Goal: Task Accomplishment & Management: Manage account settings

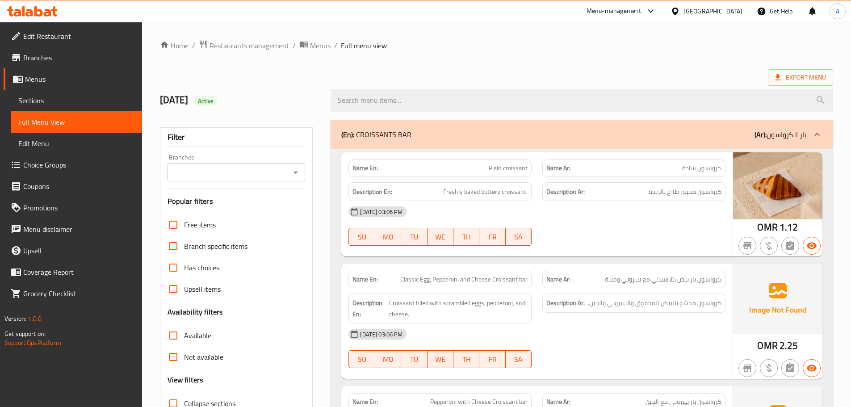
scroll to position [3986, 0]
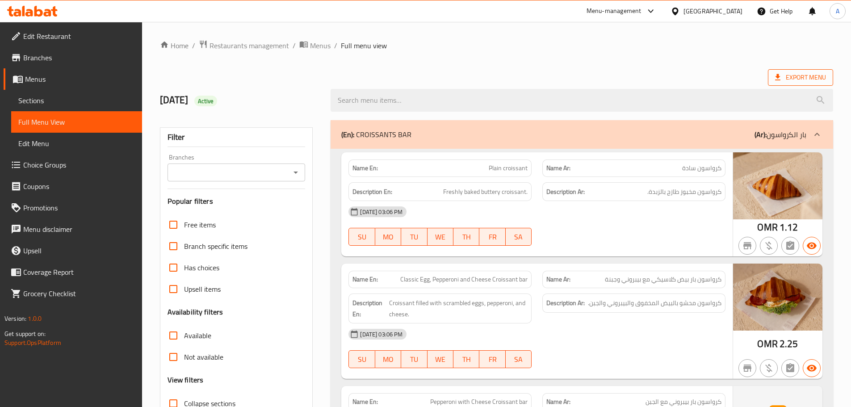
click at [779, 75] on icon at bounding box center [777, 77] width 9 height 9
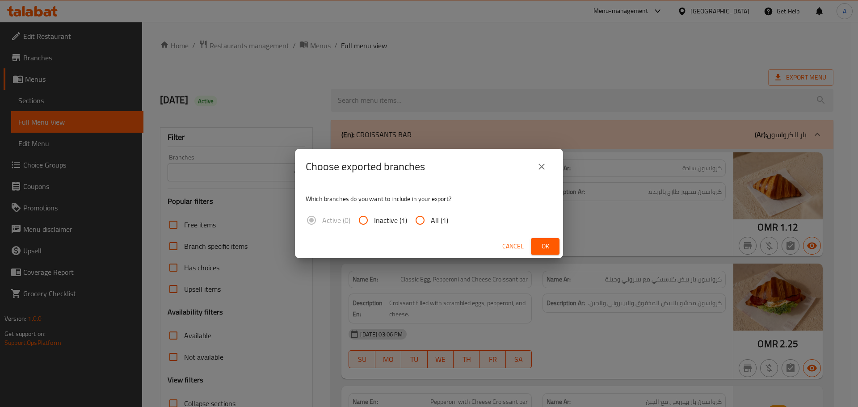
click at [539, 243] on span "Ok" at bounding box center [545, 246] width 14 height 11
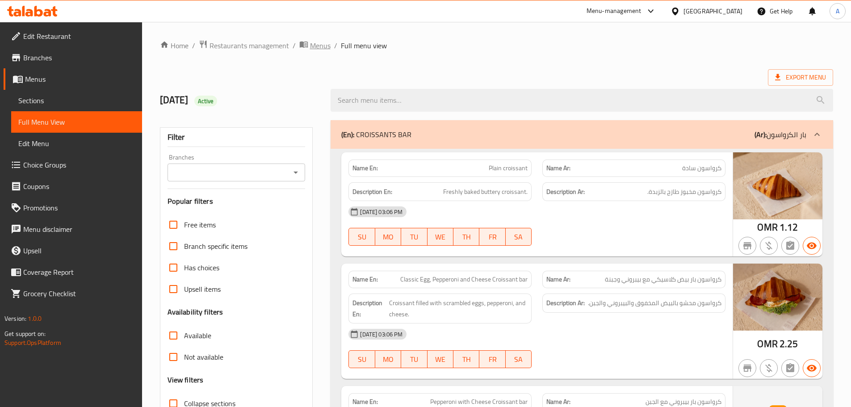
click at [320, 43] on span "Menus" at bounding box center [320, 45] width 21 height 11
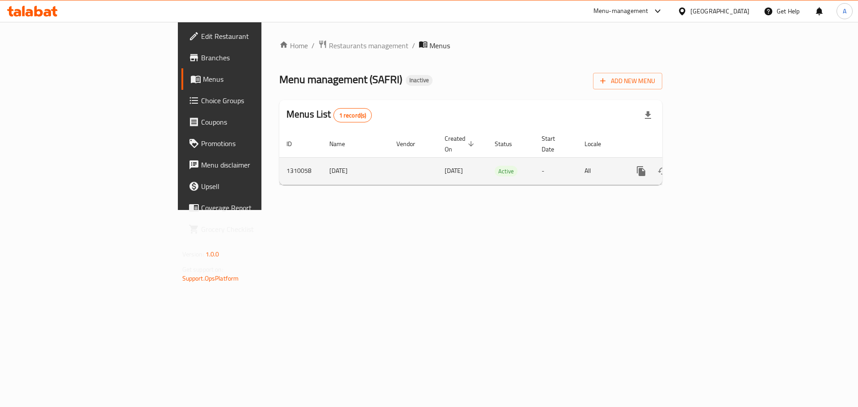
click at [716, 163] on link "enhanced table" at bounding box center [705, 170] width 21 height 21
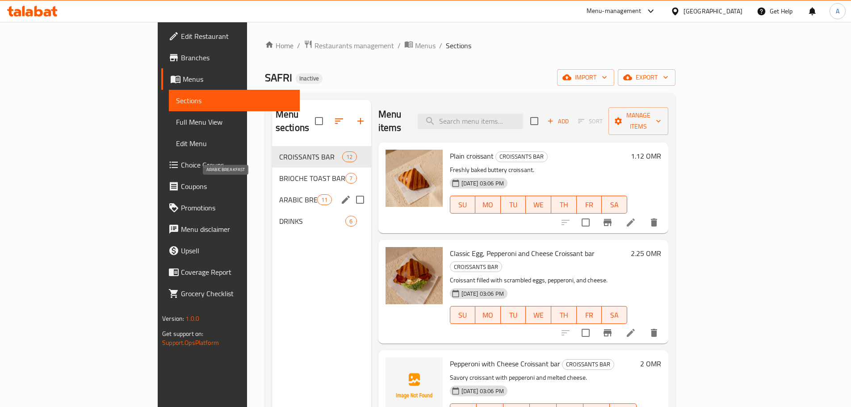
click at [272, 210] on div "DRINKS 6" at bounding box center [321, 220] width 99 height 21
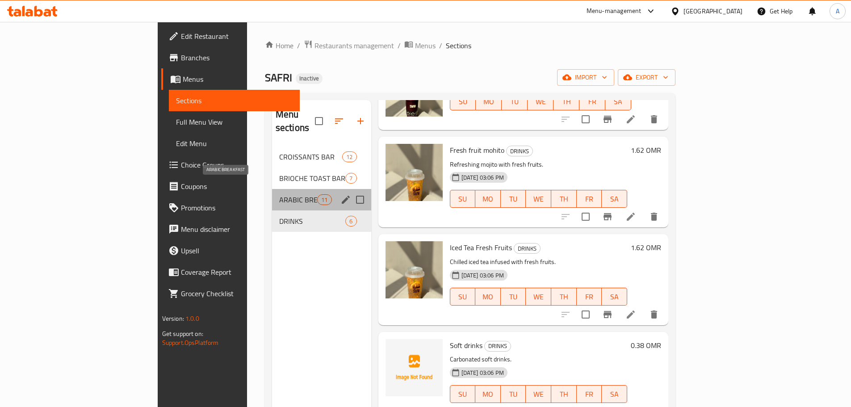
click at [279, 194] on span "ARABIC BREAKFAST" at bounding box center [298, 199] width 38 height 11
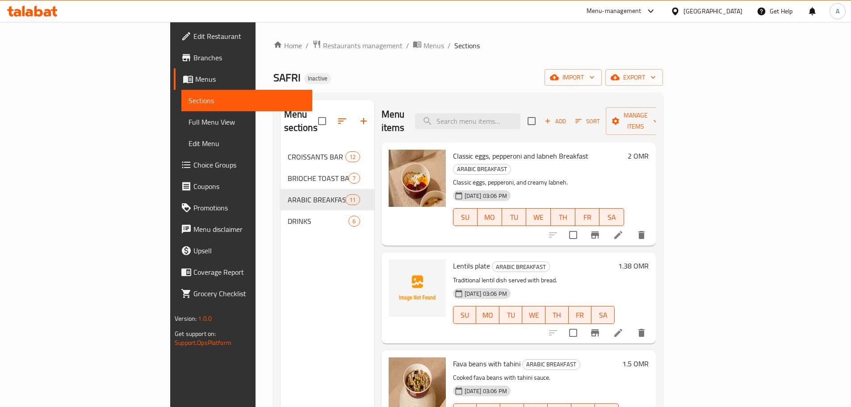
click at [453, 259] on span "Lentils plate" at bounding box center [471, 265] width 37 height 13
copy h6 "Lentils plate"
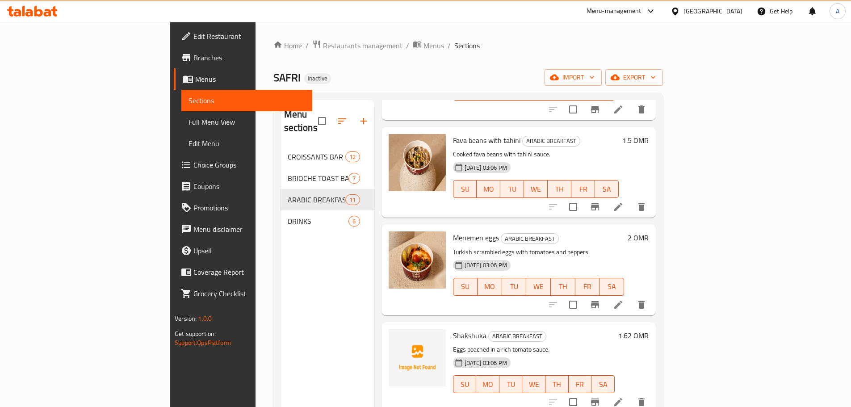
scroll to position [268, 0]
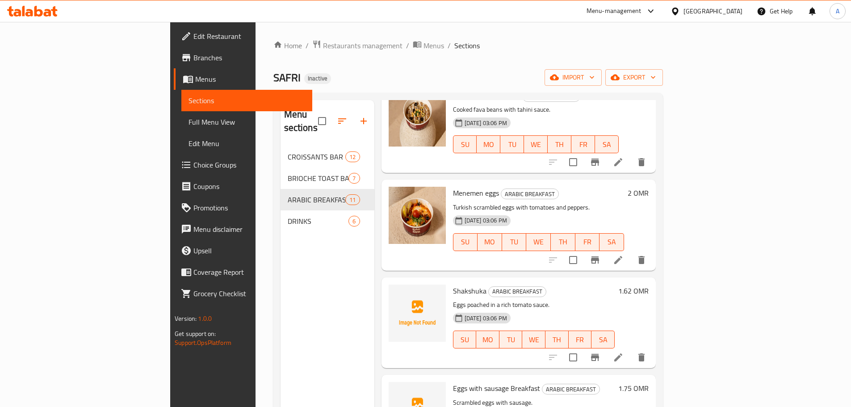
click at [453, 284] on span "Shakshuka" at bounding box center [469, 290] width 33 height 13
copy span "Shakshuka"
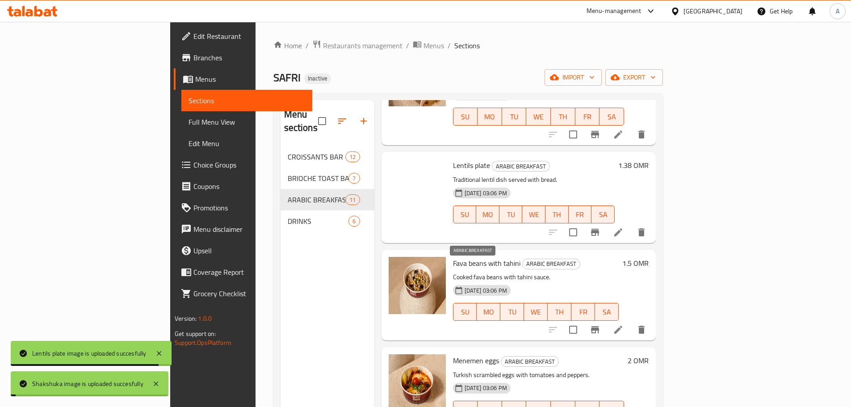
scroll to position [89, 0]
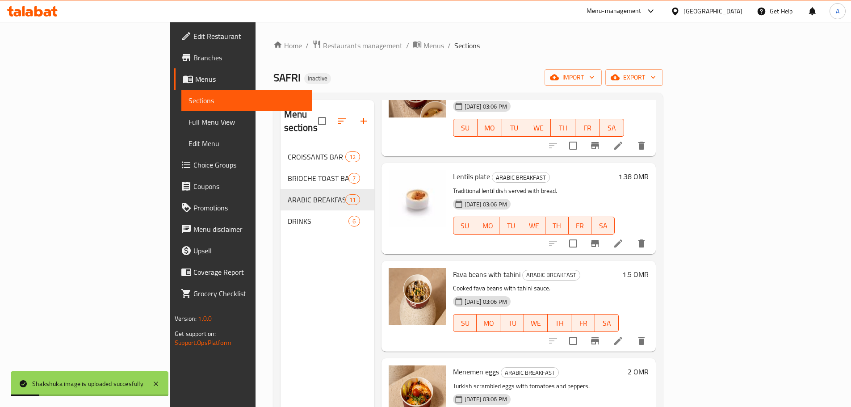
click at [649, 367] on div "2 OMR" at bounding box center [636, 403] width 25 height 76
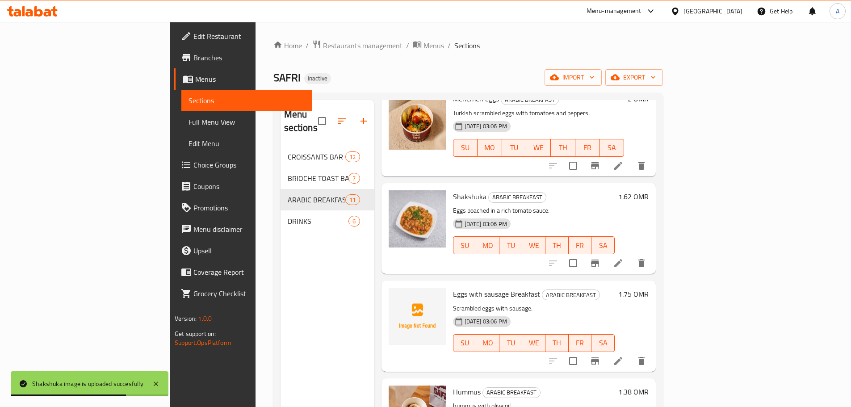
scroll to position [402, 0]
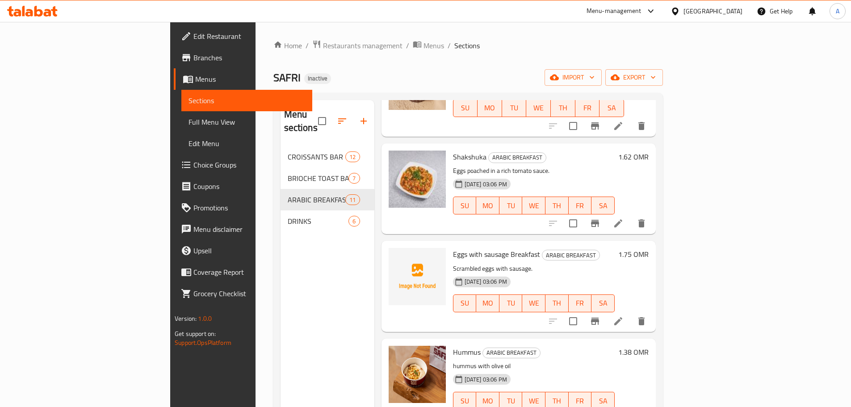
click at [453, 247] on span "Eggs with sausage Breakfast" at bounding box center [496, 253] width 87 height 13
drag, startPoint x: 411, startPoint y: 230, endPoint x: 461, endPoint y: 230, distance: 50.5
click at [461, 247] on span "Eggs with sausage Breakfast" at bounding box center [496, 253] width 87 height 13
copy span "Eggs with sausag"
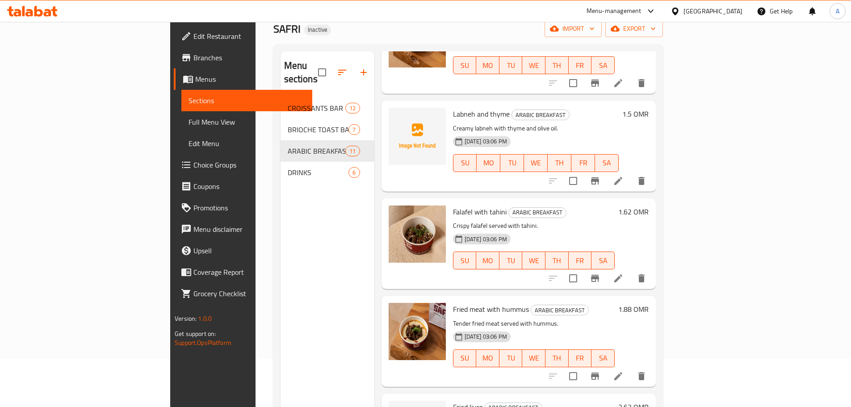
scroll to position [125, 0]
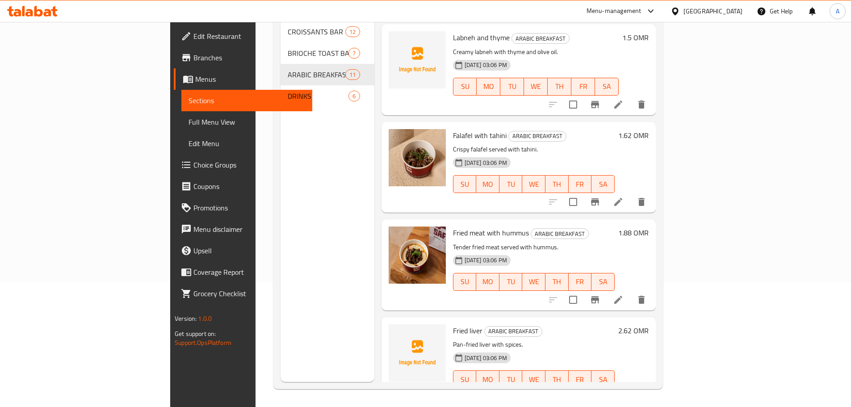
click at [453, 324] on span "Fried liver" at bounding box center [467, 330] width 29 height 13
copy h6 "Fried liver"
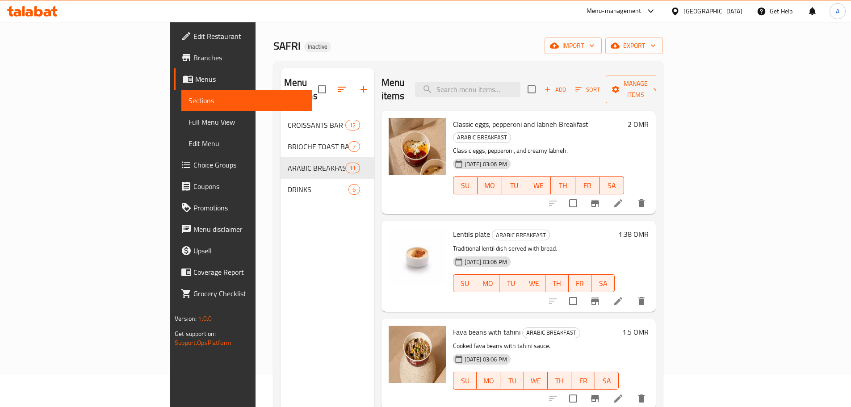
scroll to position [0, 0]
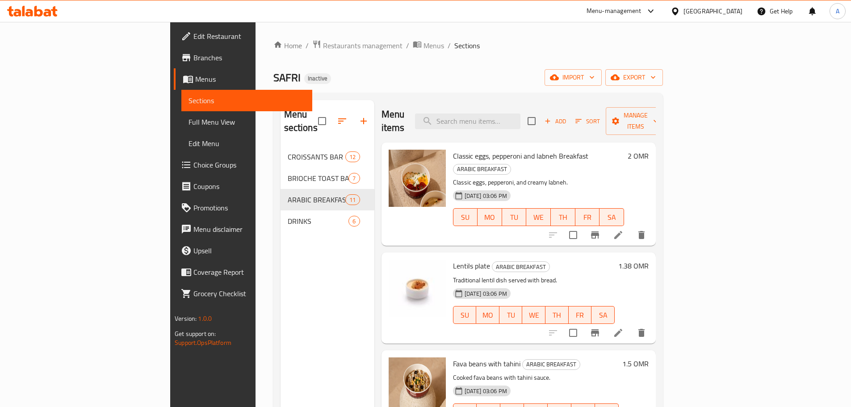
click at [281, 280] on div "Menu sections CROISSANTS BAR 12 BRIOCHE TOAST BAR 7 ARABIC BREAKFAST 11 DRINKS 6" at bounding box center [328, 303] width 94 height 407
click at [656, 75] on span "export" at bounding box center [633, 77] width 43 height 11
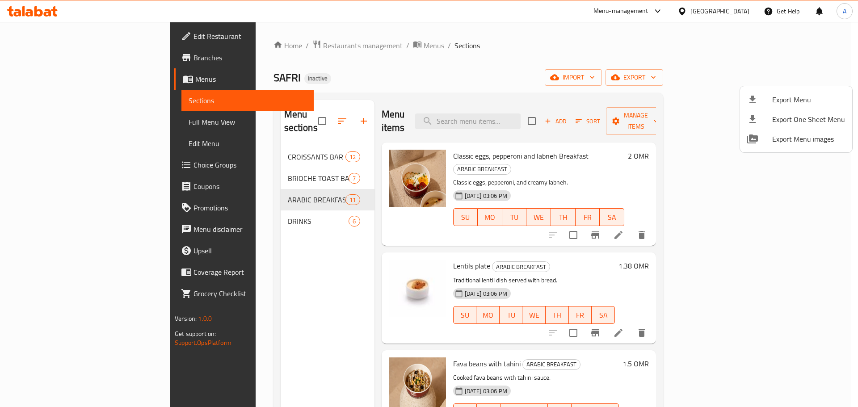
click at [774, 100] on span "Export Menu" at bounding box center [808, 99] width 73 height 11
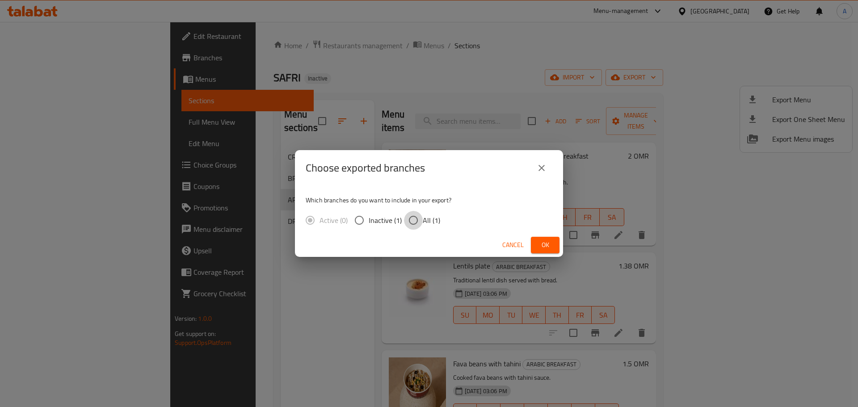
click at [421, 228] on input "All (1)" at bounding box center [413, 220] width 19 height 19
radio input "true"
click at [549, 250] on span "Ok" at bounding box center [545, 244] width 14 height 11
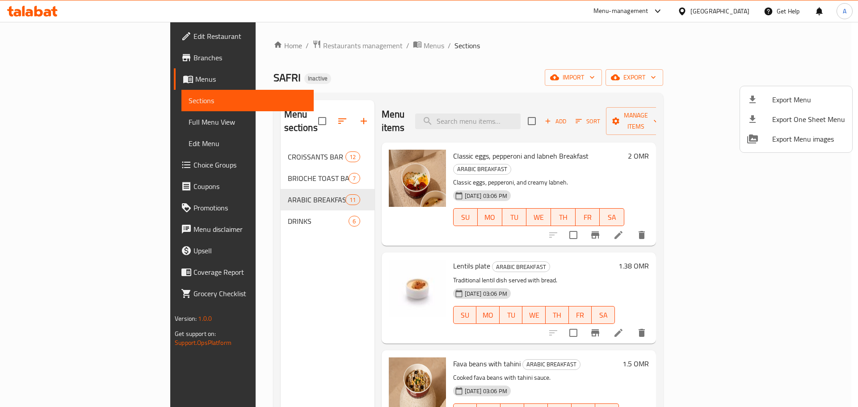
click at [84, 32] on div at bounding box center [429, 203] width 858 height 407
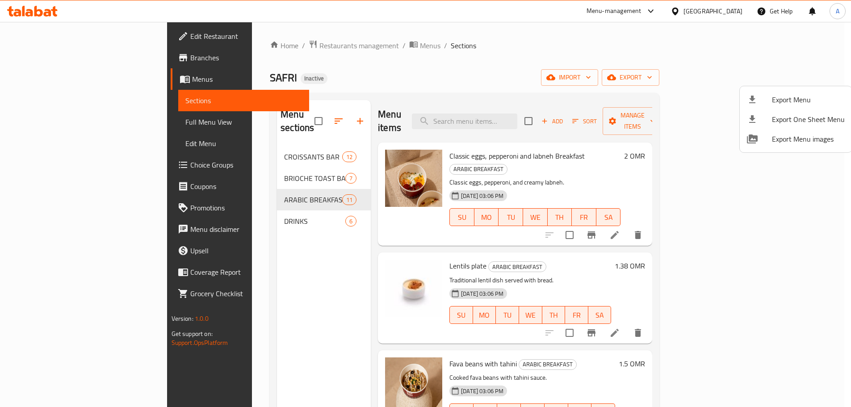
click at [190, 32] on span "Edit Restaurant" at bounding box center [246, 36] width 112 height 11
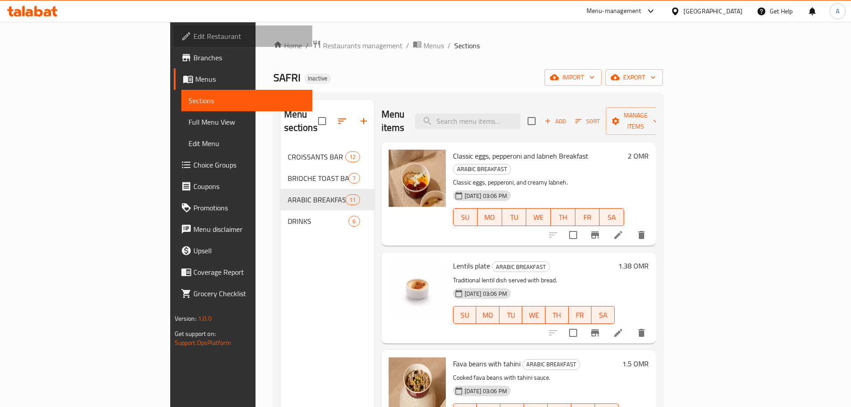
click at [193, 32] on span "Edit Restaurant" at bounding box center [249, 36] width 112 height 11
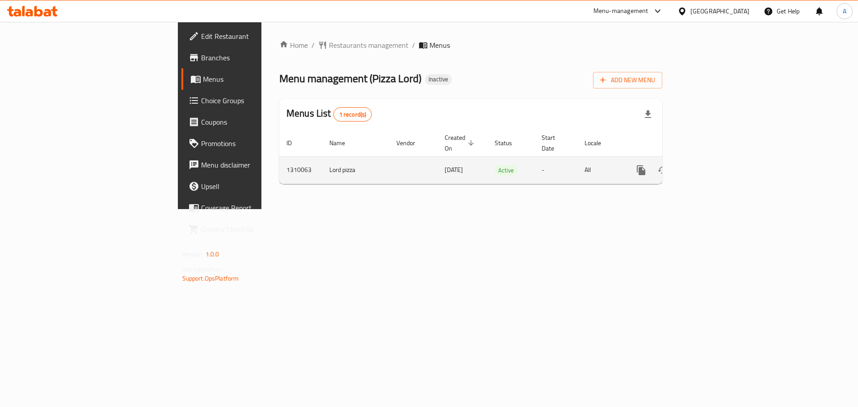
click at [711, 165] on icon "enhanced table" at bounding box center [705, 170] width 11 height 11
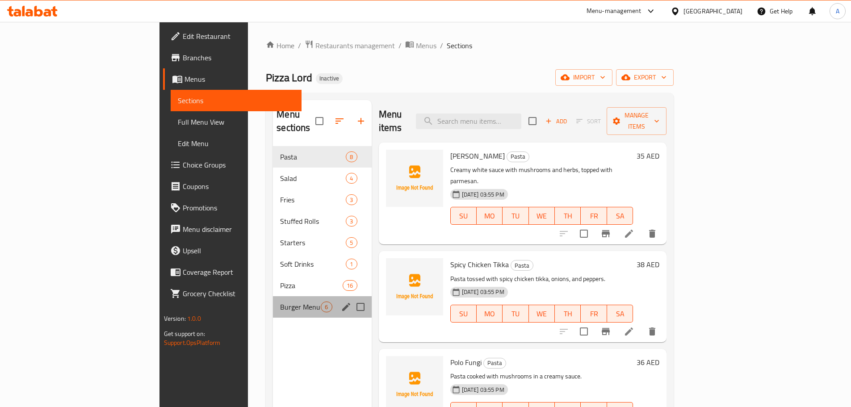
click at [273, 300] on div "Burger Menu (served with fries + soft drink) 6" at bounding box center [322, 306] width 98 height 21
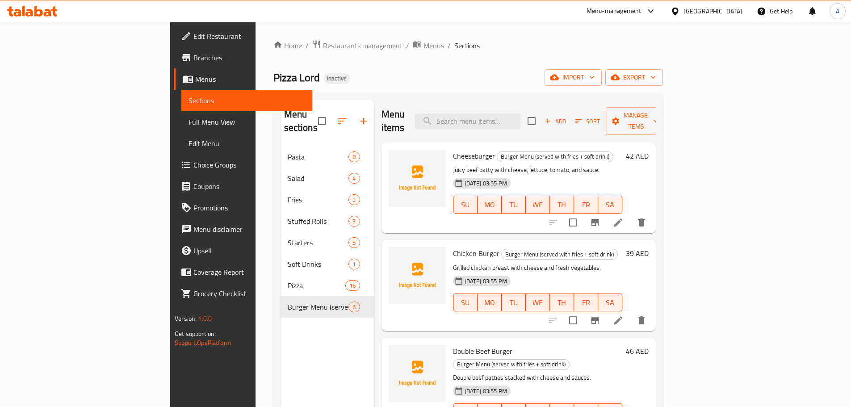
click at [188, 127] on span "Full Menu View" at bounding box center [246, 122] width 117 height 11
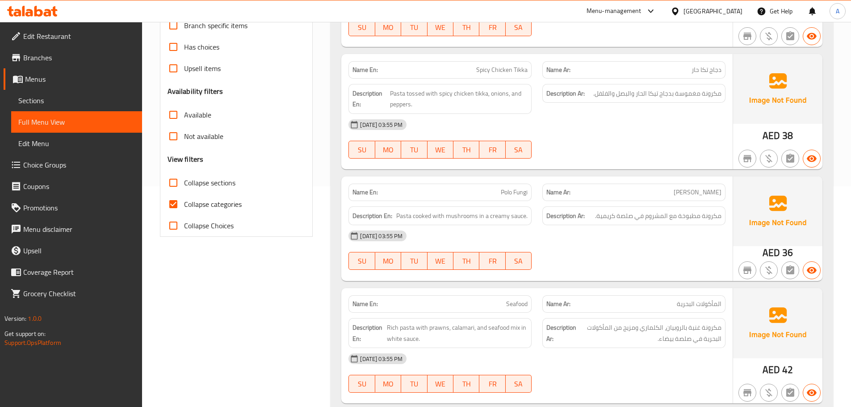
scroll to position [223, 0]
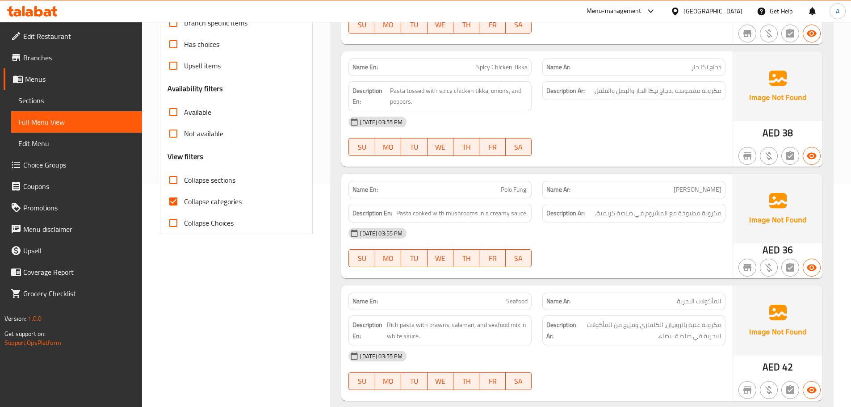
click at [218, 206] on span "Collapse categories" at bounding box center [213, 201] width 58 height 11
click at [184, 206] on input "Collapse categories" at bounding box center [173, 201] width 21 height 21
checkbox input "false"
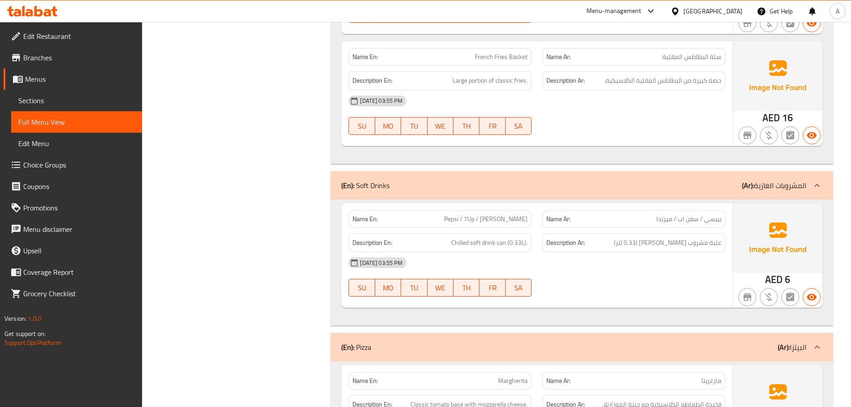
scroll to position [2948, 0]
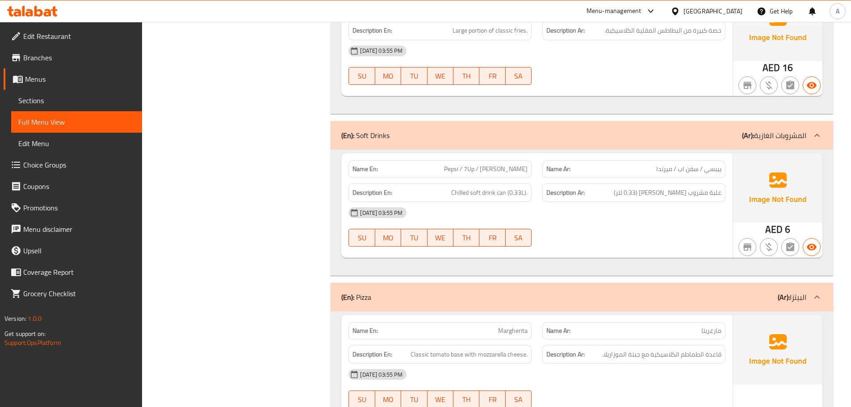
drag, startPoint x: 626, startPoint y: 233, endPoint x: 627, endPoint y: 241, distance: 7.7
click at [626, 234] on div "04-09-2025 03:55 PM SU MO TU WE TH FR SA" at bounding box center [537, 227] width 388 height 50
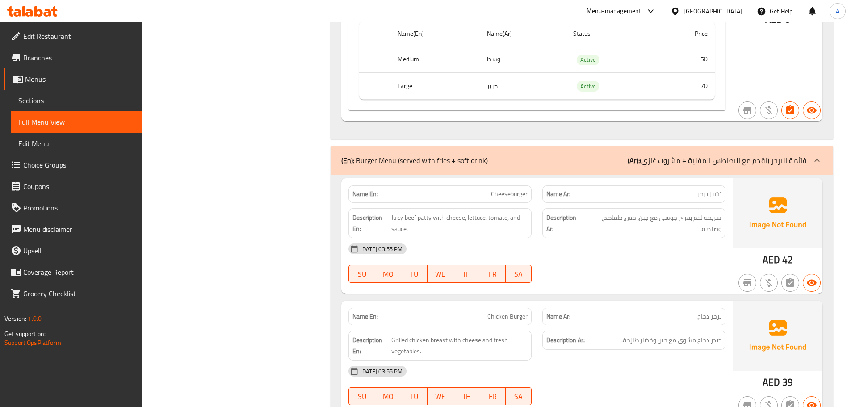
scroll to position [7325, 0]
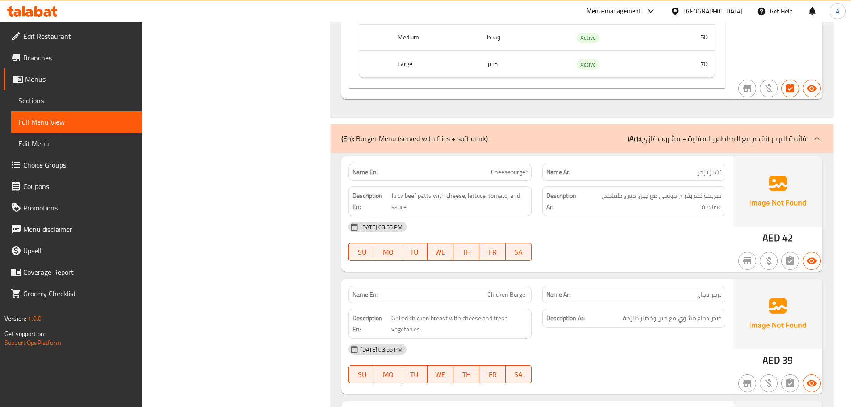
click at [691, 222] on div "04-09-2025 03:55 PM" at bounding box center [537, 226] width 388 height 21
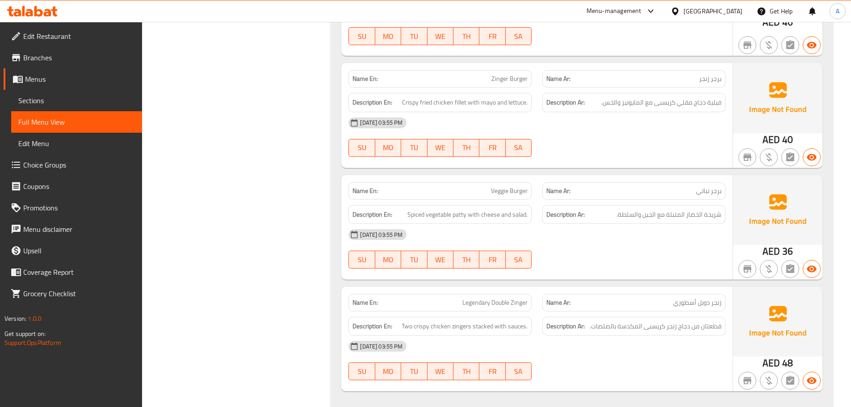
scroll to position [7795, 0]
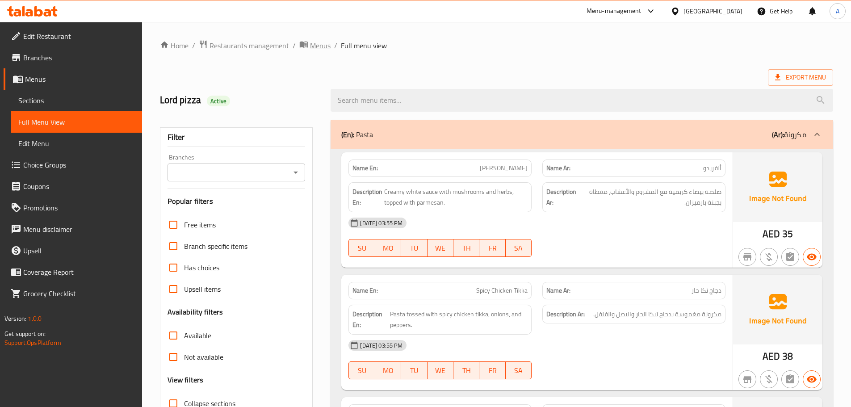
click at [304, 50] on span "breadcrumb" at bounding box center [304, 46] width 11 height 12
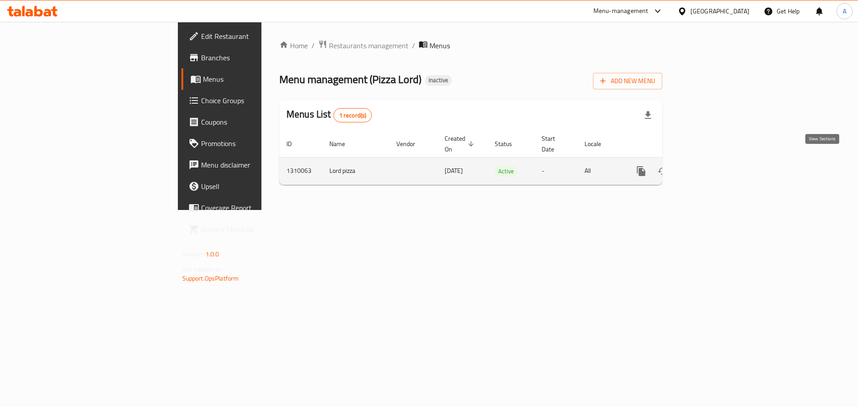
click at [711, 166] on icon "enhanced table" at bounding box center [705, 171] width 11 height 11
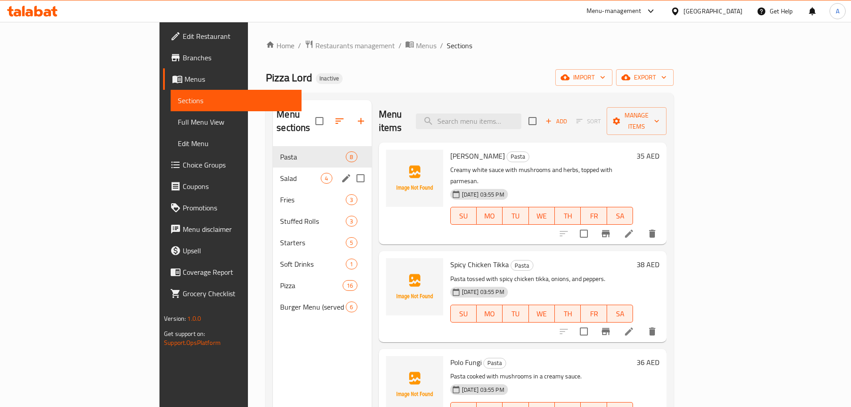
click at [280, 173] on span "Salad" at bounding box center [300, 178] width 41 height 11
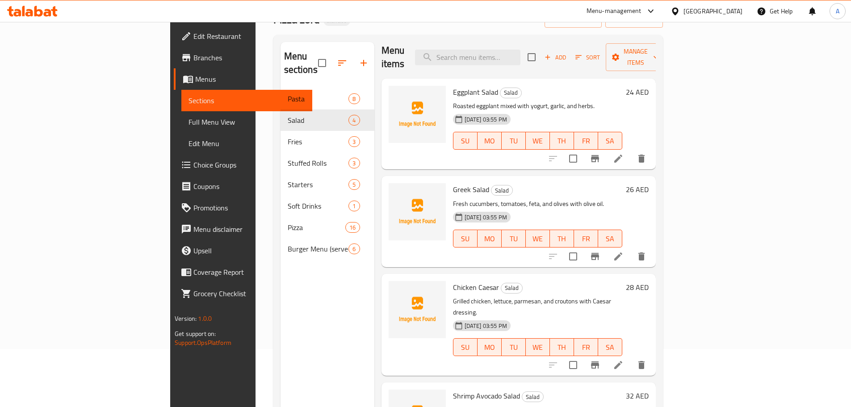
scroll to position [125, 0]
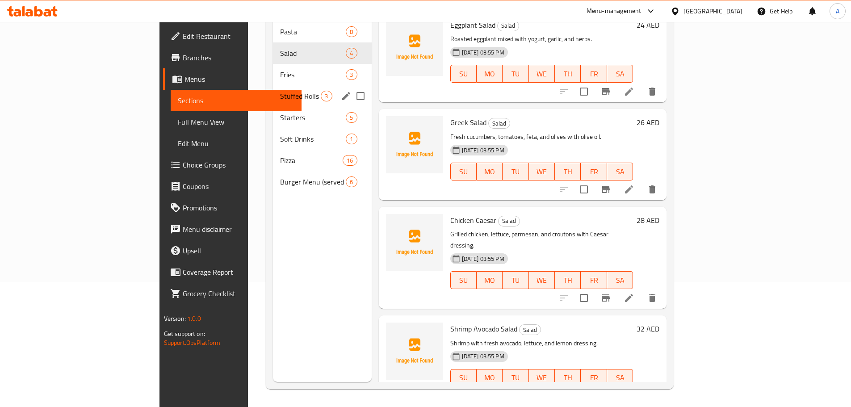
click at [280, 69] on span "Fries" at bounding box center [313, 74] width 66 height 11
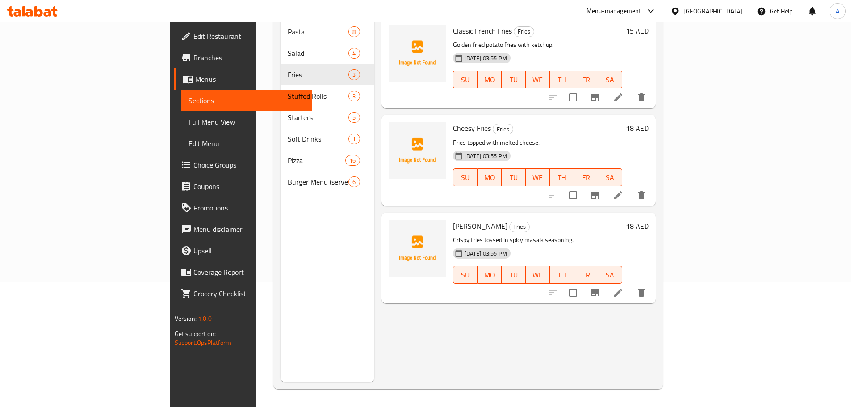
scroll to position [80, 0]
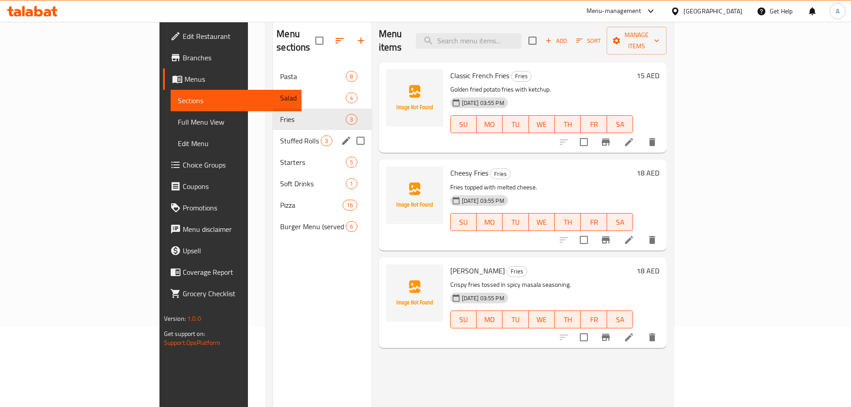
click at [273, 116] on div "Fries 3" at bounding box center [322, 119] width 98 height 21
click at [280, 135] on span "Stuffed Rolls" at bounding box center [300, 140] width 41 height 11
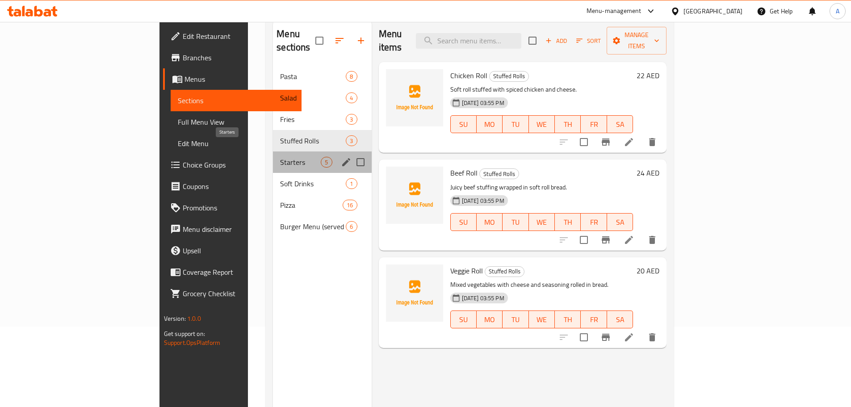
click at [280, 157] on span "Starters" at bounding box center [300, 162] width 41 height 11
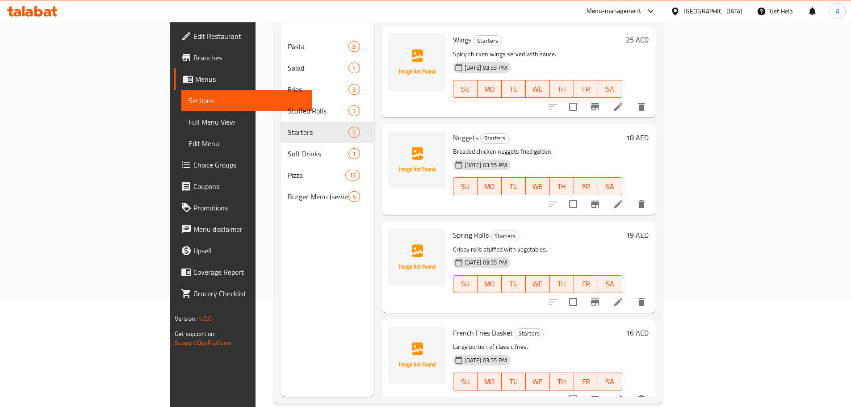
scroll to position [125, 0]
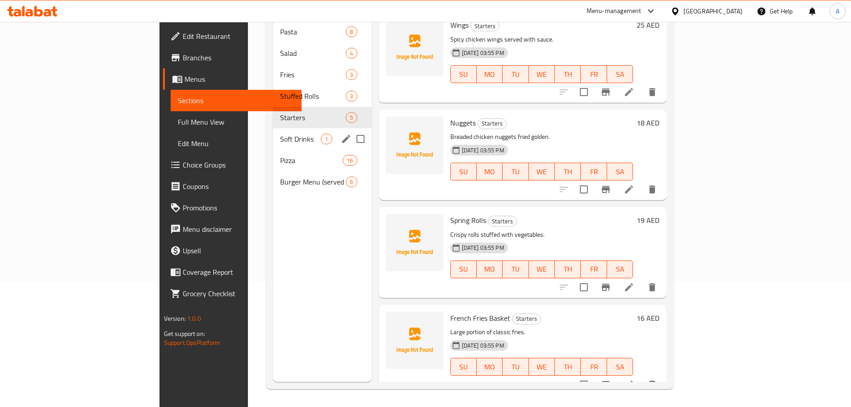
click at [280, 134] on span "Soft Drinks" at bounding box center [300, 139] width 41 height 11
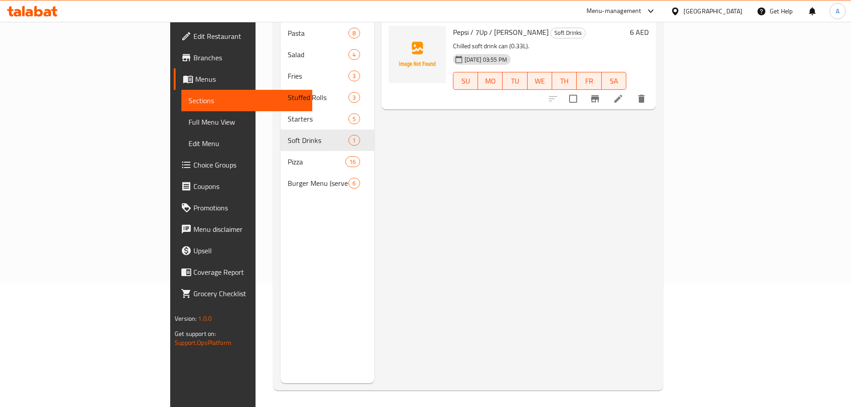
scroll to position [125, 0]
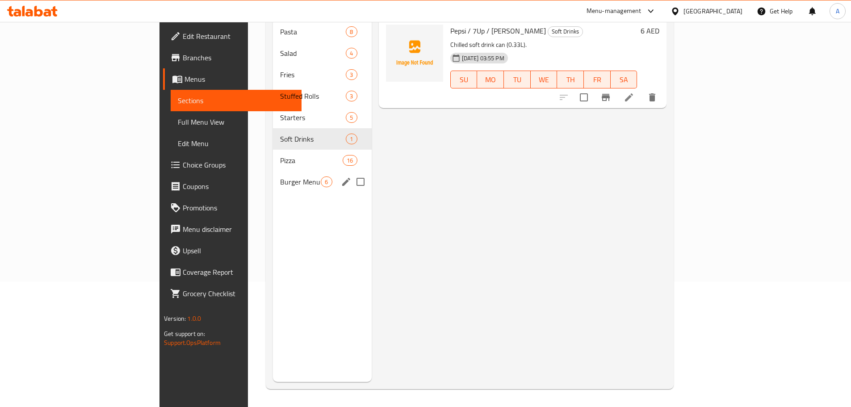
click at [280, 155] on span "Pizza" at bounding box center [311, 160] width 63 height 11
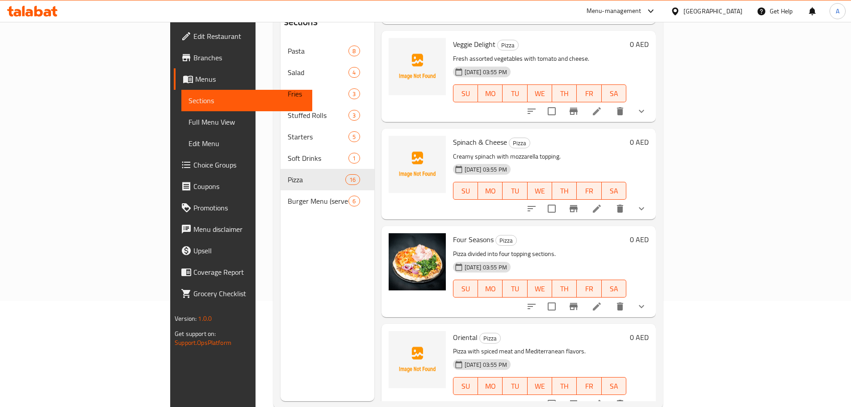
scroll to position [125, 0]
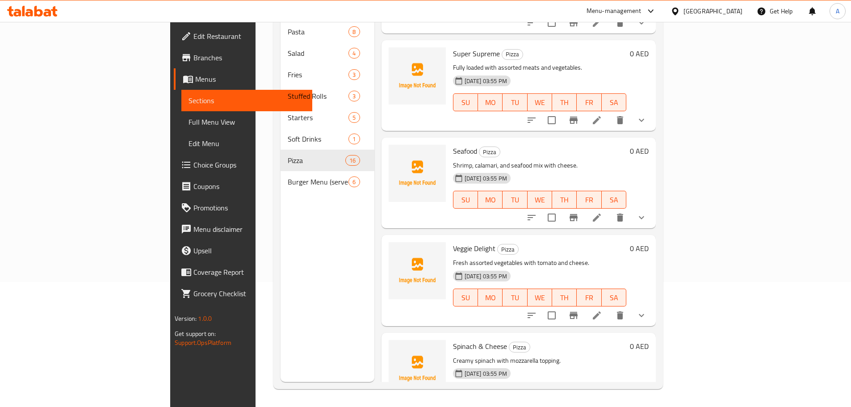
click at [288, 176] on span "Burger Menu (served with fries + soft drink)" at bounding box center [318, 181] width 61 height 11
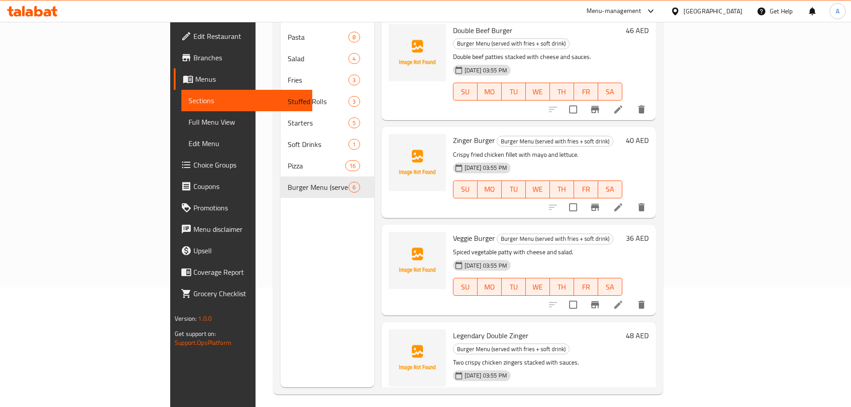
scroll to position [125, 0]
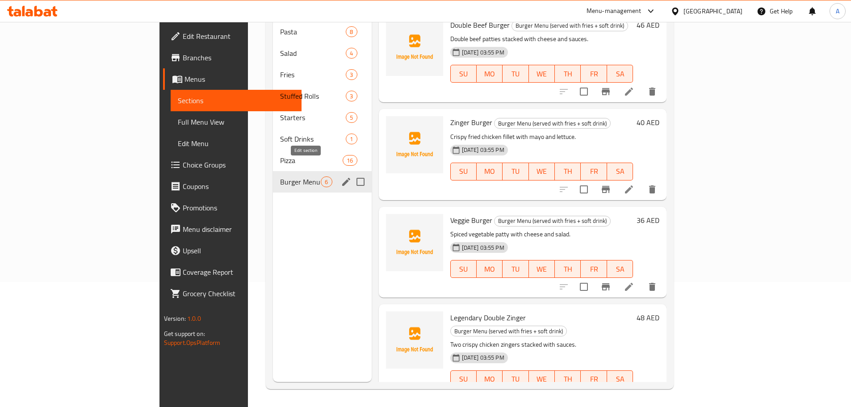
click at [341, 176] on icon "edit" at bounding box center [346, 181] width 11 height 11
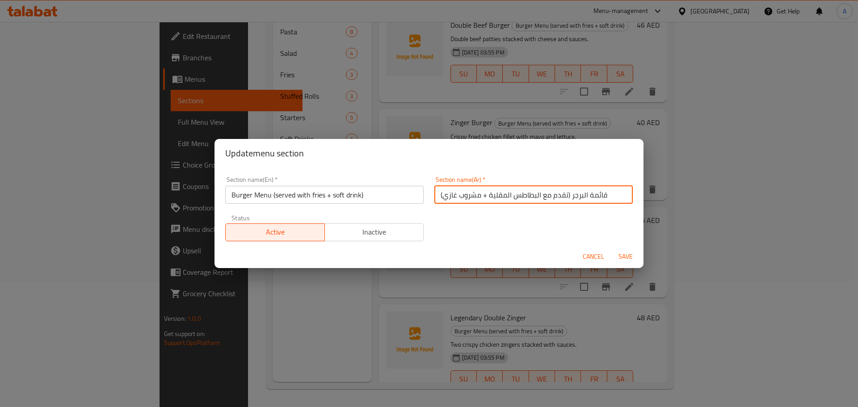
click at [443, 199] on input "قائمة البرجر (تقدم مع البطاطس المقلية + مشروب غازي)" at bounding box center [533, 195] width 198 height 18
drag, startPoint x: 441, startPoint y: 197, endPoint x: 564, endPoint y: 194, distance: 122.4
click at [564, 194] on input "قائمة البرجر (تقدم مع البطاطس المقلية + مشروب غازي)" at bounding box center [533, 195] width 198 height 18
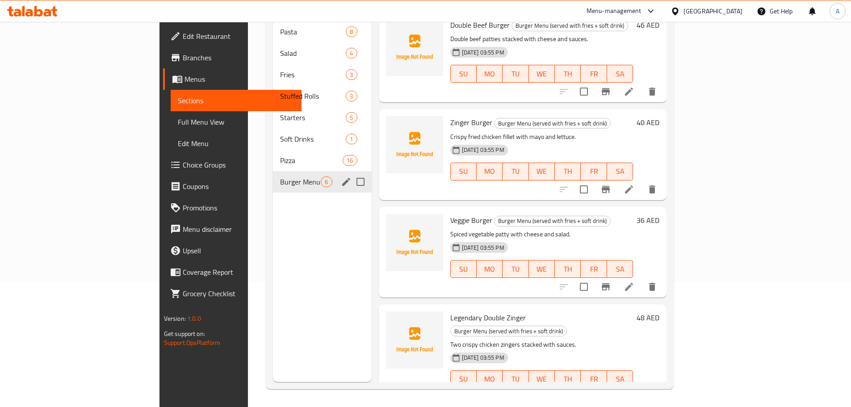
click at [341, 176] on icon "edit" at bounding box center [346, 181] width 11 height 11
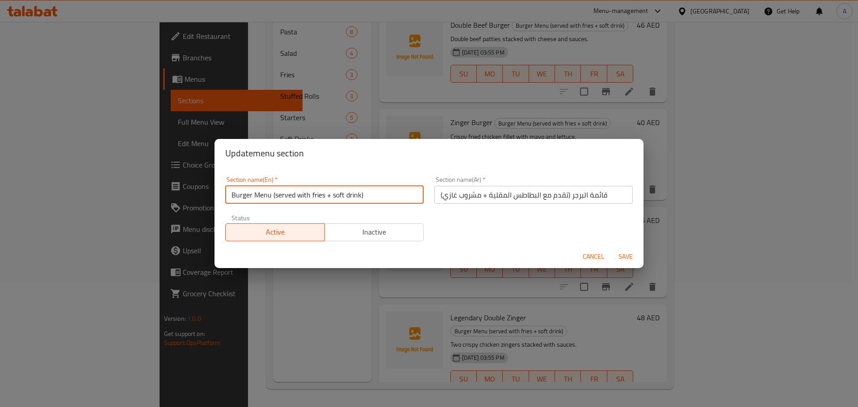
drag, startPoint x: 375, startPoint y: 194, endPoint x: 273, endPoint y: 194, distance: 101.8
click at [273, 194] on input "Burger Menu (served with fries + soft drink)" at bounding box center [324, 195] width 198 height 18
type input "Burger Menu"
click at [566, 192] on input "قائمة البرجر (تقدم مع البطاطس المقلية + مشروب غازي)" at bounding box center [533, 195] width 198 height 18
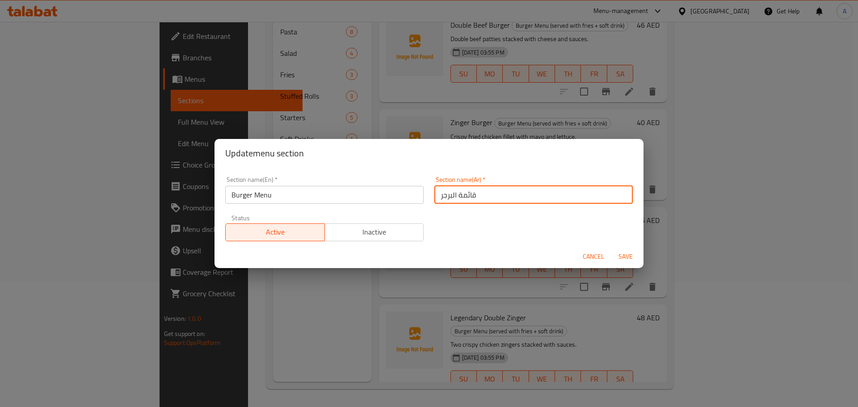
type input "قائمة البرجر"
click at [622, 255] on span "Save" at bounding box center [625, 256] width 21 height 11
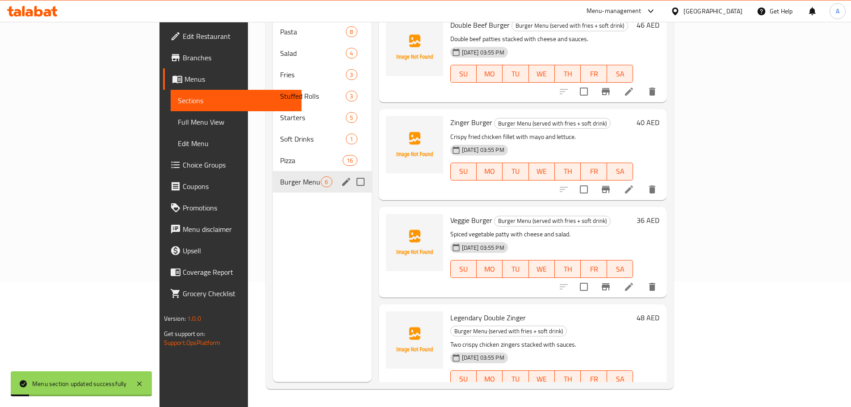
click at [276, 220] on div "Menu sections Pasta 8 Salad 4 Fries 3 Stuffed Rolls 3 Starters 5 Soft Drinks 1 …" at bounding box center [322, 178] width 98 height 407
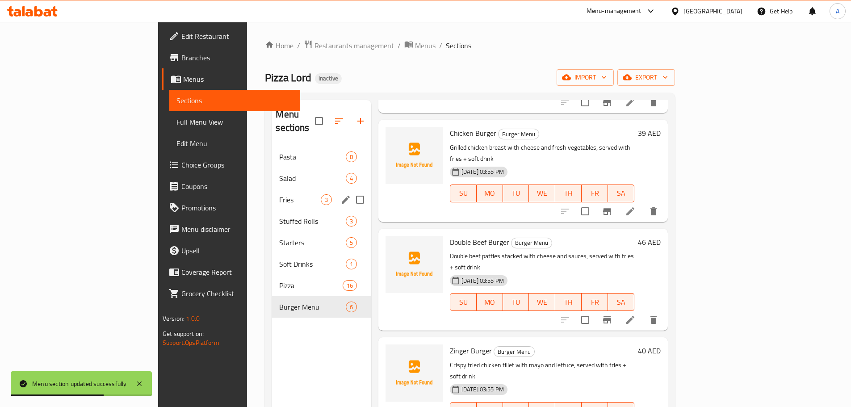
scroll to position [22, 0]
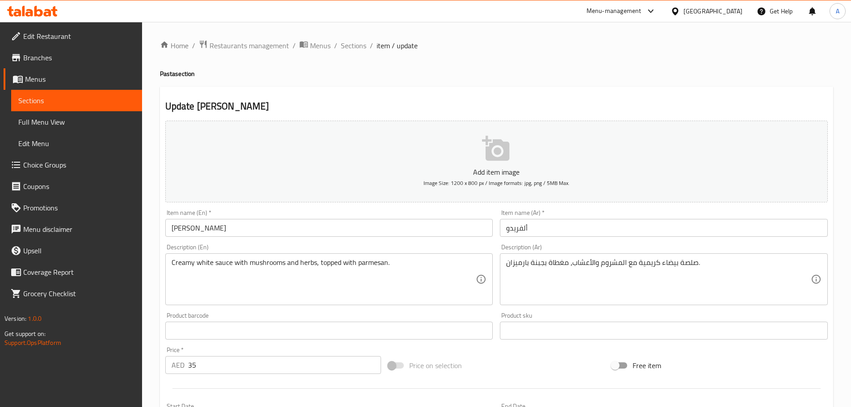
click at [167, 72] on h4 "Pasta section" at bounding box center [496, 73] width 673 height 9
copy h4 "Pasta"
click at [213, 227] on input "[PERSON_NAME]" at bounding box center [329, 228] width 328 height 18
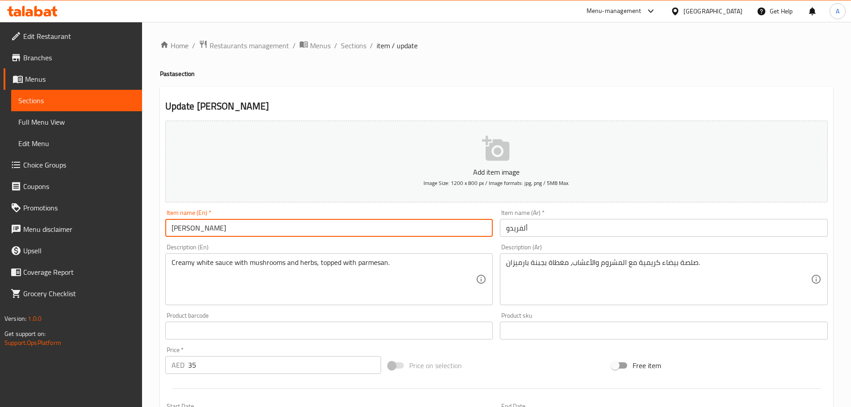
paste input "Pasta"
type input "[PERSON_NAME]"
click at [565, 217] on div "Item name (Ar)   * [PERSON_NAME] name (Ar) *" at bounding box center [664, 222] width 328 height 27
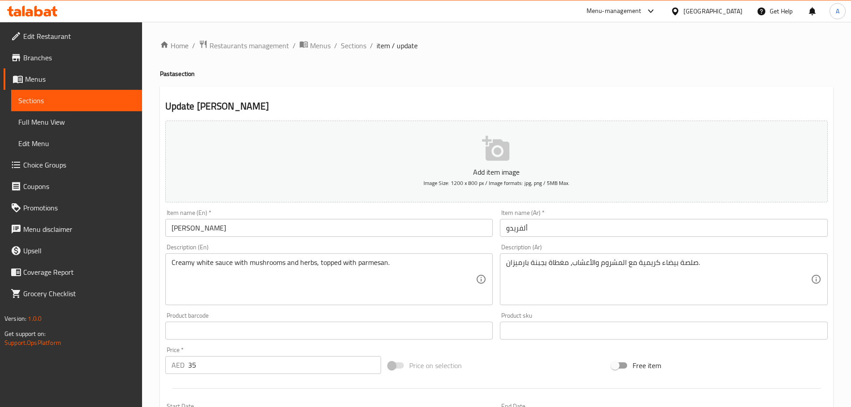
click at [567, 228] on input "ألفريدو" at bounding box center [664, 228] width 328 height 18
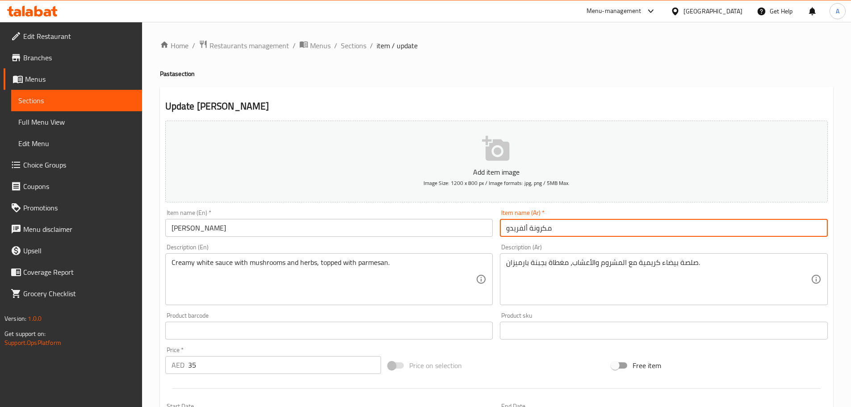
type input "مكرونة ألفريدو"
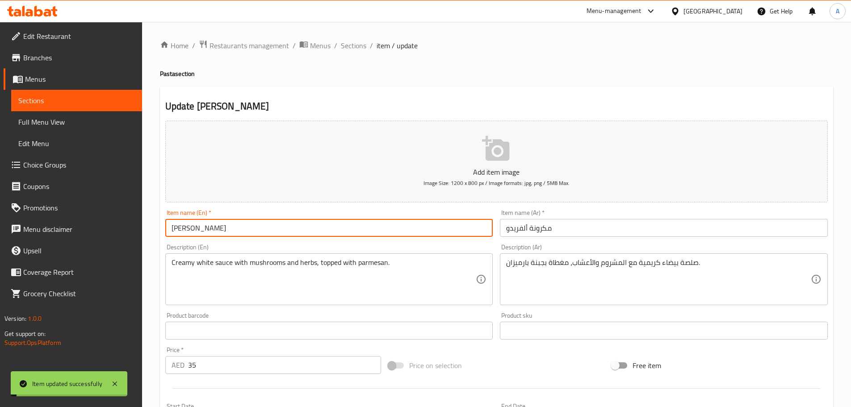
click at [202, 224] on input "[PERSON_NAME]" at bounding box center [329, 228] width 328 height 18
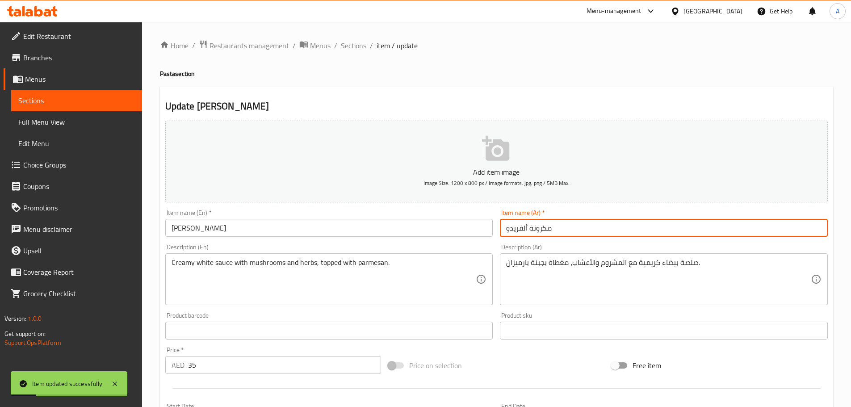
click at [538, 230] on input "مكرونة ألفريدو" at bounding box center [664, 228] width 328 height 18
click at [255, 228] on input "[PERSON_NAME]" at bounding box center [329, 228] width 328 height 18
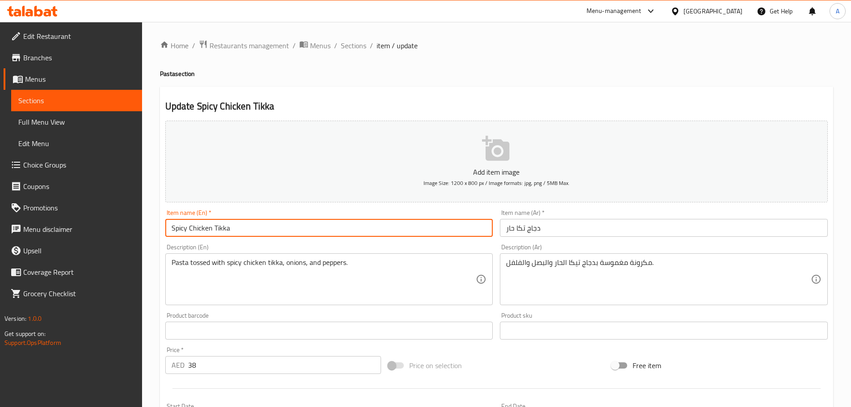
click at [243, 230] on input "Spicy Chicken Tikka" at bounding box center [329, 228] width 328 height 18
paste input "Pasta"
type input "Spicy Chicken Tikka Pasta"
click at [240, 230] on input "Spicy Chicken Tikka Pasta" at bounding box center [329, 228] width 328 height 18
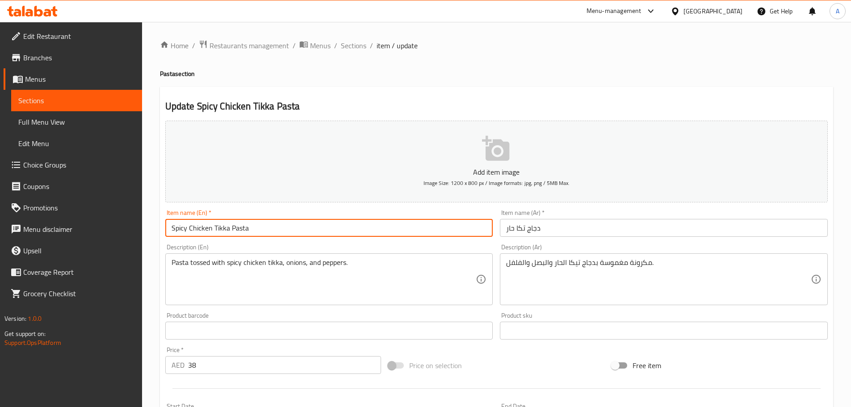
click at [573, 227] on input "دجاج تكا حار" at bounding box center [664, 228] width 328 height 18
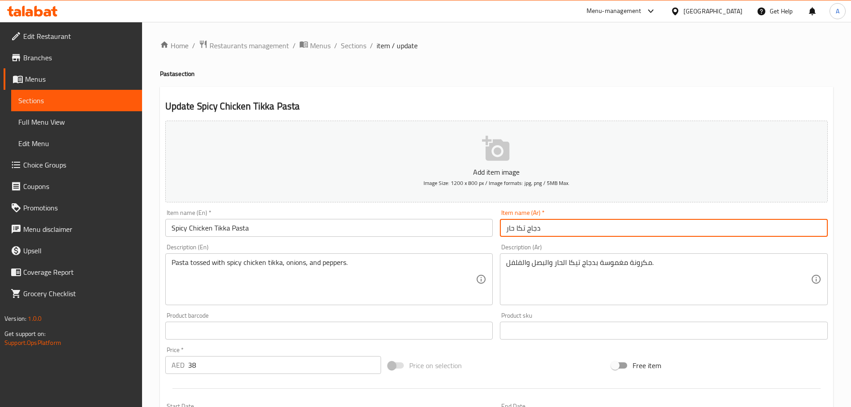
paste input "مكرونة"
type input "مكرونة دجاج تكا حار"
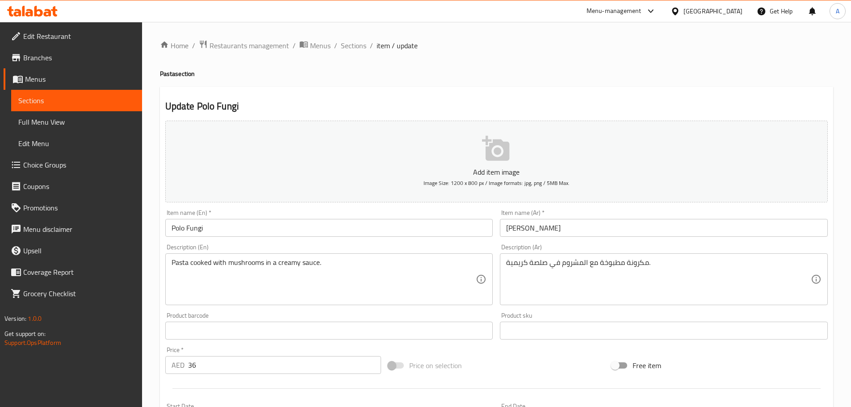
click at [242, 226] on input "Polo Fungi" at bounding box center [329, 228] width 328 height 18
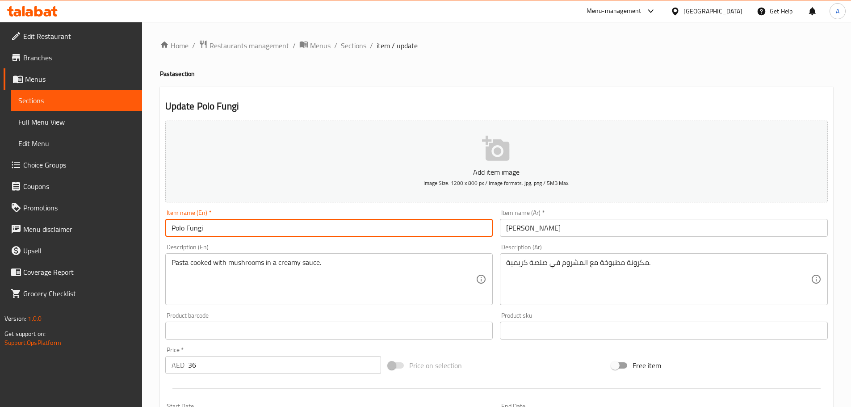
paste input "Pasta"
type input "Polo Fungi Pasta"
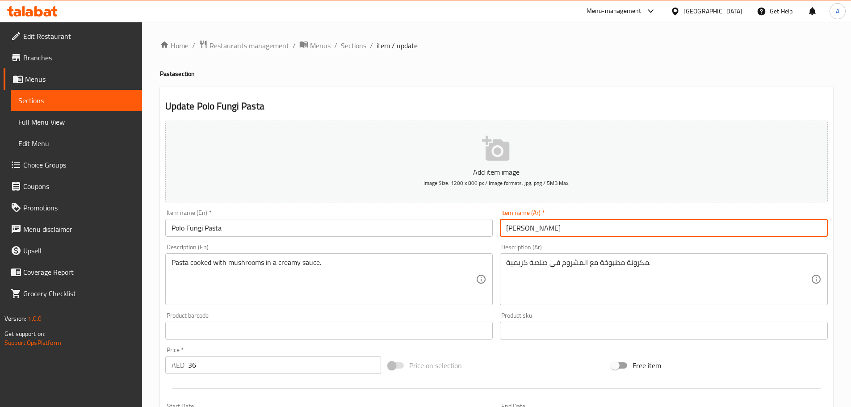
click at [550, 226] on input "بولو فونجي" at bounding box center [664, 228] width 328 height 18
paste input "مكرونة"
type input "مكرونة بولو فونجي"
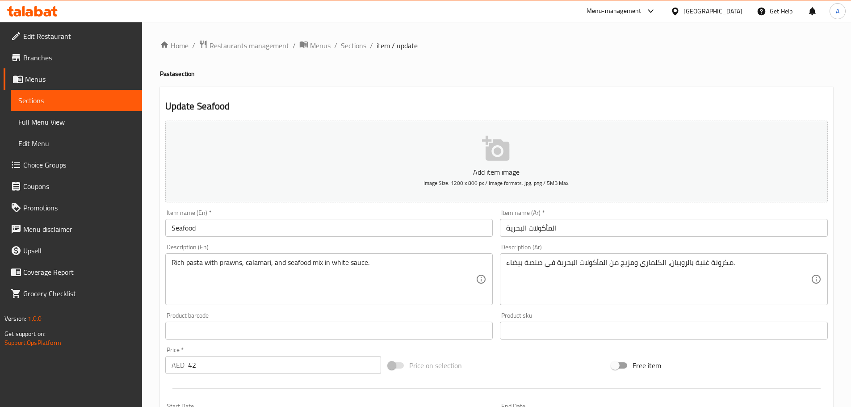
click at [244, 224] on input "Seafood" at bounding box center [329, 228] width 328 height 18
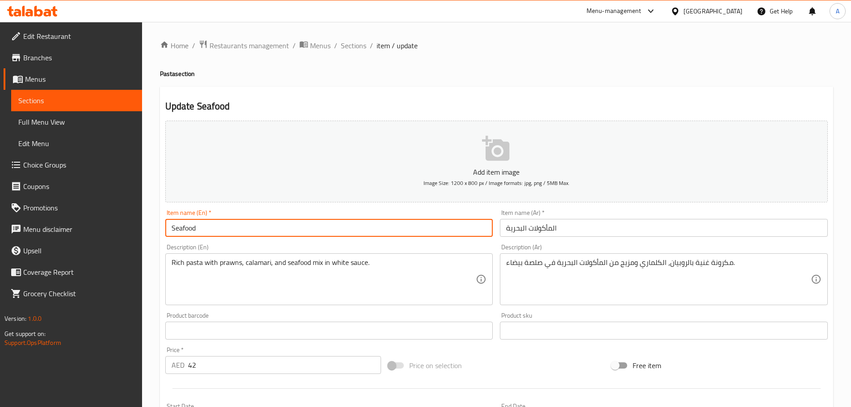
paste input "Pasta"
type input "Seafood Pasta"
click at [569, 226] on input "المأكولات البحرية" at bounding box center [664, 228] width 328 height 18
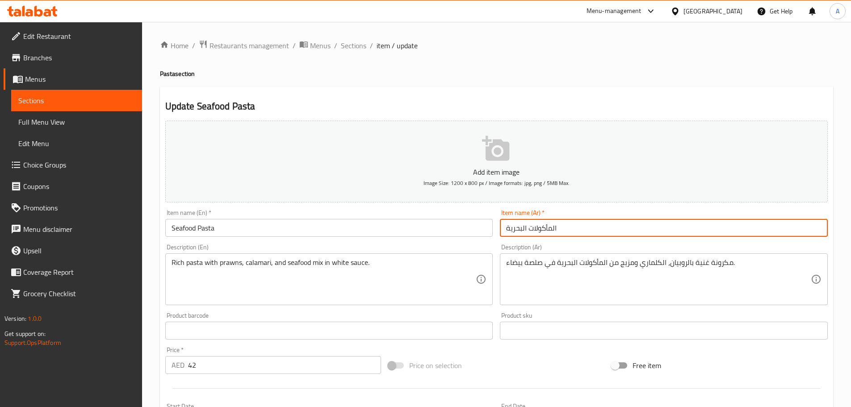
paste input "مكرونة"
type input "مكرونة مأكولات بحرية"
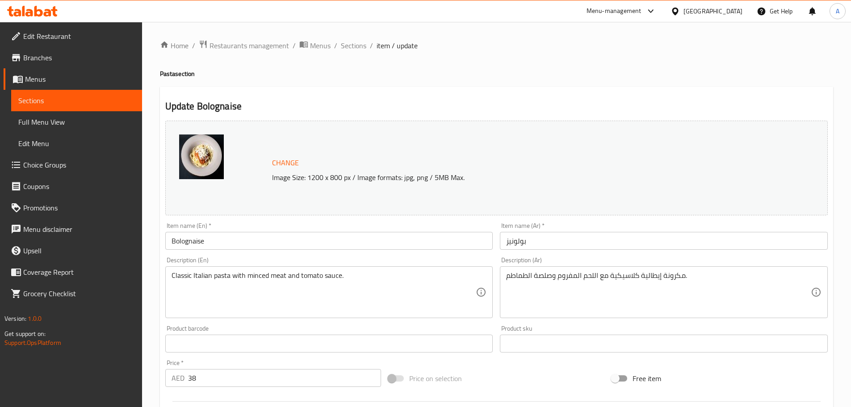
click at [267, 247] on input "Bolognaise" at bounding box center [329, 241] width 328 height 18
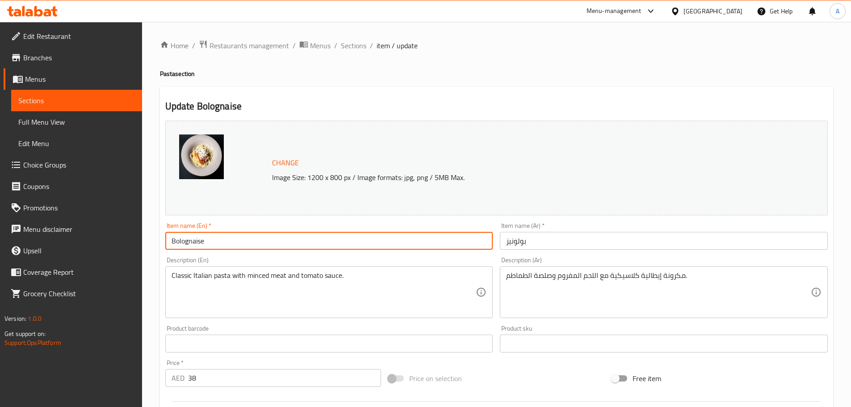
paste input "Pasta"
type input "Bolognaise Pasta"
click at [539, 243] on input "بولونيز" at bounding box center [664, 241] width 328 height 18
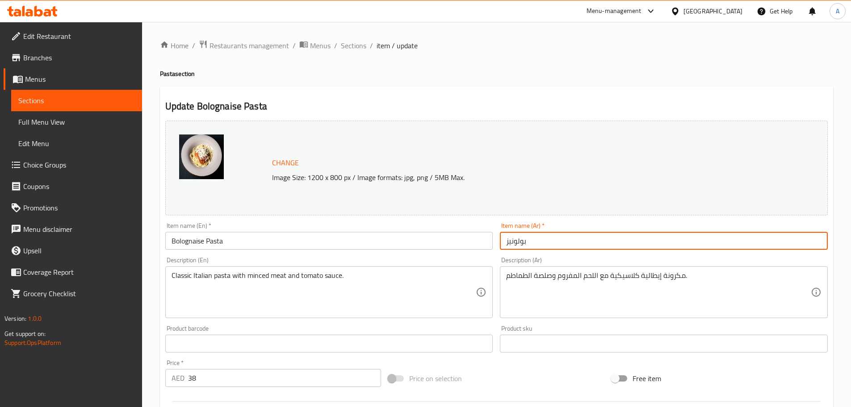
paste input "مكرونة"
type input "مكرونة بولونيز"
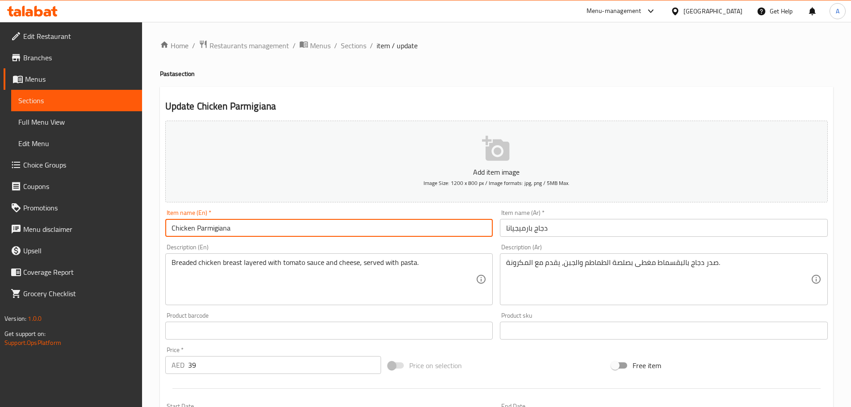
click at [245, 226] on input "Chicken Parmigiana" at bounding box center [329, 228] width 328 height 18
paste input "Pasta"
type input "Chicken Parmigiana Pasta"
click at [559, 229] on input "دجاج بارميجيانا" at bounding box center [664, 228] width 328 height 18
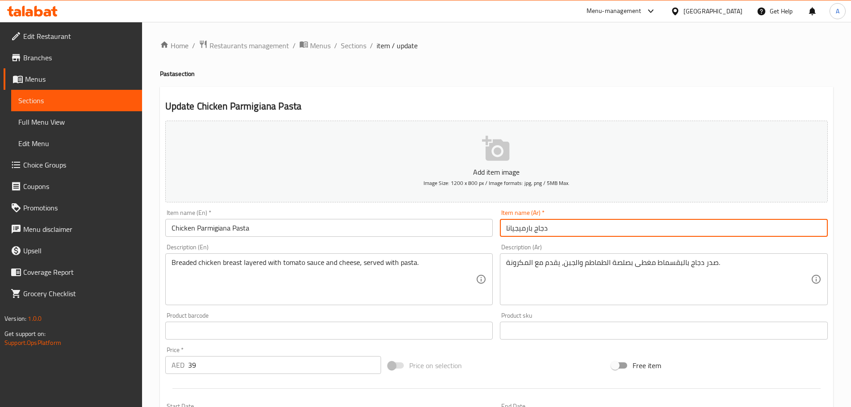
paste input "مكرونة"
type input "مكرونة دجاج بارميجيانا"
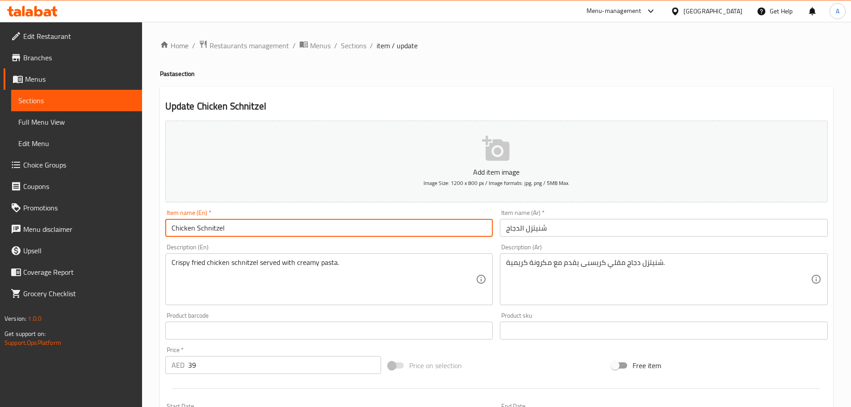
click at [264, 222] on input "Chicken Schnitzel" at bounding box center [329, 228] width 328 height 18
paste input "Pasta"
type input "Chicken Schnitzel Pasta"
click at [553, 227] on input "شنيتزل الدجاج" at bounding box center [664, 228] width 328 height 18
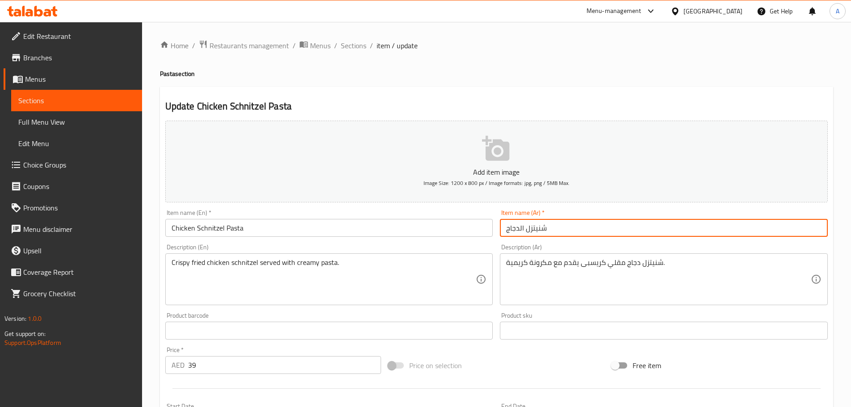
paste input "مكرونة"
type input "مكرونة شنيتزل الدجاج"
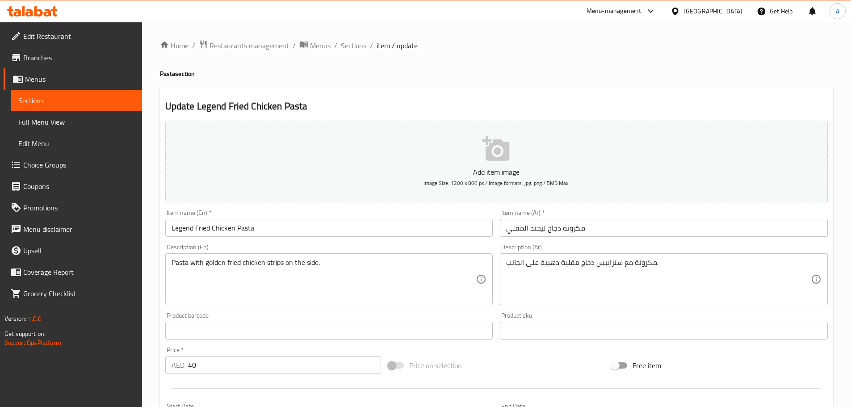
click at [574, 230] on input "مكرونة دجاج ليجند المقلي" at bounding box center [664, 228] width 328 height 18
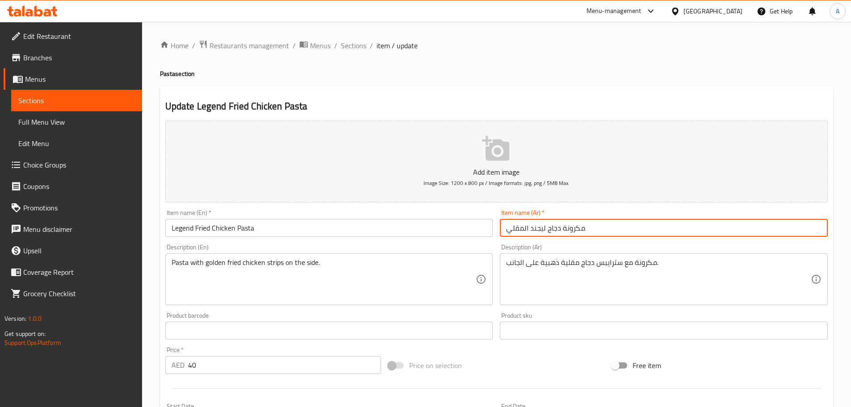
click at [574, 230] on input "مكرونة دجاج ليجند المقلي" at bounding box center [664, 228] width 328 height 18
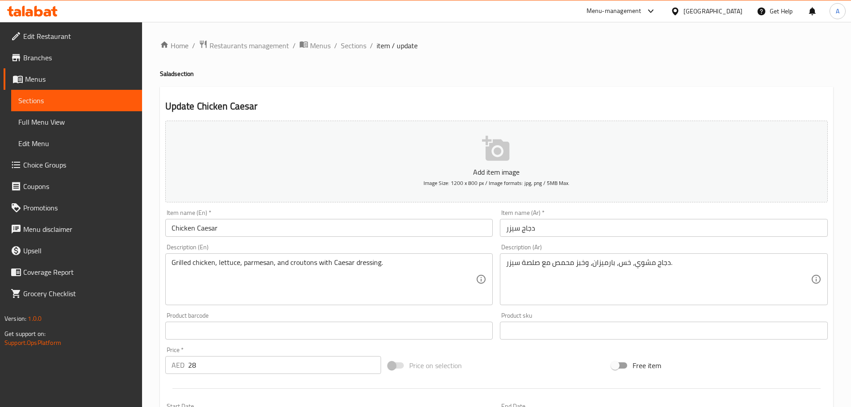
click at [160, 75] on h4 "Salad section" at bounding box center [496, 73] width 673 height 9
copy h4 "Salad"
click at [251, 232] on input "Chicken Caesar" at bounding box center [329, 228] width 328 height 18
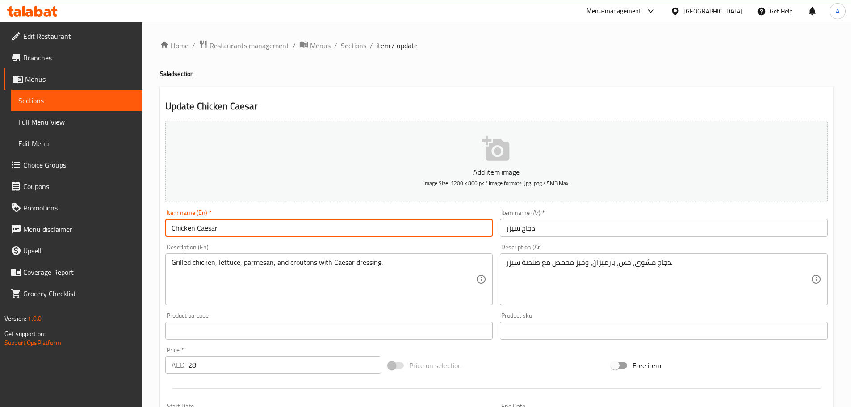
paste input "Salad"
type input "Chicken Caesar Salad"
click at [561, 232] on input "دجاج سيزر" at bounding box center [664, 228] width 328 height 18
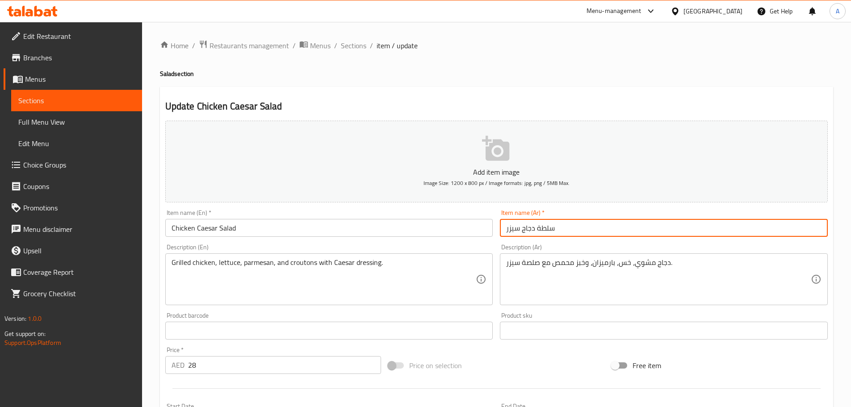
type input "سلطة دجاج سيزر"
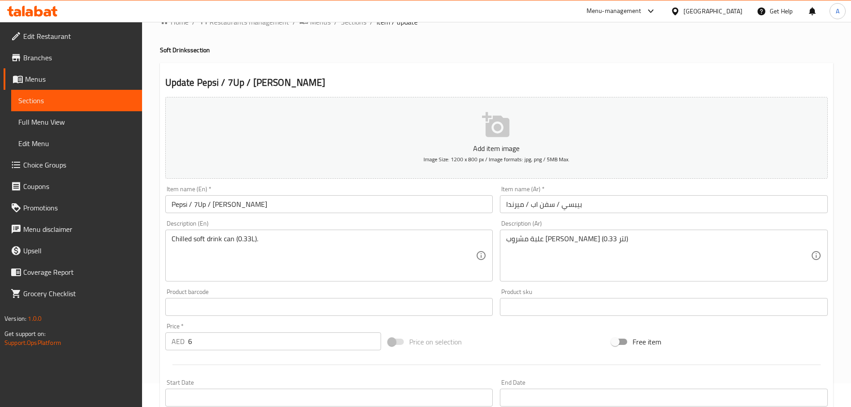
scroll to position [45, 0]
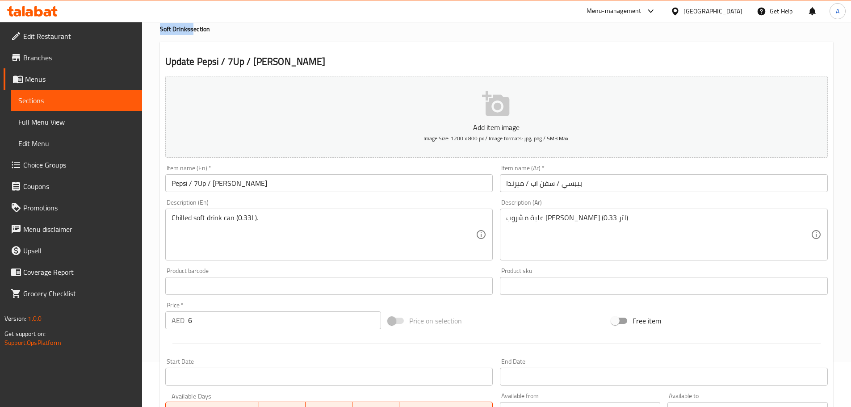
drag, startPoint x: 158, startPoint y: 28, endPoint x: 190, endPoint y: 29, distance: 32.2
click at [190, 29] on div "Home / Restaurants management / Menus / Sections / item / update Soft Drinks se…" at bounding box center [496, 281] width 709 height 609
copy h4 "Soft Drinks"
click at [264, 184] on input "Pepsi / 7Up / [PERSON_NAME]" at bounding box center [329, 183] width 328 height 18
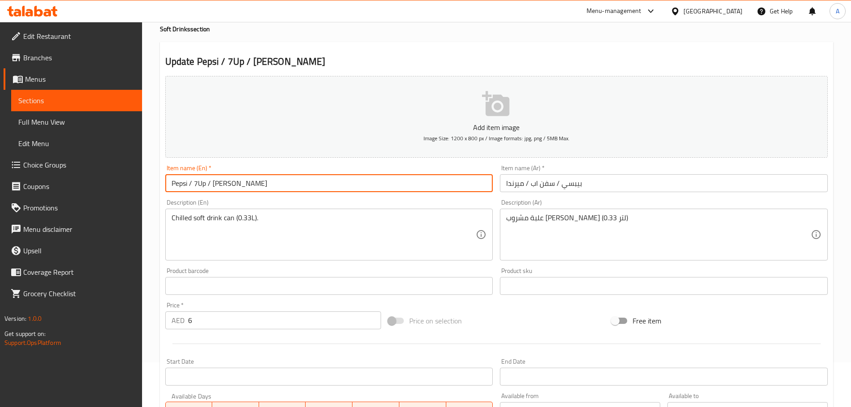
paste input "Soft Drinks"
type input "Pepsi / 7Up / Mirinda Soft Drinks"
click at [633, 181] on input "بيبسي / سفن اب / ميرندا" at bounding box center [664, 183] width 328 height 18
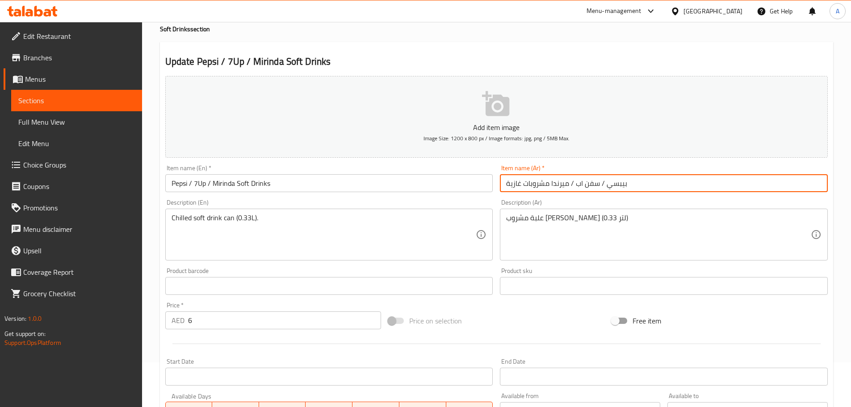
type input "بيبسي / سفن اب / ميرندا مشروبات غازية"
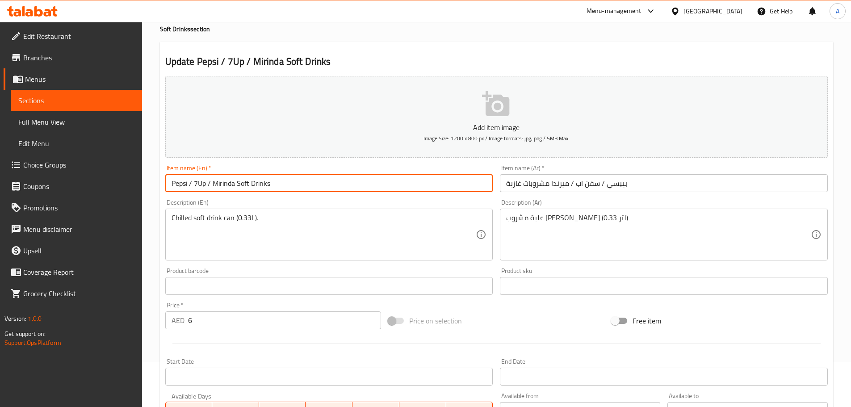
click at [407, 184] on input "Pepsi / 7Up / Mirinda Soft Drinks" at bounding box center [329, 183] width 328 height 18
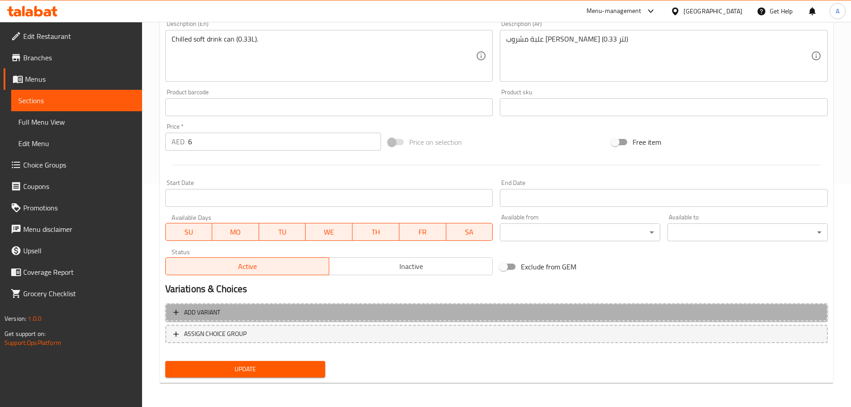
click at [294, 309] on span "Add variant" at bounding box center [496, 312] width 646 height 11
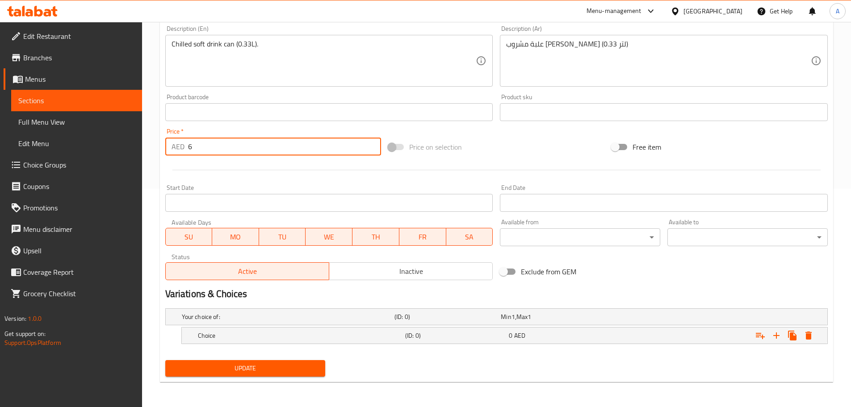
drag, startPoint x: 233, startPoint y: 146, endPoint x: 176, endPoint y: 145, distance: 57.6
click at [176, 145] on div "AED 6 Price *" at bounding box center [273, 147] width 216 height 18
type input "0"
click at [589, 340] on div "0 AED" at bounding box center [559, 335] width 104 height 13
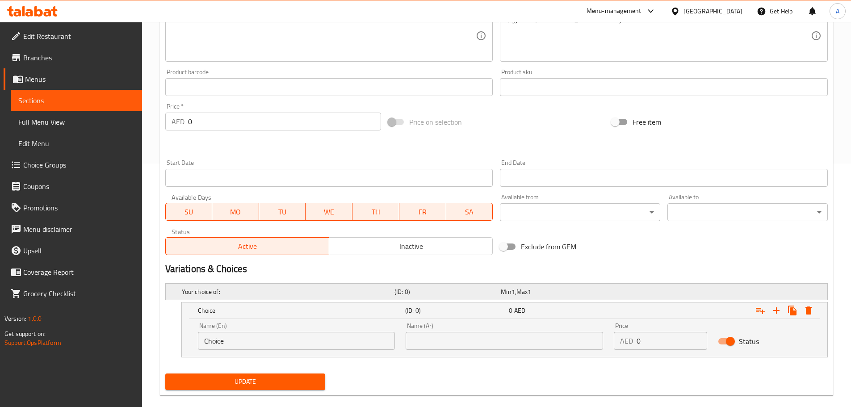
scroll to position [257, 0]
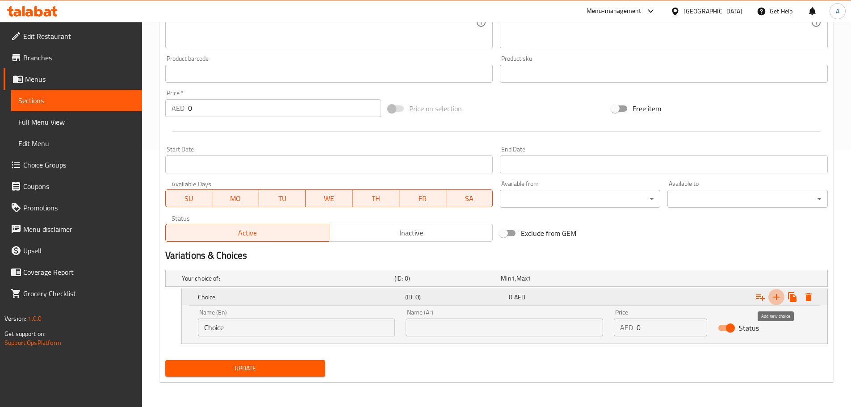
click at [778, 295] on icon "Expand" at bounding box center [776, 297] width 11 height 11
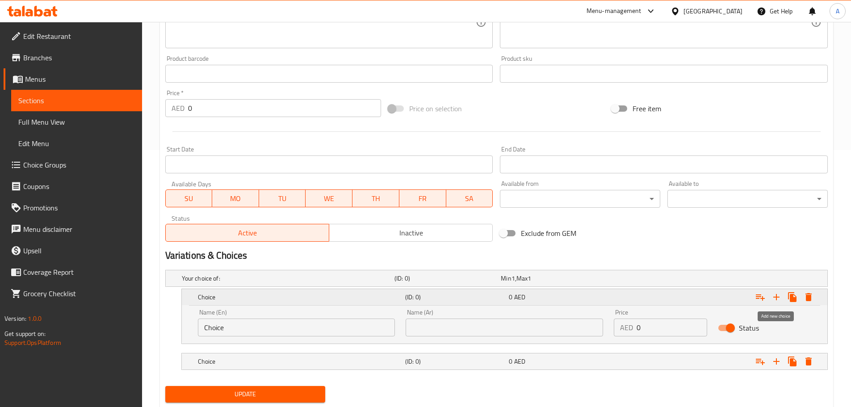
click at [778, 295] on icon "Expand" at bounding box center [776, 297] width 11 height 11
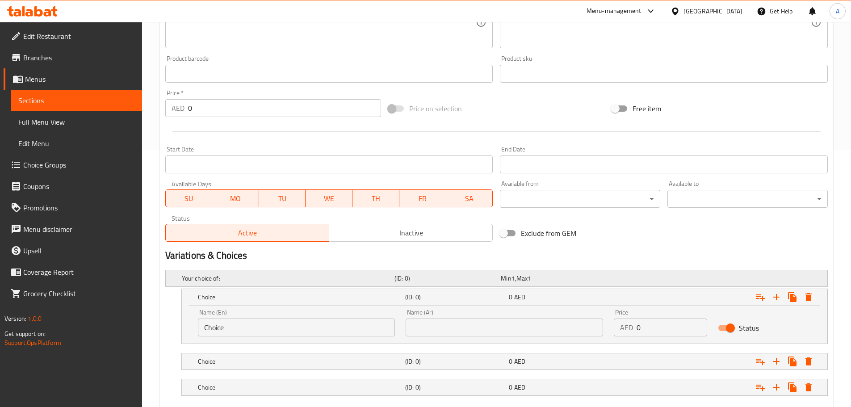
scroll to position [309, 0]
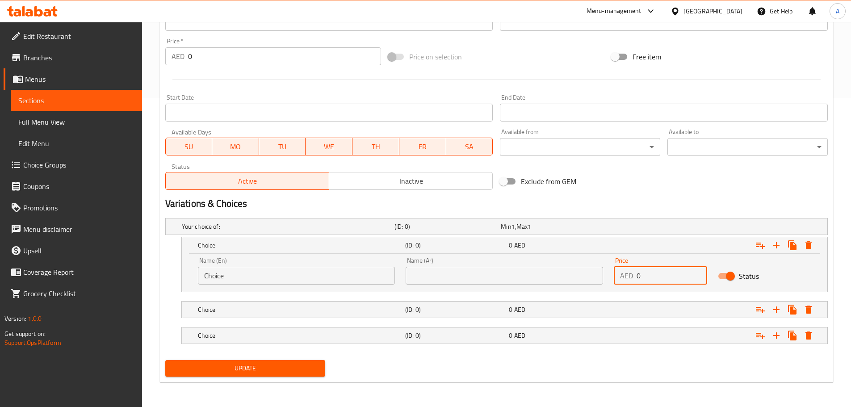
drag, startPoint x: 650, startPoint y: 270, endPoint x: 578, endPoint y: 280, distance: 73.5
click at [585, 280] on div "Name (En) Choice Name (En) Name (Ar) Name (Ar) Price AED 0 Price Status" at bounding box center [505, 271] width 624 height 38
type input "6"
click at [662, 310] on div "Expand" at bounding box center [714, 310] width 207 height 20
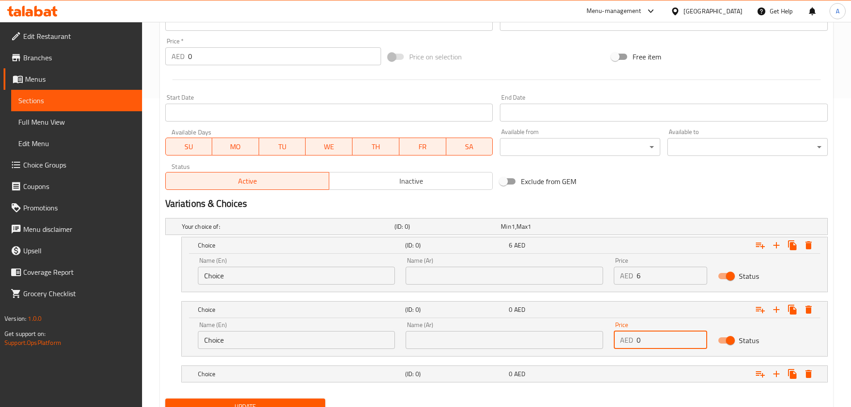
drag, startPoint x: 646, startPoint y: 335, endPoint x: 611, endPoint y: 339, distance: 35.5
click at [611, 339] on div "Price AED 0 Price" at bounding box center [660, 335] width 104 height 38
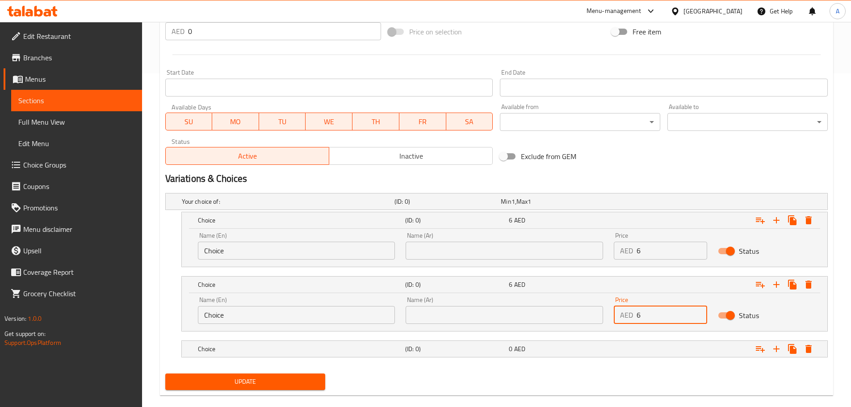
scroll to position [347, 0]
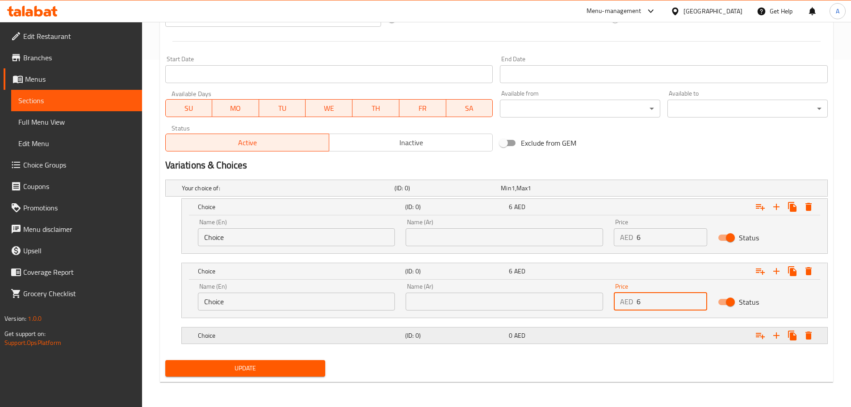
type input "6"
click at [651, 329] on div "Expand" at bounding box center [714, 336] width 207 height 20
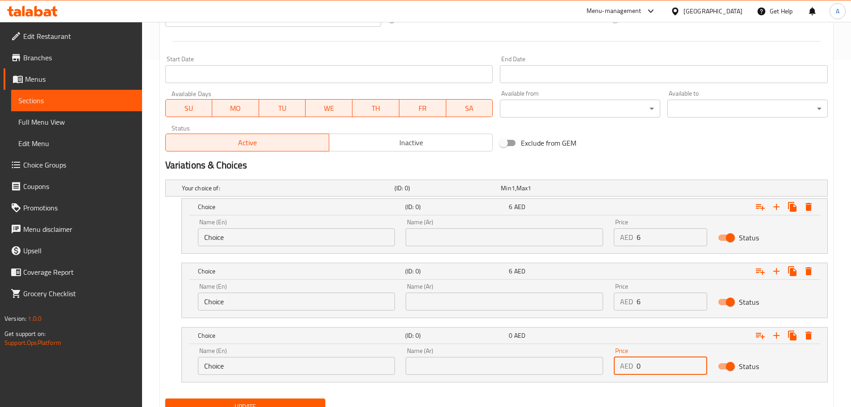
drag, startPoint x: 641, startPoint y: 367, endPoint x: 620, endPoint y: 366, distance: 21.4
click at [620, 367] on div "AED 0 Price" at bounding box center [660, 366] width 93 height 18
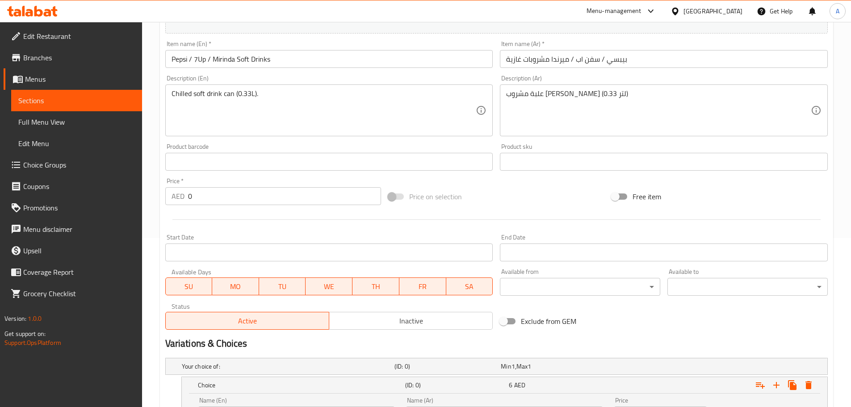
scroll to position [168, 0]
type input "6"
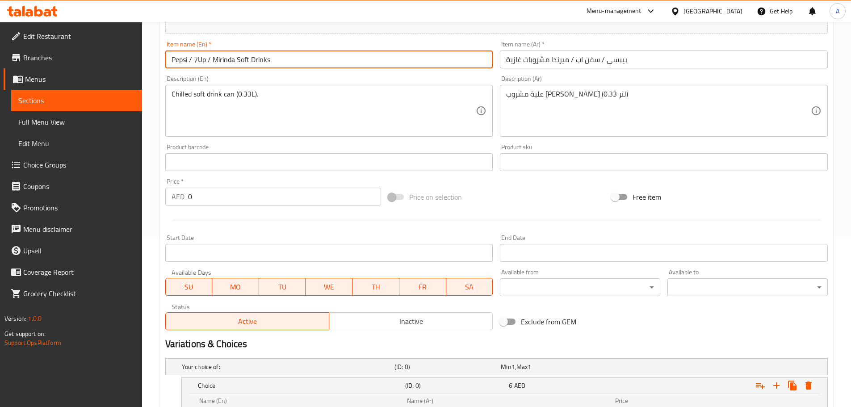
click at [176, 58] on input "Pepsi / 7Up / Mirinda Soft Drinks" at bounding box center [329, 59] width 328 height 18
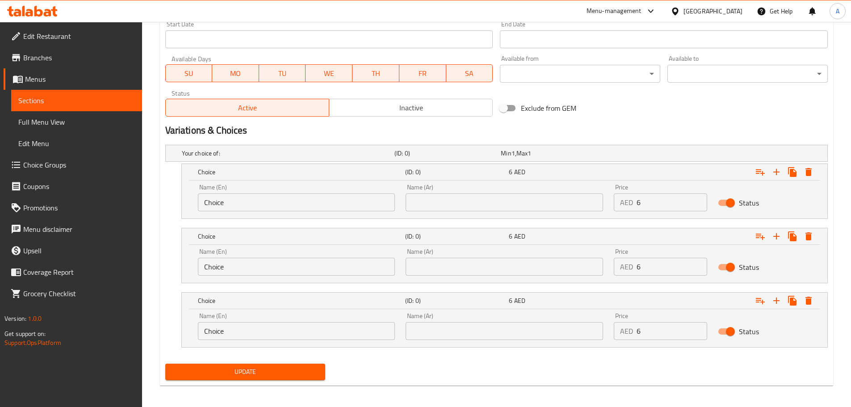
scroll to position [385, 0]
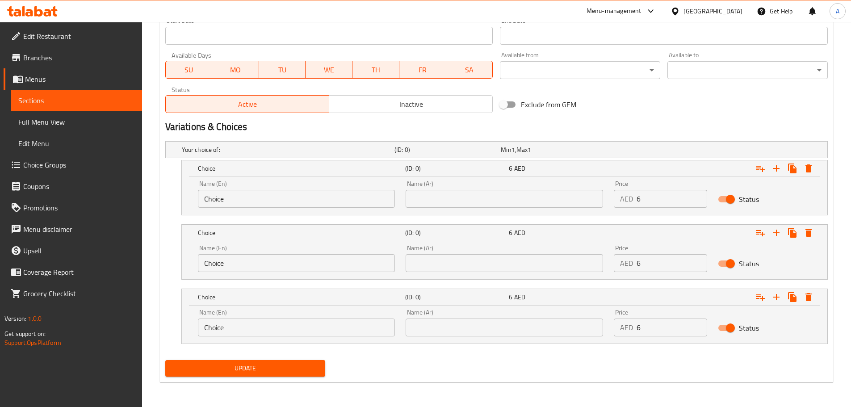
click at [228, 196] on input "Choice" at bounding box center [296, 199] width 197 height 18
paste input "Pepsi"
type input "Pepsi"
click at [449, 204] on input "text" at bounding box center [504, 199] width 197 height 18
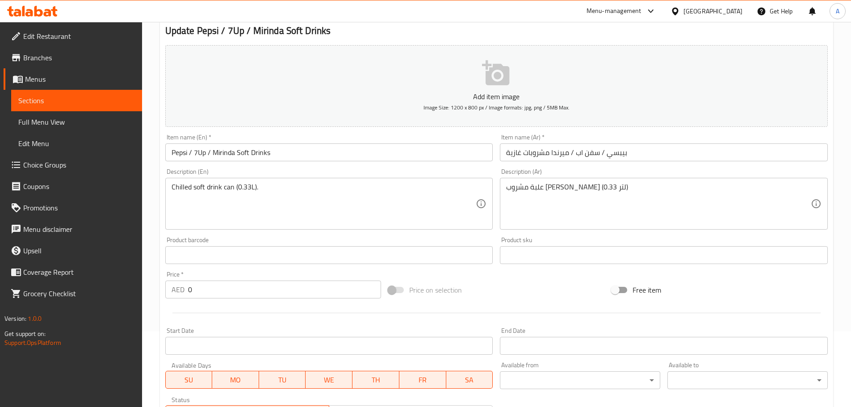
scroll to position [73, 0]
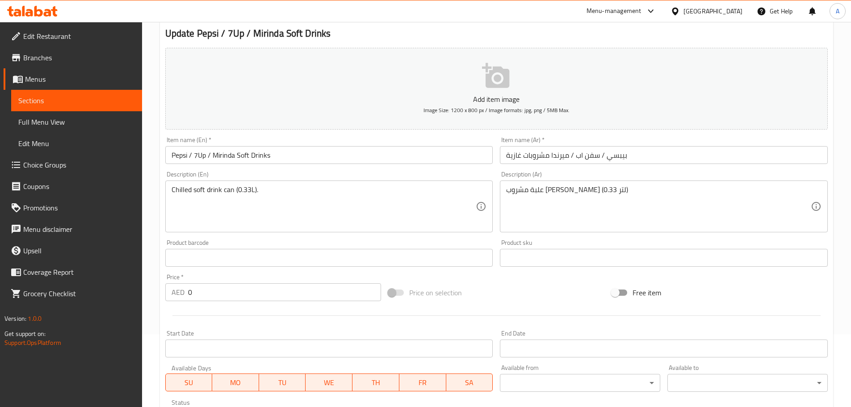
type input "بيبسي"
click at [199, 158] on input "Pepsi / 7Up / Mirinda Soft Drinks" at bounding box center [329, 155] width 328 height 18
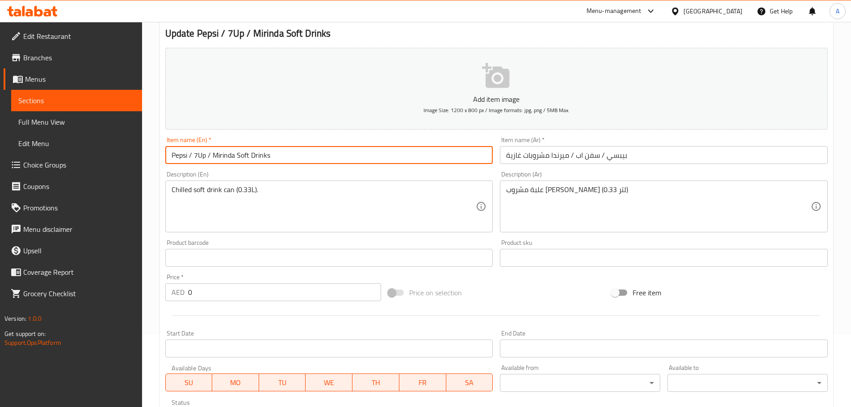
click at [199, 158] on input "Pepsi / 7Up / Mirinda Soft Drinks" at bounding box center [329, 155] width 328 height 18
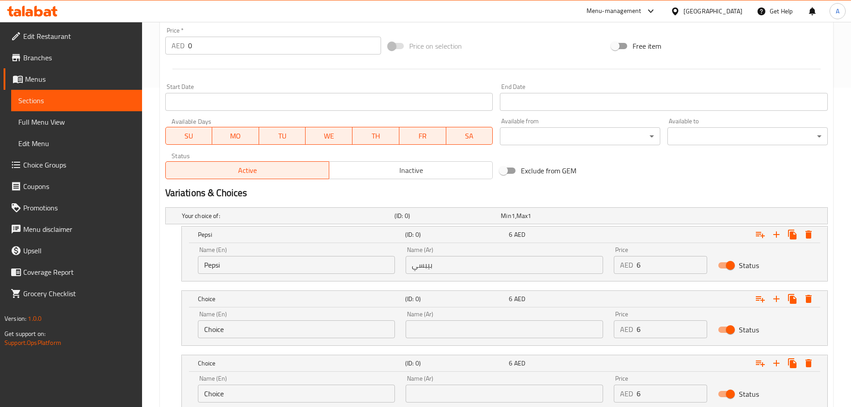
scroll to position [341, 0]
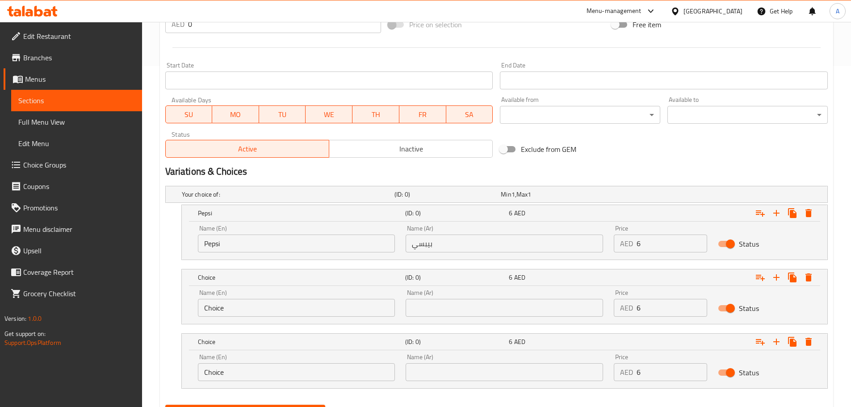
click at [250, 306] on input "Choice" at bounding box center [296, 308] width 197 height 18
paste input "7Up"
type input "7Up"
click at [473, 314] on input "text" at bounding box center [504, 308] width 197 height 18
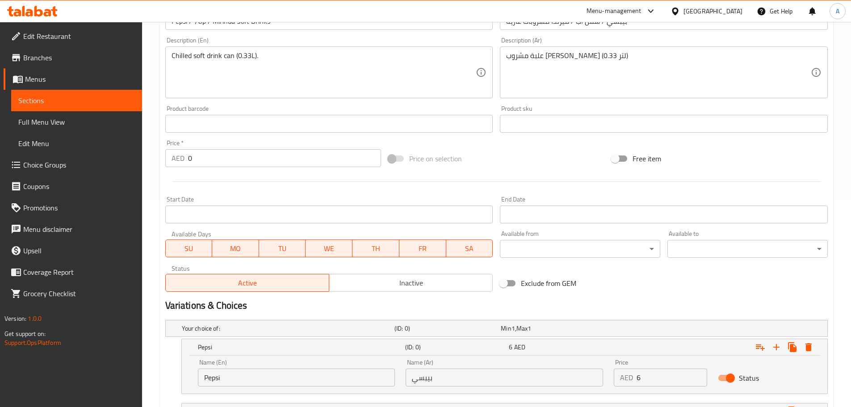
scroll to position [28, 0]
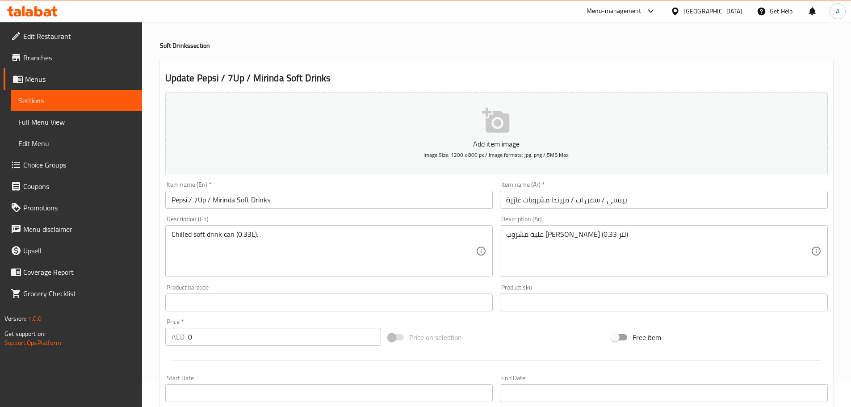
type input "سفن أب"
click at [224, 200] on input "Pepsi / 7Up / Mirinda Soft Drinks" at bounding box center [329, 200] width 328 height 18
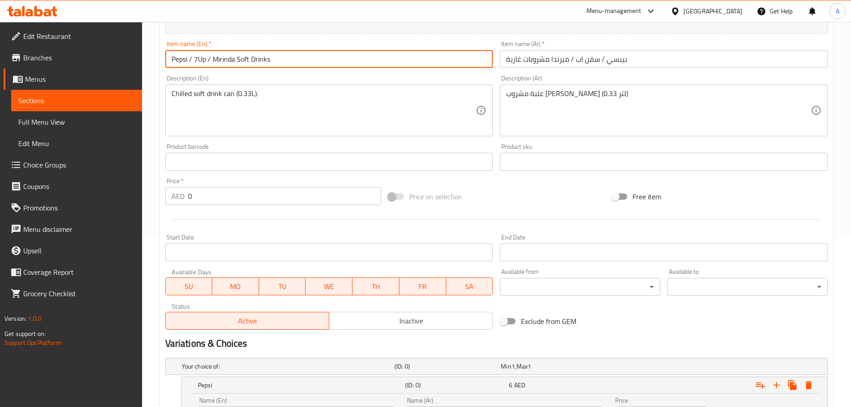
scroll to position [341, 0]
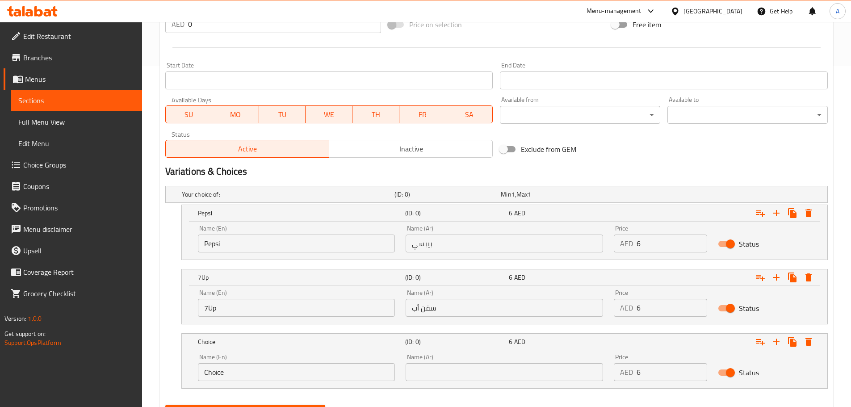
click at [245, 376] on input "Choice" at bounding box center [296, 372] width 197 height 18
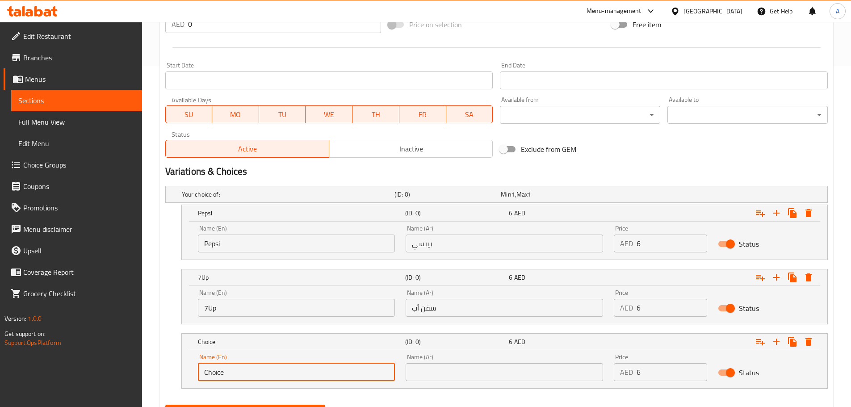
click at [245, 376] on input "Choice" at bounding box center [296, 372] width 197 height 18
paste input "Mirinda"
type input "Mirinda"
click at [443, 373] on input "text" at bounding box center [504, 372] width 197 height 18
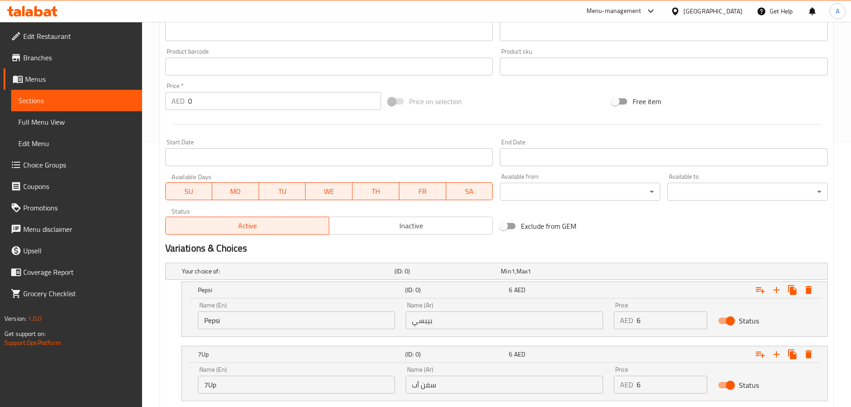
scroll to position [162, 0]
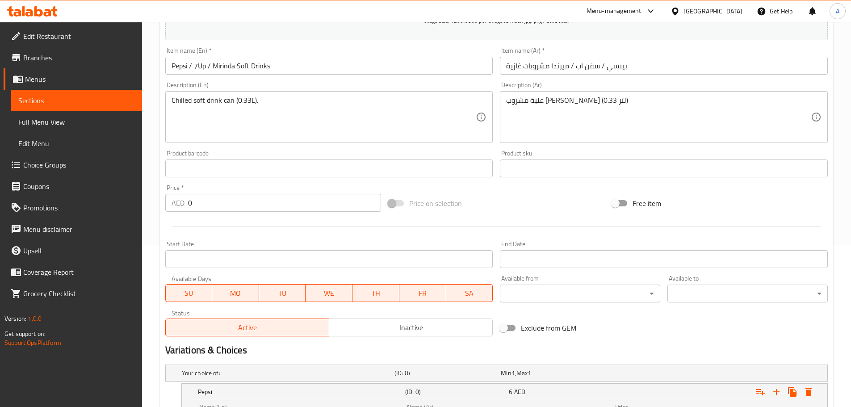
type input "ميرندا"
click at [548, 66] on input "بيبسي / سفن اب / ميرندا مشروبات غازية" at bounding box center [664, 66] width 328 height 18
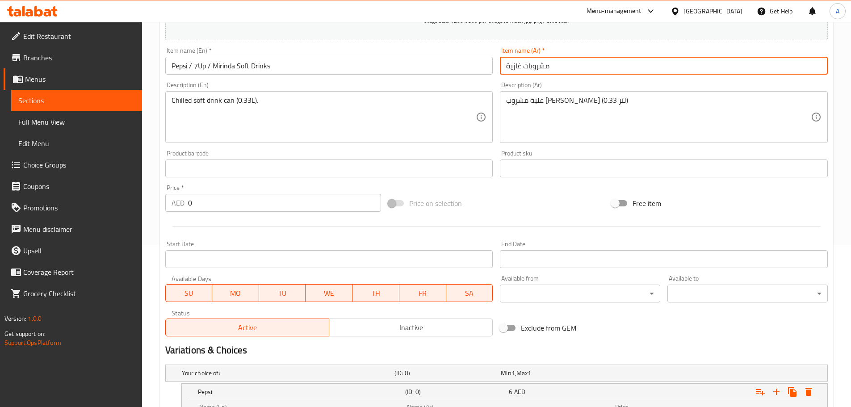
type input "مشروبات غازية"
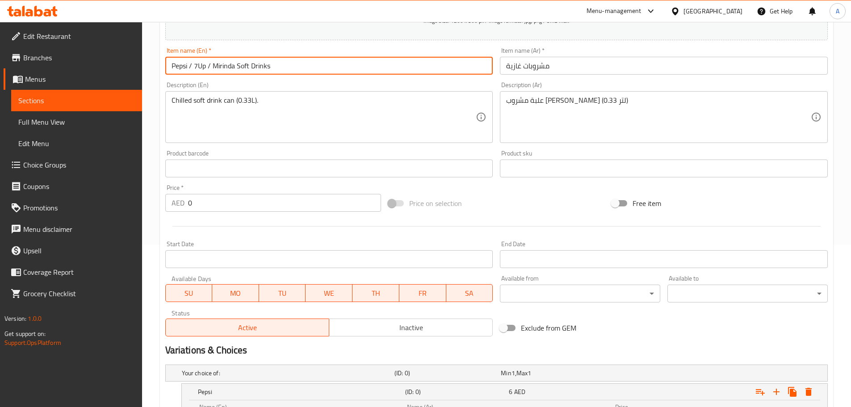
click at [240, 66] on input "Pepsi / 7Up / Mirinda Soft Drinks" at bounding box center [329, 66] width 328 height 18
type input "Soft Drinks"
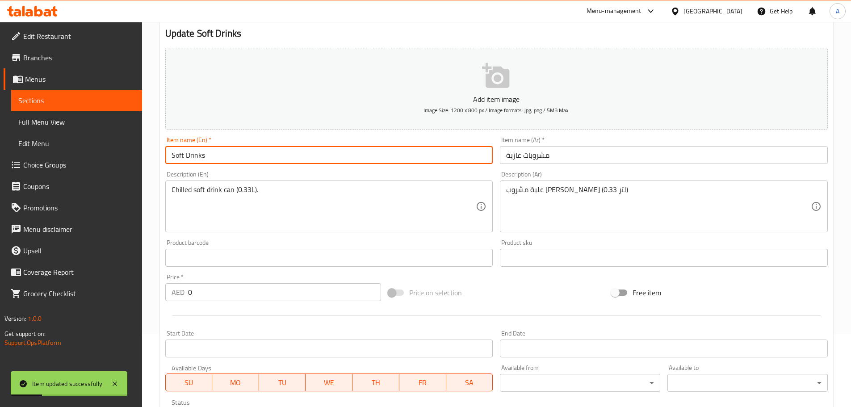
scroll to position [0, 0]
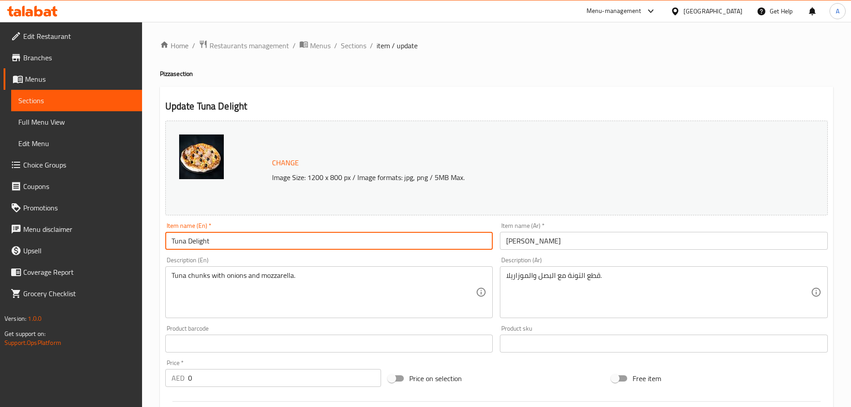
click at [235, 243] on input "Tuna Delight" at bounding box center [329, 241] width 328 height 18
paste input "Pizza"
type input "Tuna Delight Pizza"
click at [549, 243] on input "[PERSON_NAME]" at bounding box center [664, 241] width 328 height 18
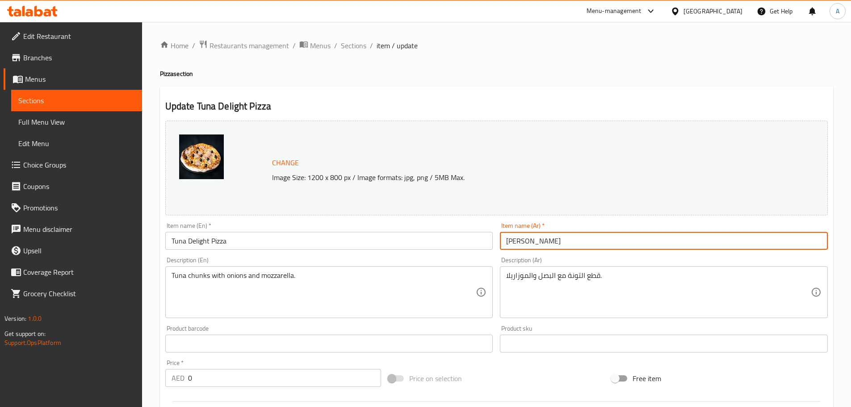
paste input "[PERSON_NAME]"
type input "بيتزا تونة ديلايت"
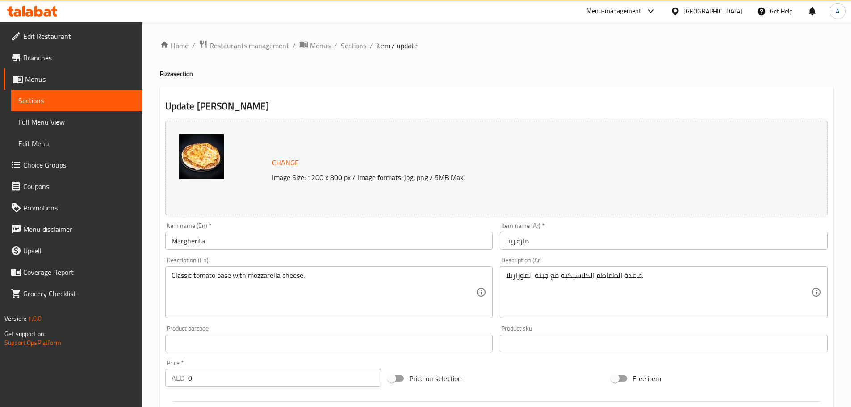
click at [167, 71] on h4 "Pizza section" at bounding box center [496, 73] width 673 height 9
copy h4 "Pizza"
click at [219, 249] on input "Margherita" at bounding box center [329, 241] width 328 height 18
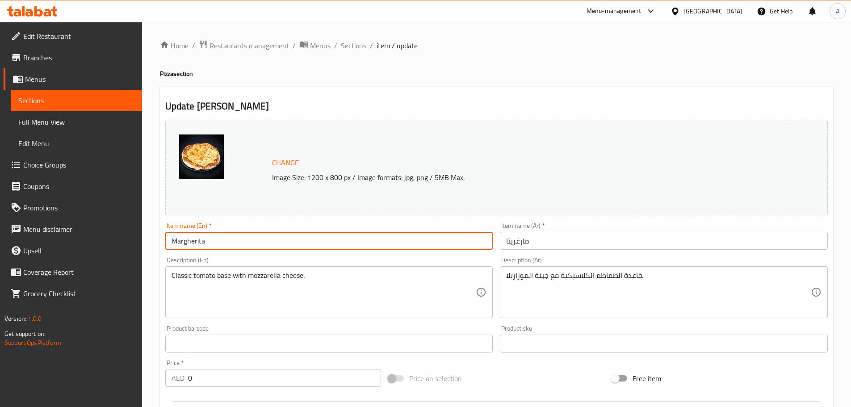
paste input "Pizza"
type input "[PERSON_NAME]"
click at [548, 243] on input "مارغريتا" at bounding box center [664, 241] width 328 height 18
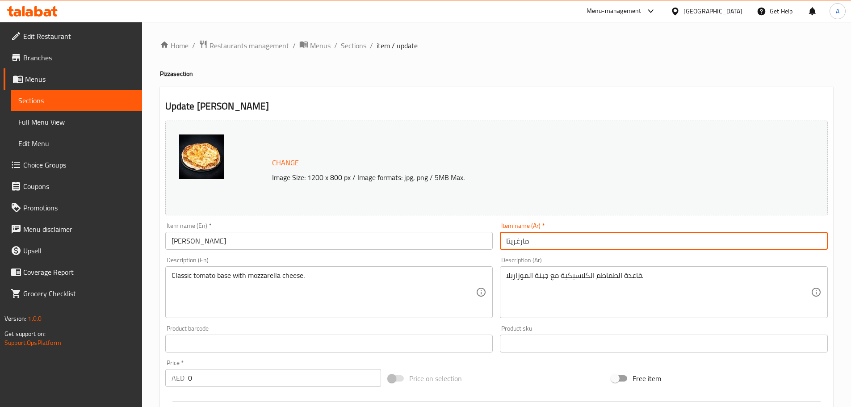
paste input "[PERSON_NAME]"
type input "[PERSON_NAME]"
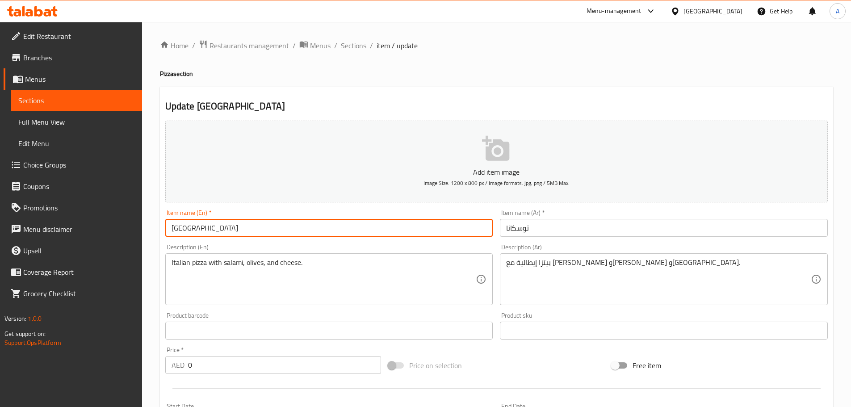
click at [214, 227] on input "[GEOGRAPHIC_DATA]" at bounding box center [329, 228] width 328 height 18
paste input "Pizza"
type input "Toscana Pizza"
click at [529, 226] on input "توسكانا" at bounding box center [664, 228] width 328 height 18
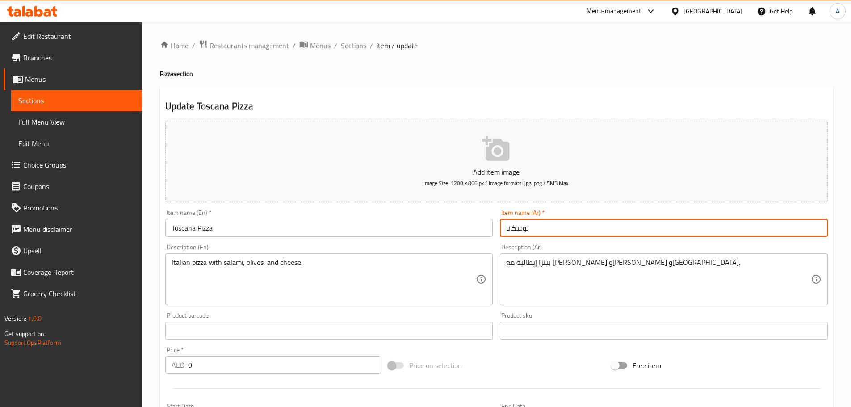
paste input "[PERSON_NAME]"
type input "[PERSON_NAME]"
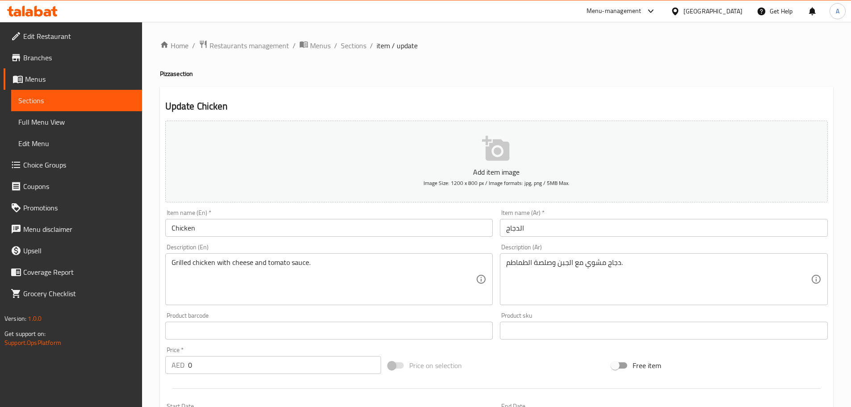
click at [234, 229] on input "Chicken" at bounding box center [329, 228] width 328 height 18
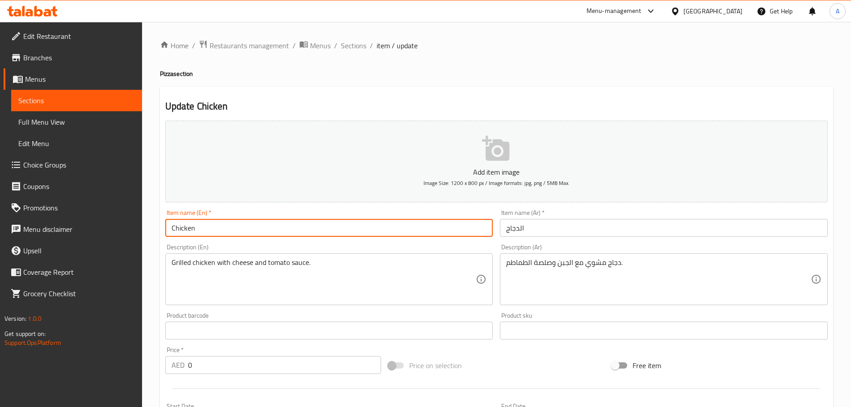
paste input "Pizza"
type input "Chicken Pizza"
click at [533, 225] on input "الدجاج" at bounding box center [664, 228] width 328 height 18
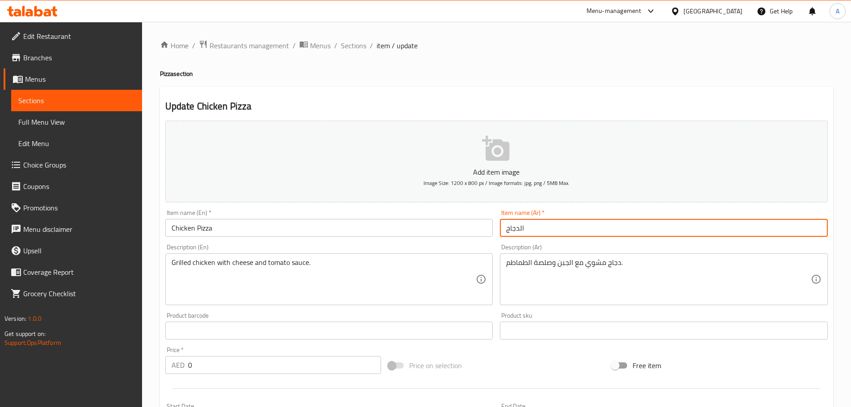
paste input "[PERSON_NAME]"
type input "بيتزا دجاج"
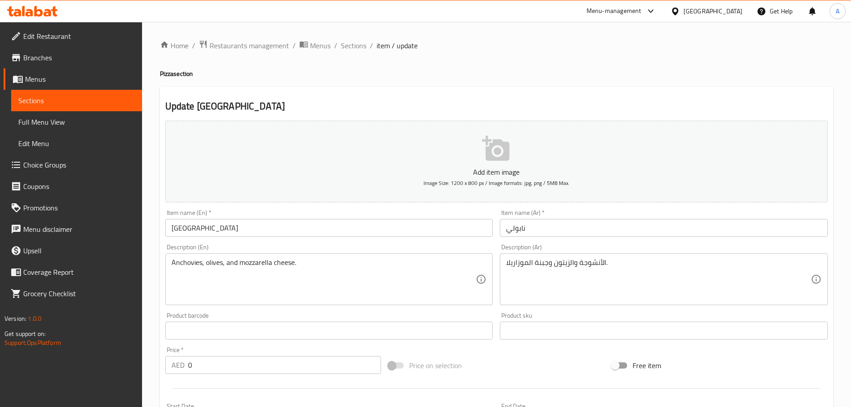
click at [234, 228] on input "[GEOGRAPHIC_DATA]" at bounding box center [329, 228] width 328 height 18
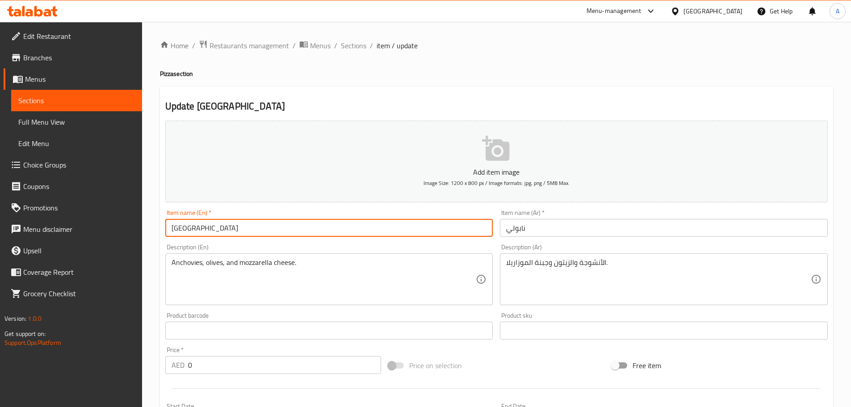
paste input "Pizza"
type input "Napoli Pizza"
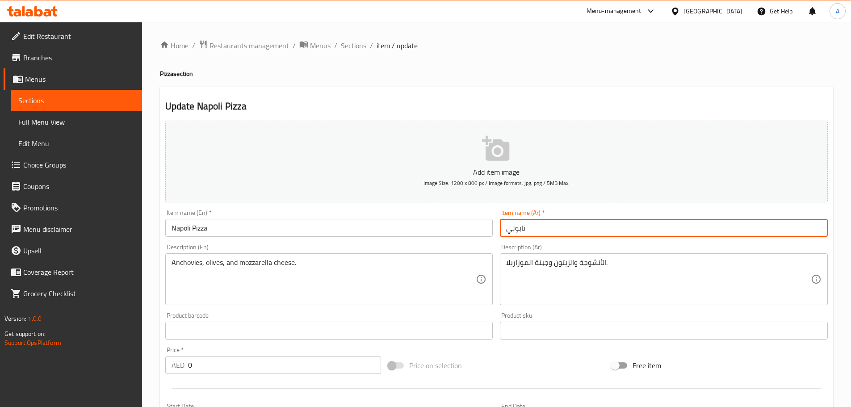
click at [550, 229] on input "نابولي" at bounding box center [664, 228] width 328 height 18
paste input "[PERSON_NAME]"
type input "بيتزا نابولي"
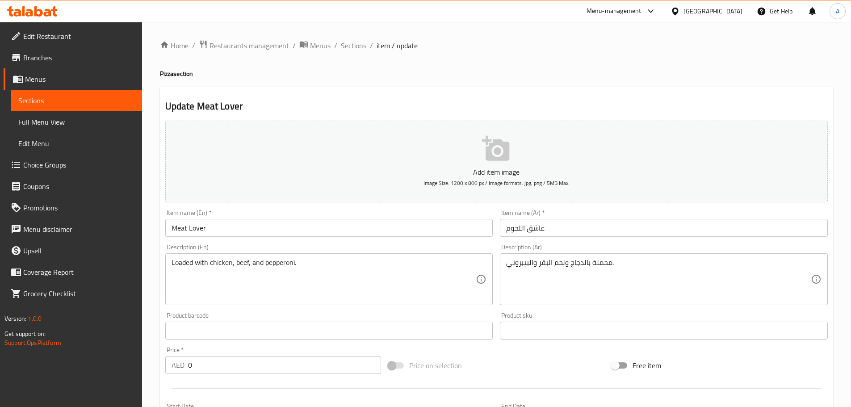
click at [221, 228] on input "Meat Lover" at bounding box center [329, 228] width 328 height 18
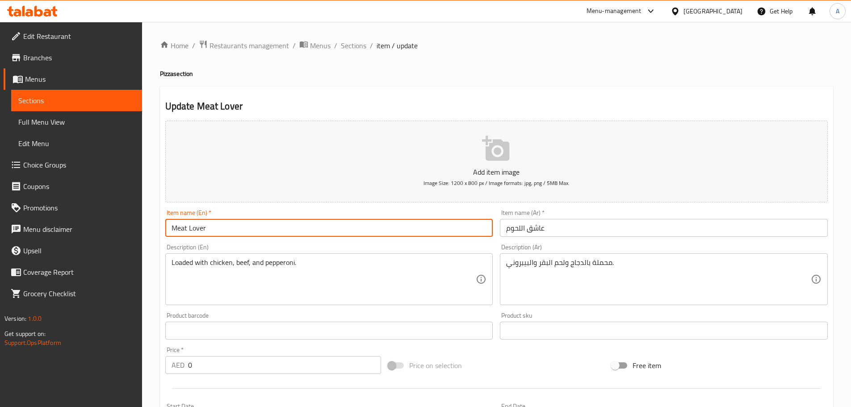
paste input "Pizza"
type input "Meat Lover Pizza"
click at [523, 230] on input "عاشق اللحوم" at bounding box center [664, 228] width 328 height 18
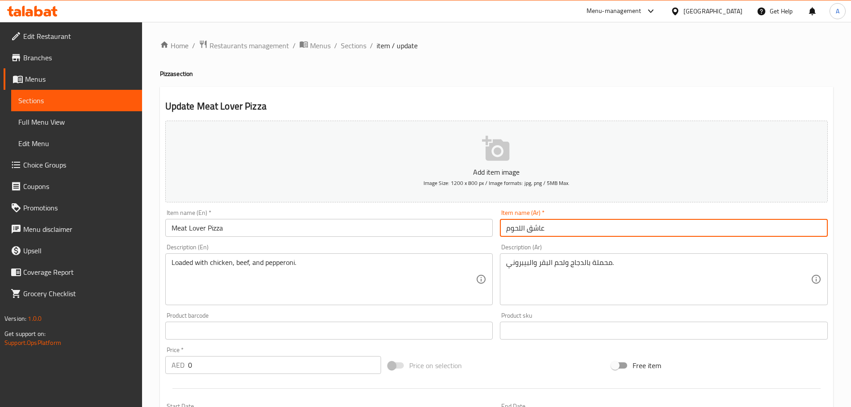
paste input "بيتزا"
type input "بيتزا عاشق اللحوم"
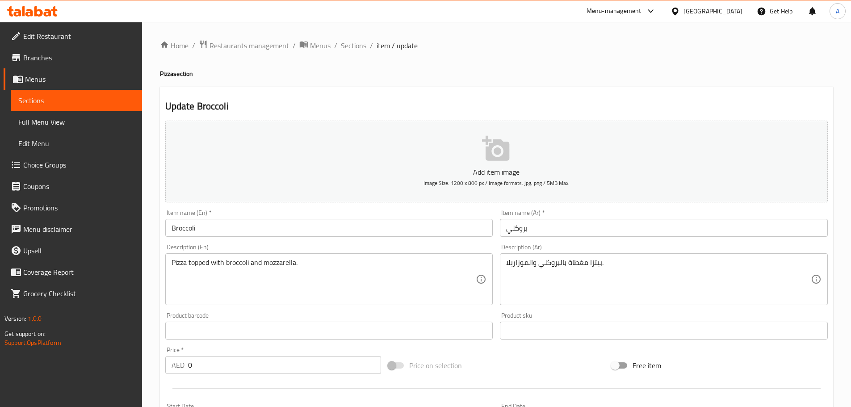
click at [219, 227] on input "Broccoli" at bounding box center [329, 228] width 328 height 18
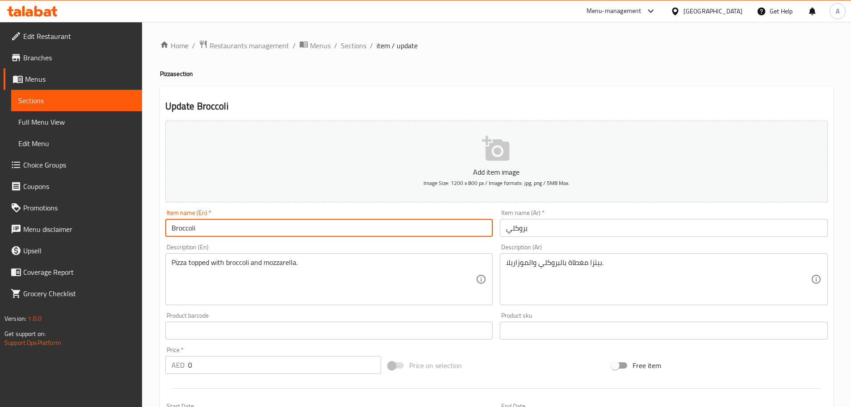
paste input "Pizza"
type input "Broccoli Pizza"
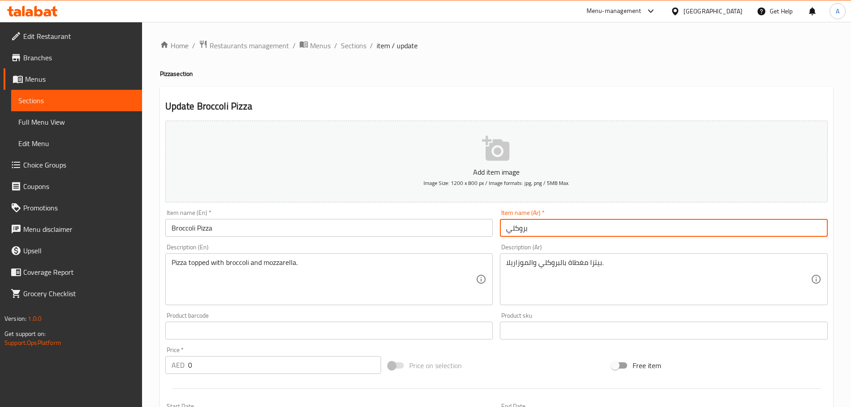
click at [528, 226] on input "بروكلي" at bounding box center [664, 228] width 328 height 18
paste input "[PERSON_NAME]"
type input "بيتزا بروكلي"
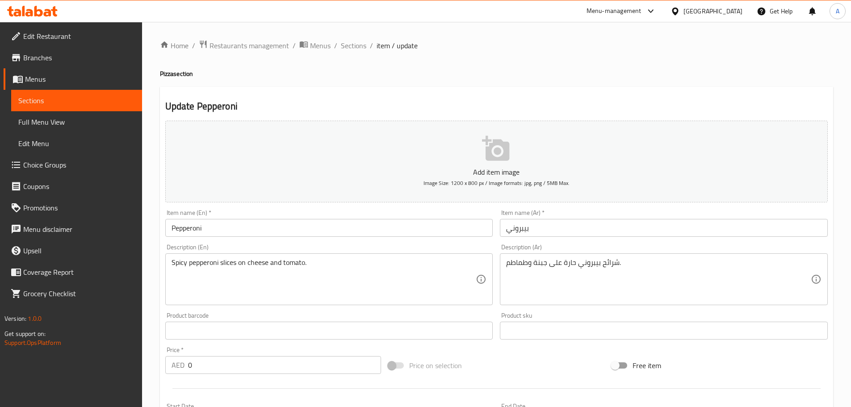
click at [234, 231] on input "Pepperoni" at bounding box center [329, 228] width 328 height 18
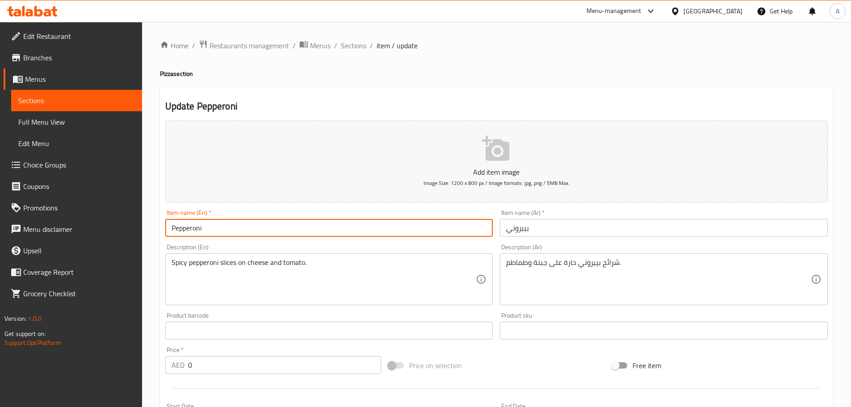
paste input "Pizza"
type input "Pepperoni Pizza"
click at [533, 222] on input "بيبروني" at bounding box center [664, 228] width 328 height 18
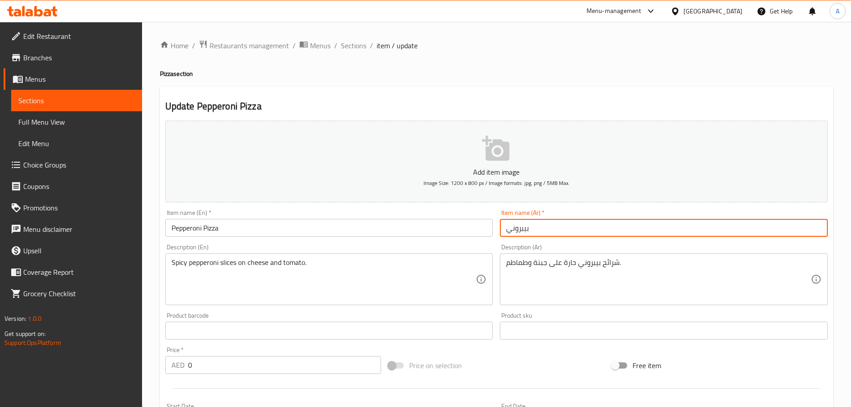
paste input "[PERSON_NAME]"
type input "بيتزا بيبروني"
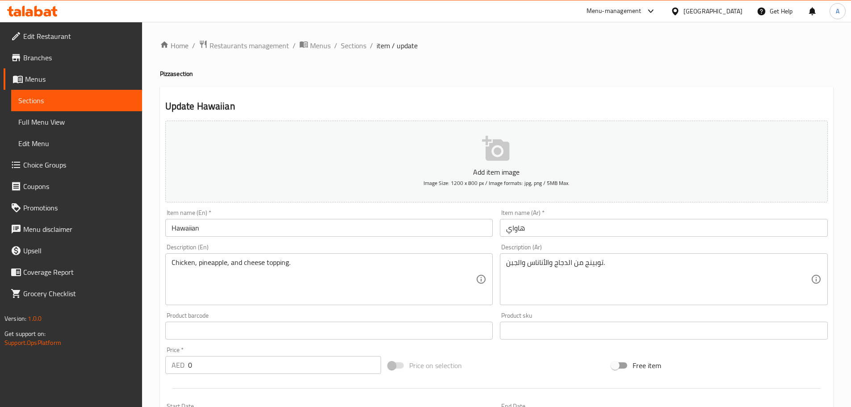
click at [222, 239] on div "Item name (En)   * Hawaiian Item name (En) *" at bounding box center [329, 223] width 335 height 34
click at [224, 230] on input "Hawaiian" at bounding box center [329, 228] width 328 height 18
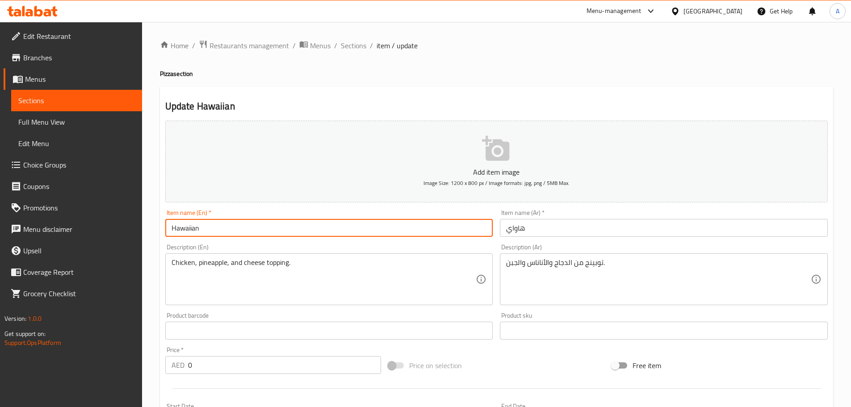
paste input "Pizza"
type input "Hawaiian Pizza"
click at [522, 231] on input "هاواي" at bounding box center [664, 228] width 328 height 18
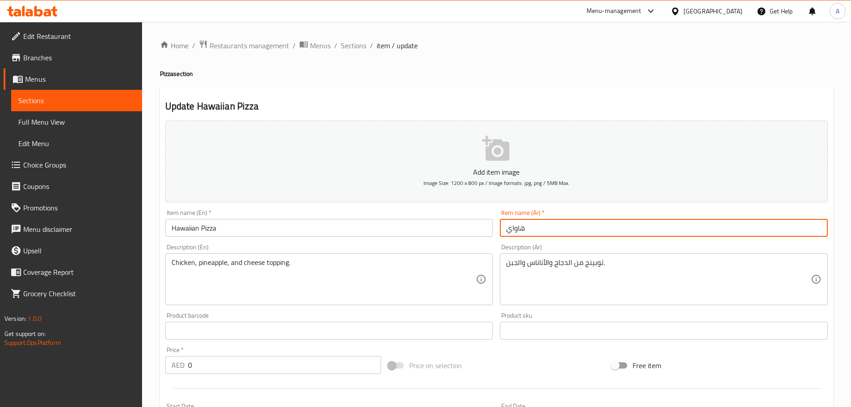
paste input "[PERSON_NAME]"
type input "بيتزا هاواي"
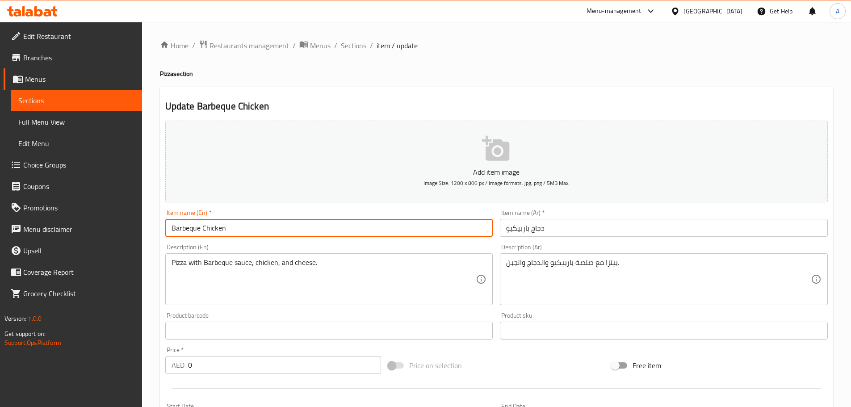
click at [250, 220] on input "Barbeque Chicken" at bounding box center [329, 228] width 328 height 18
paste input "Pizza"
type input "Barbeque Chicken Pizza"
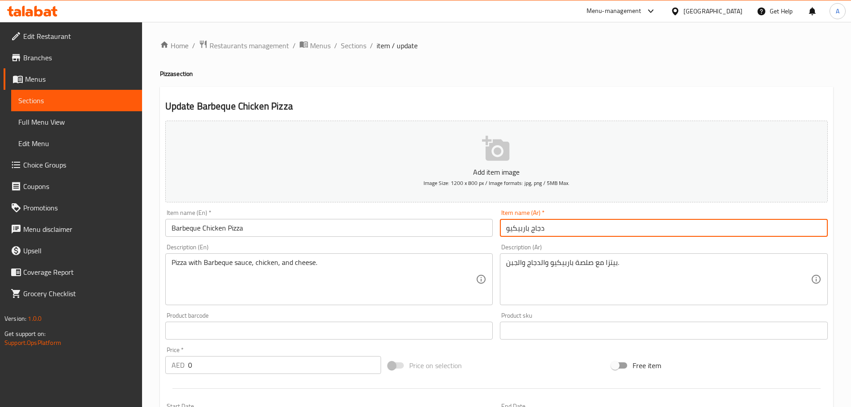
click at [547, 222] on input "دجاج باربيكيو" at bounding box center [664, 228] width 328 height 18
paste input "[PERSON_NAME]"
type input "بيتزا دجاج باربيكيو"
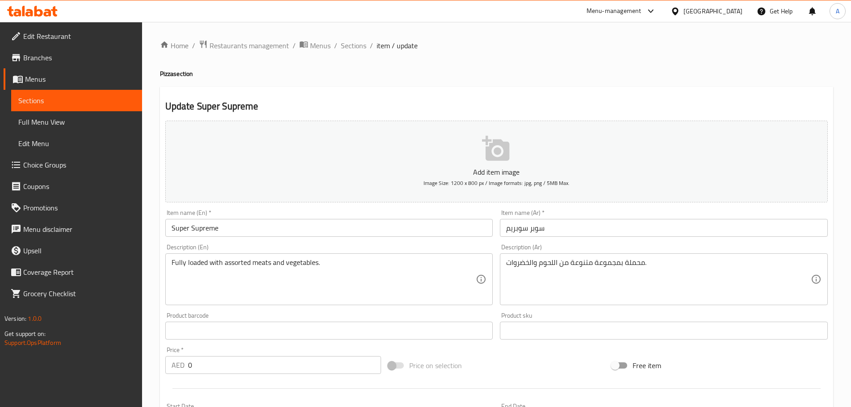
click at [231, 222] on input "Super Supreme" at bounding box center [329, 228] width 328 height 18
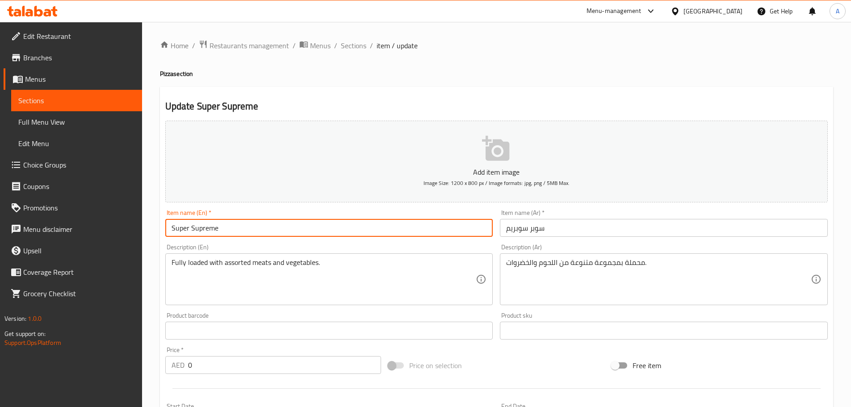
paste input "Pizza"
type input "Super Supreme Pizza"
click at [545, 228] on input "سوبر سوبريم" at bounding box center [664, 228] width 328 height 18
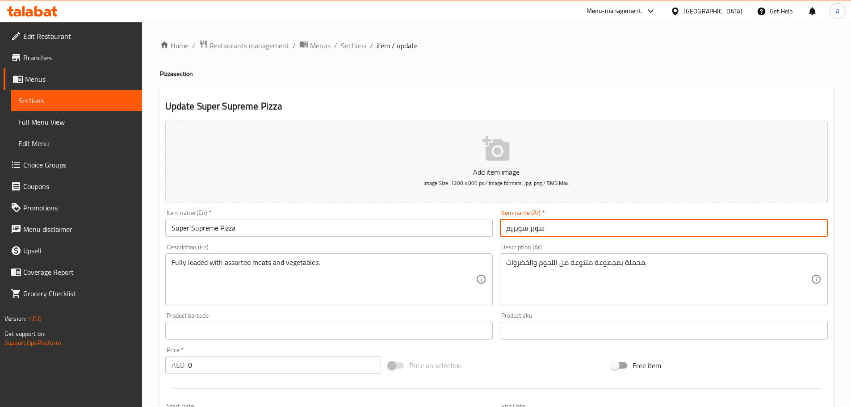
paste input "[PERSON_NAME]"
type input "بيتزا سوبر سوبريم"
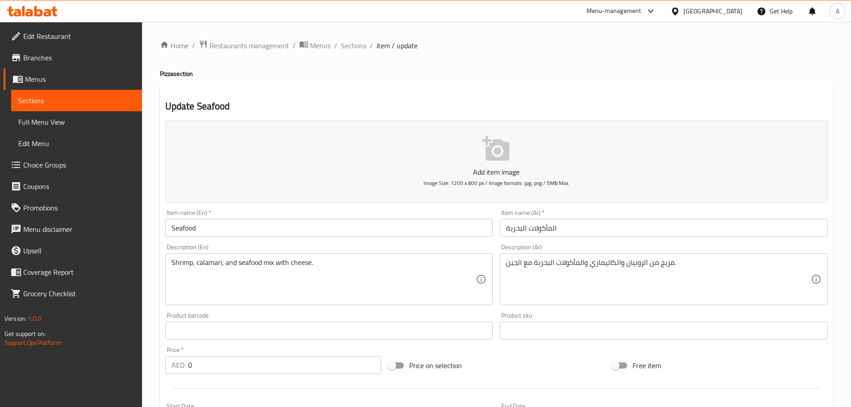
click at [218, 224] on input "Seafood" at bounding box center [329, 228] width 328 height 18
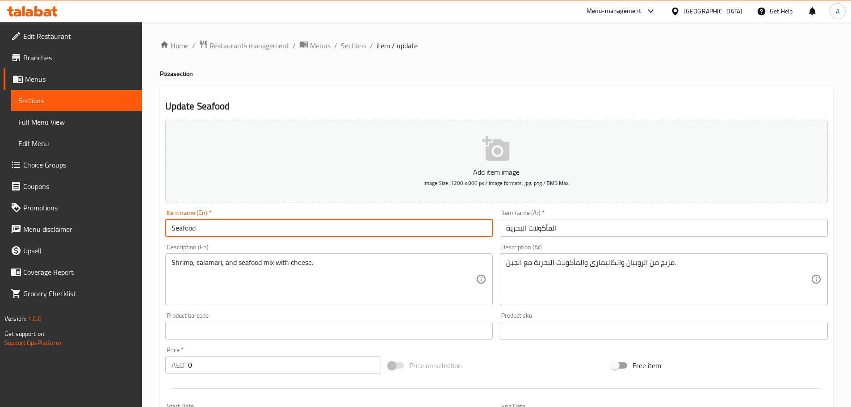
paste input "Pizza"
type input "Seafood Pizza"
click at [585, 224] on input "المأكولات البحرية" at bounding box center [664, 228] width 328 height 18
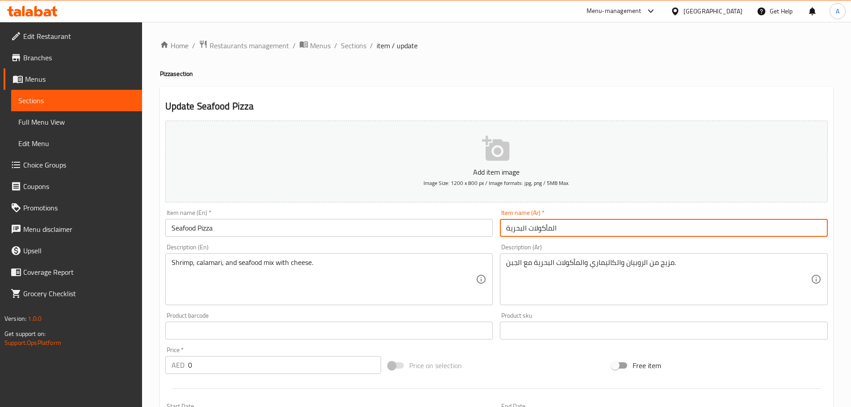
paste input "[PERSON_NAME]"
type input "بيتزا مأكولات بحرية"
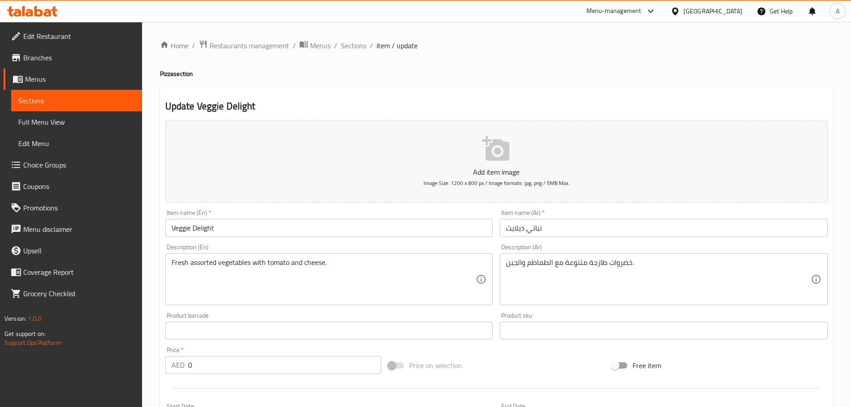
click at [249, 224] on input "Veggie Delight" at bounding box center [329, 228] width 328 height 18
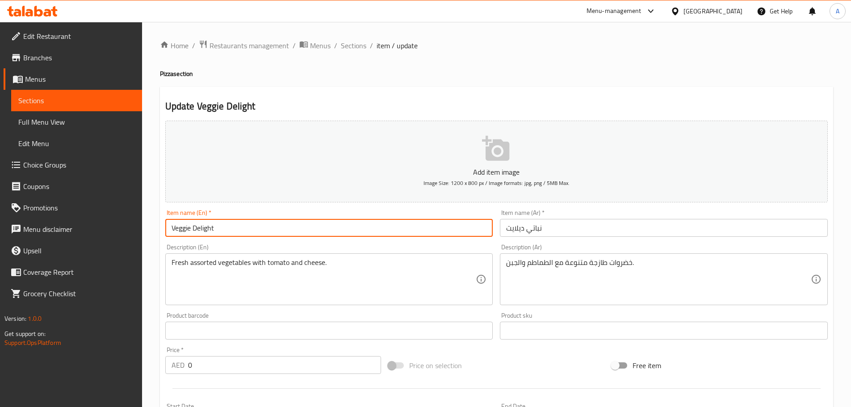
paste input "Pizza"
type input "Veggie Delight Pizza"
click at [553, 222] on input "نباتي ديلايت" at bounding box center [664, 228] width 328 height 18
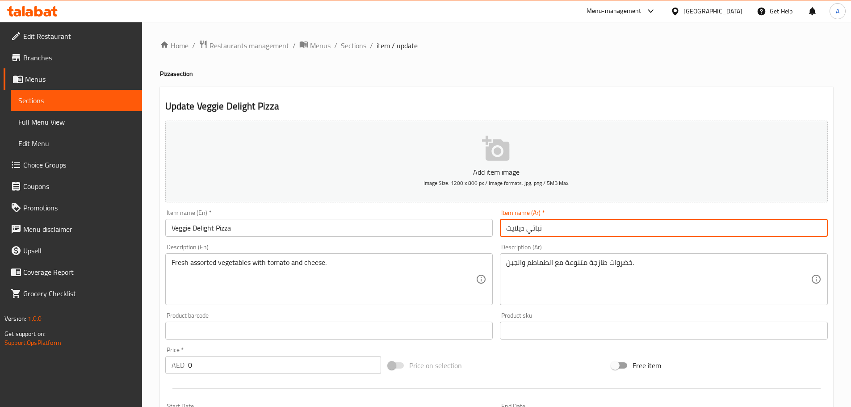
paste input "[PERSON_NAME]"
type input "بيتزا نباتي ديلايت"
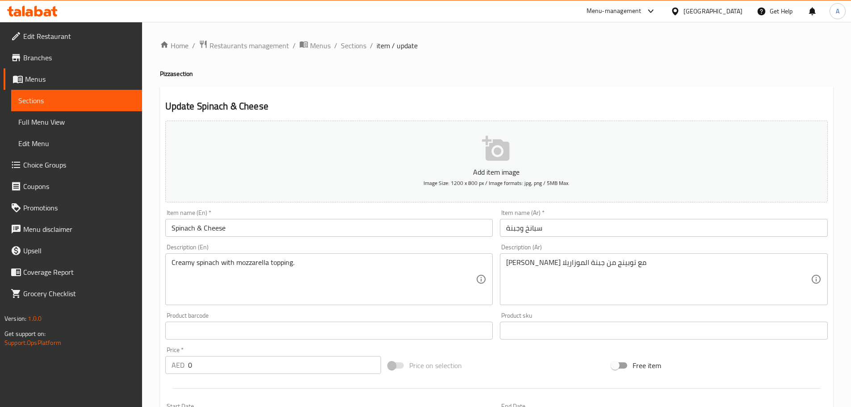
click at [274, 230] on input "Spinach & Cheese" at bounding box center [329, 228] width 328 height 18
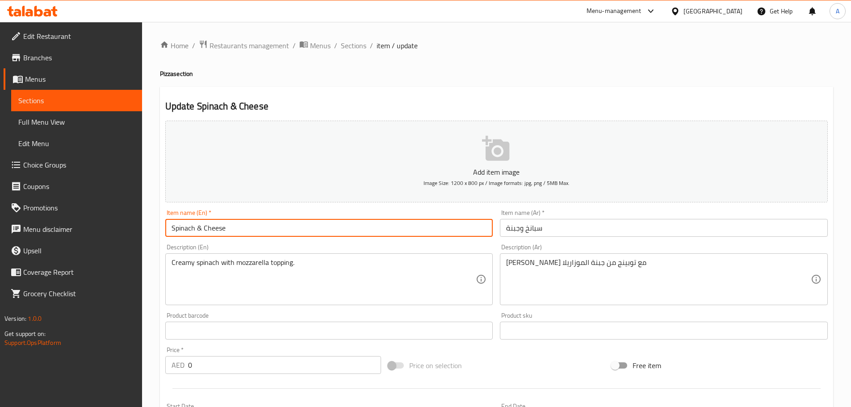
paste input "Pizza"
type input "Spinach & Cheese Pizza"
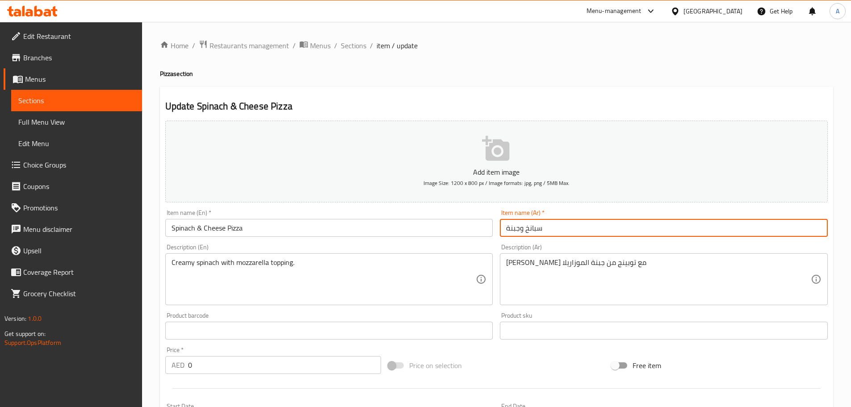
click at [547, 222] on input "سبانخ وجبنة" at bounding box center [664, 228] width 328 height 18
paste input "[PERSON_NAME]"
type input "بيتزا سبانخ وجبنة"
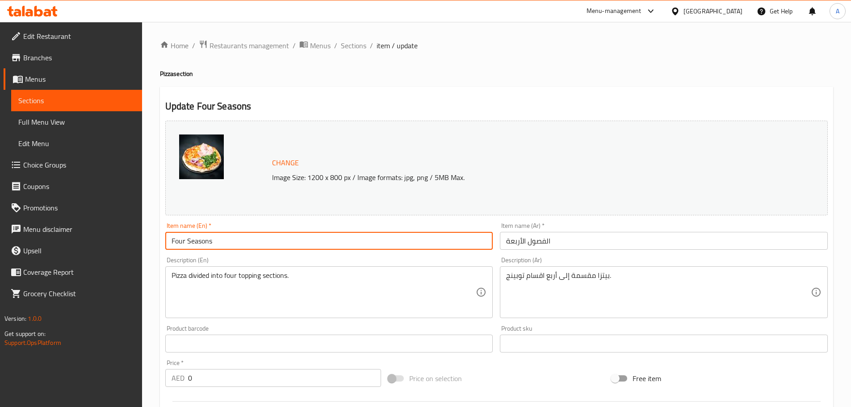
click at [270, 233] on input "Four Seasons" at bounding box center [329, 241] width 328 height 18
paste input "Pizza"
type input "Four Seasons Pizza"
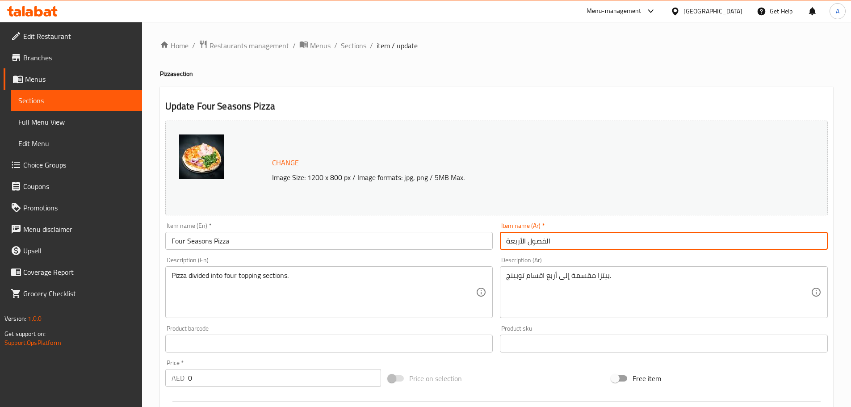
click at [574, 241] on input "الفصول الأربعة" at bounding box center [664, 241] width 328 height 18
paste input "بيتزا"
type input "بيتزا الفصول الأربعة"
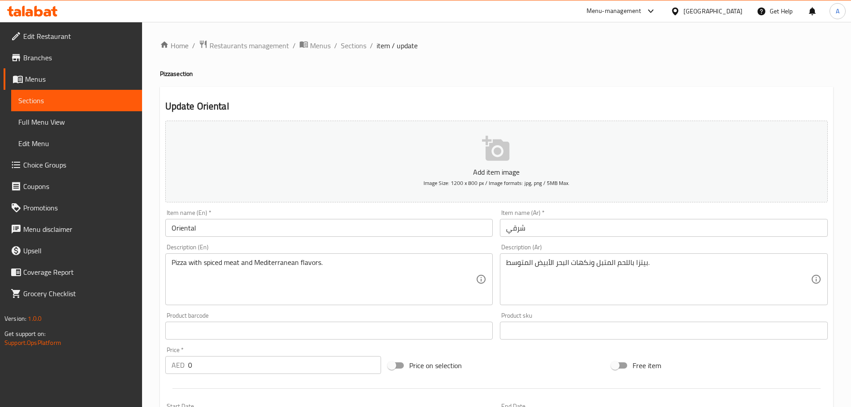
click at [226, 226] on input "Oriental" at bounding box center [329, 228] width 328 height 18
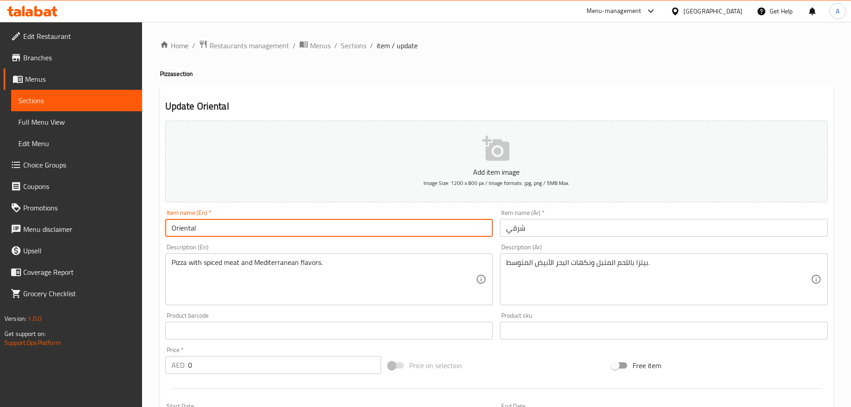
paste input "Pizza"
type input "Oriental Pizza"
click at [553, 228] on input "شرقي" at bounding box center [664, 228] width 328 height 18
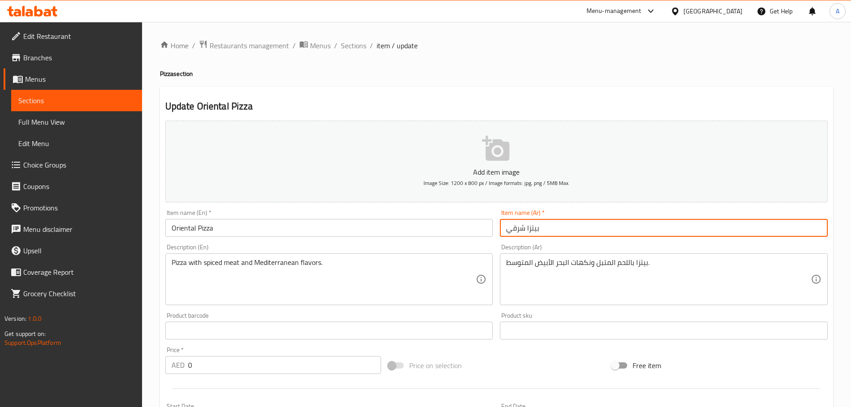
click at [528, 228] on input "بيتزا شرقي" at bounding box center [664, 228] width 328 height 18
click at [534, 230] on input "بيتزا شرقي" at bounding box center [664, 228] width 328 height 18
type input "بيتزا شرقي"
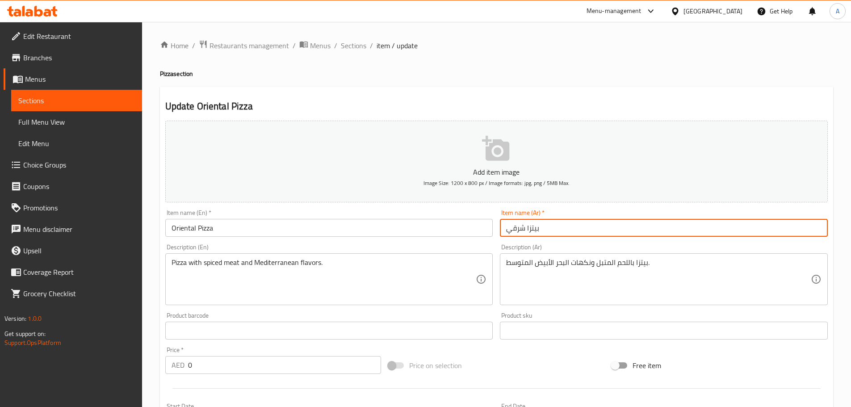
click at [559, 225] on input "بيتزا شرقي" at bounding box center [664, 228] width 328 height 18
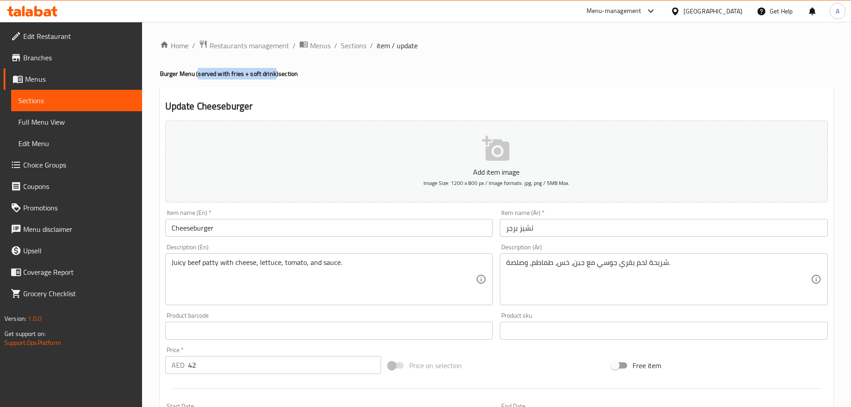
drag, startPoint x: 198, startPoint y: 74, endPoint x: 274, endPoint y: 74, distance: 75.5
click at [274, 74] on h4 "Burger Menu (served with fries + soft drink) section" at bounding box center [496, 73] width 673 height 9
copy h4 "served with fries + soft drink"
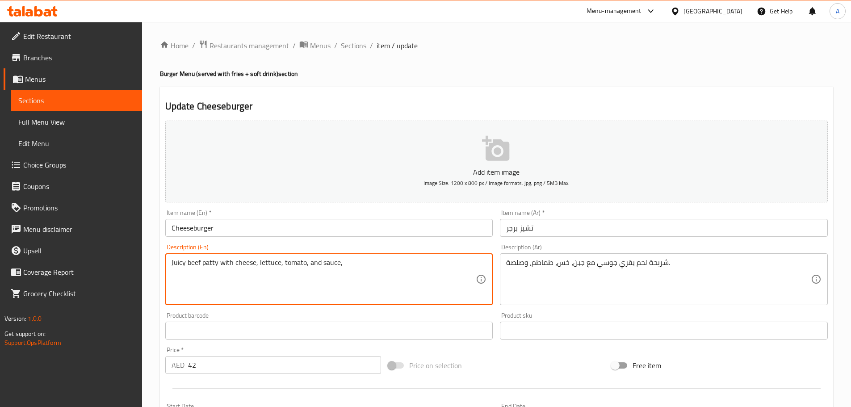
paste textarea "served with fries + soft drink"
type textarea "Juicy beef patty with cheese, lettuce, tomato, and sauce, served with fries + s…"
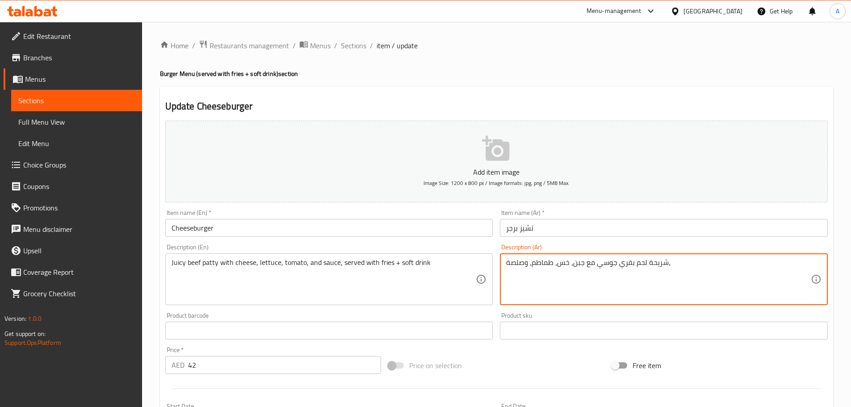
paste textarea "تقدم مع البطاطس المقلية + مشروب غازي"
type textarea "شريحة لحم بقري جوسي مع جبن، خس، طماطم، وصلصة، تقدم مع البطاطس المقلية + مشروب غ…"
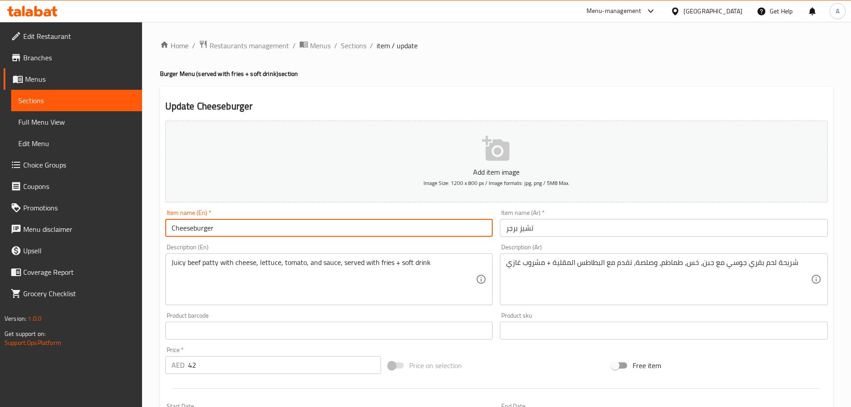
click at [431, 229] on input "Cheeseburger" at bounding box center [329, 228] width 328 height 18
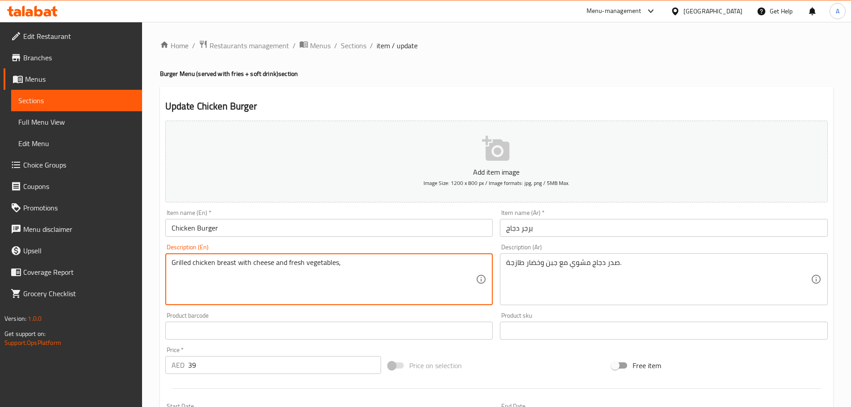
paste textarea "served with fries + soft drink"
type textarea "Grilled chicken breast with cheese and fresh vegetables, served with fries + so…"
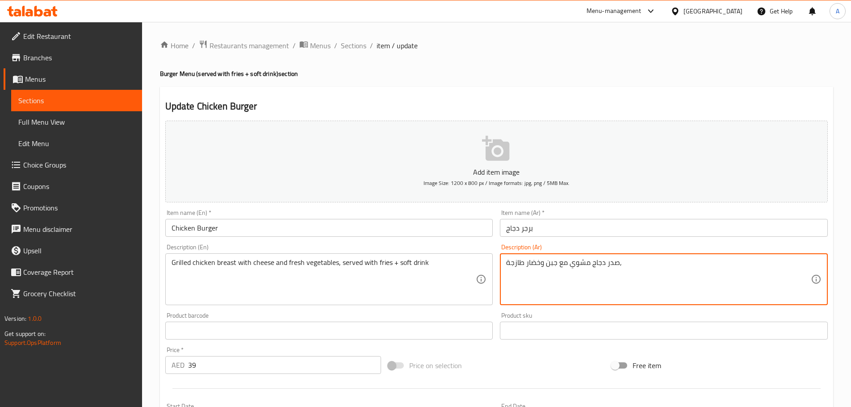
paste textarea "تقدم مع البطاطس المقلية + مشروب غازي"
type textarea "صدر دجاج مشوي مع جبن وخضار طازجة, تقدم مع البطاطس المقلية + مشروب غازي"
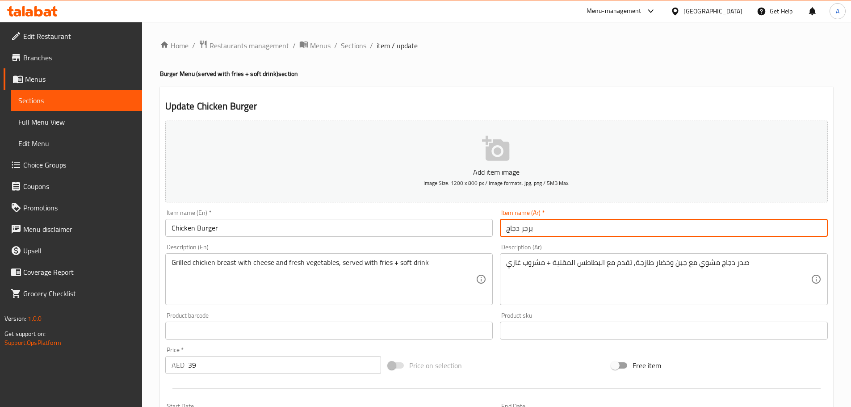
click at [552, 236] on input "برجر دجاج" at bounding box center [664, 228] width 328 height 18
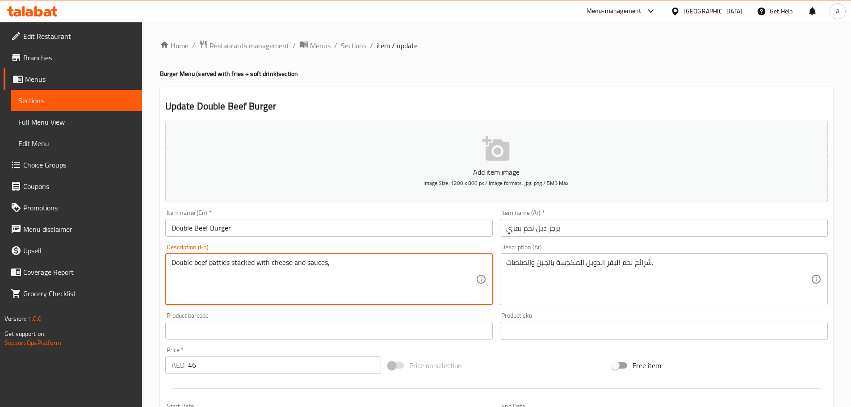
paste textarea "served with fries + soft drink"
type textarea "Double beef patties stacked with cheese and sauces, served with fries + soft dr…"
drag, startPoint x: 690, startPoint y: 272, endPoint x: 692, endPoint y: 268, distance: 5.4
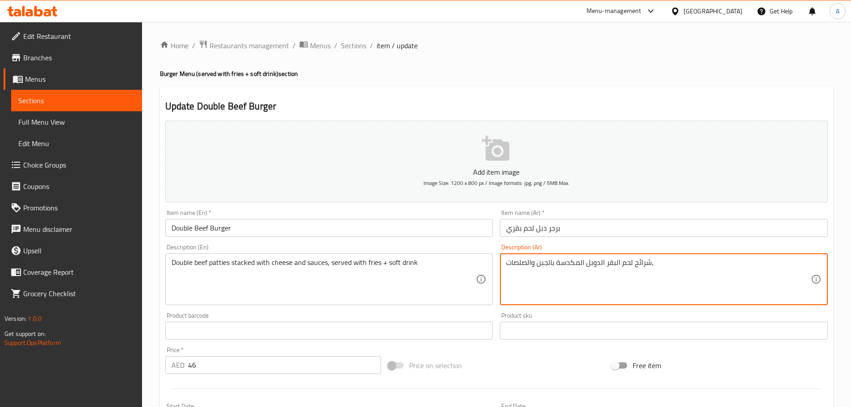
paste textarea "تقدم مع البطاطس المقلية + مشروب غازي"
type textarea "شرائح لحم البقر الدوبل المكدسة بالجبن والصلصات، تقدم مع البطاطس المقلية + مشروب…"
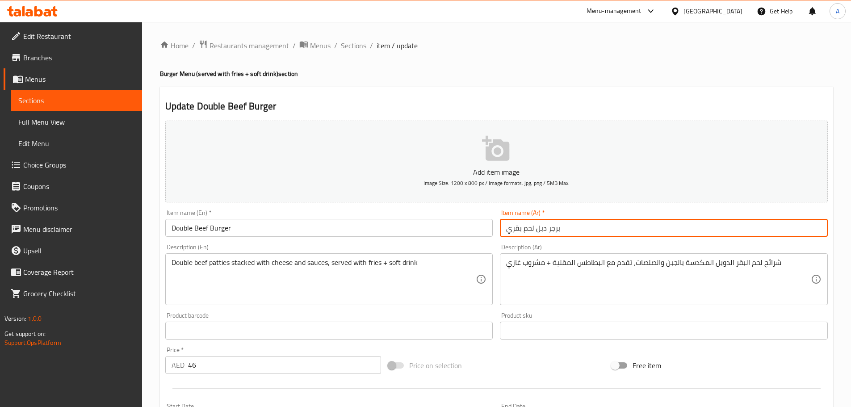
click at [634, 234] on input "برجر دبل لحم بقري" at bounding box center [664, 228] width 328 height 18
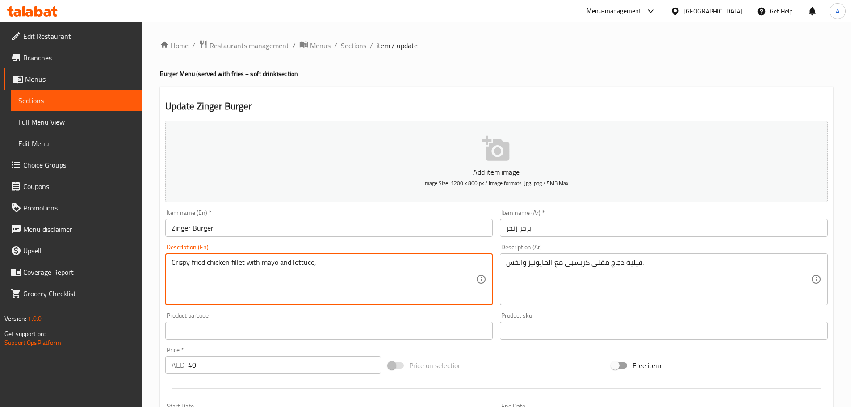
paste textarea "served with fries + soft drink"
click at [315, 262] on textarea "Crispy fried chicken fillet with mayo and lettuce,served with fries + soft drink" at bounding box center [324, 279] width 305 height 42
type textarea "Crispy fried chicken fillet with mayo and lettuce, served with fries + soft dri…"
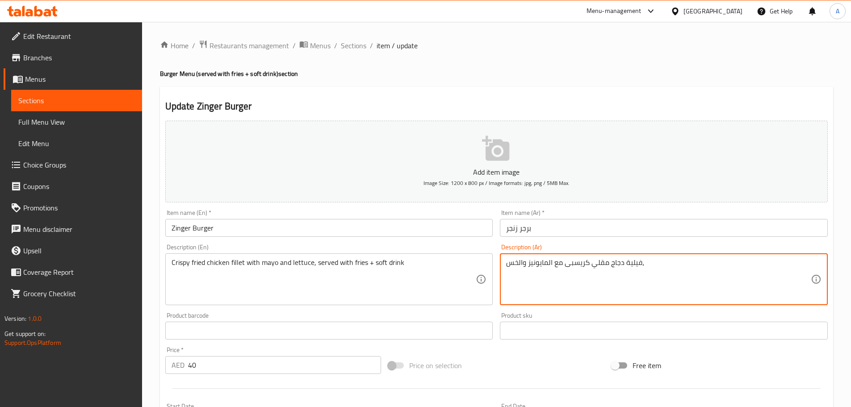
paste textarea "تقدم مع البطاطس المقلية + مشروب غازي"
type textarea "فيلية دجاج مقلي كريسبى مع المايونيز والخس، تقدم مع البطاطس المقلية + مشروب غازي"
click at [638, 231] on input "برجر زنجر" at bounding box center [664, 228] width 328 height 18
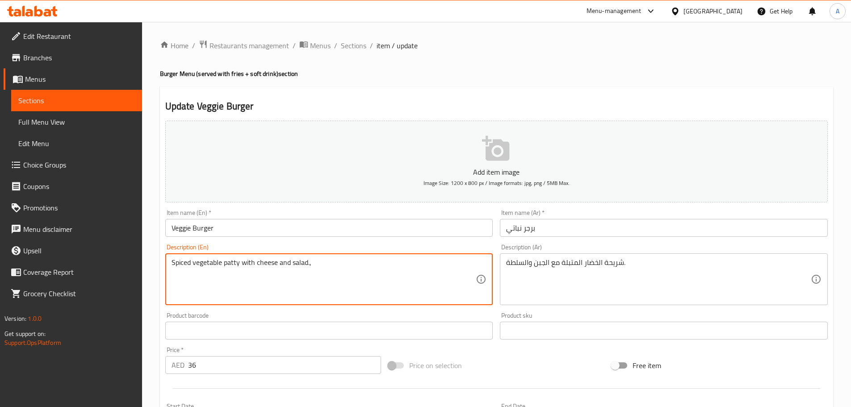
paste textarea "served with fries + soft drink"
type textarea "Spiced vegetable patty with cheese and salad, served with fries + soft drink"
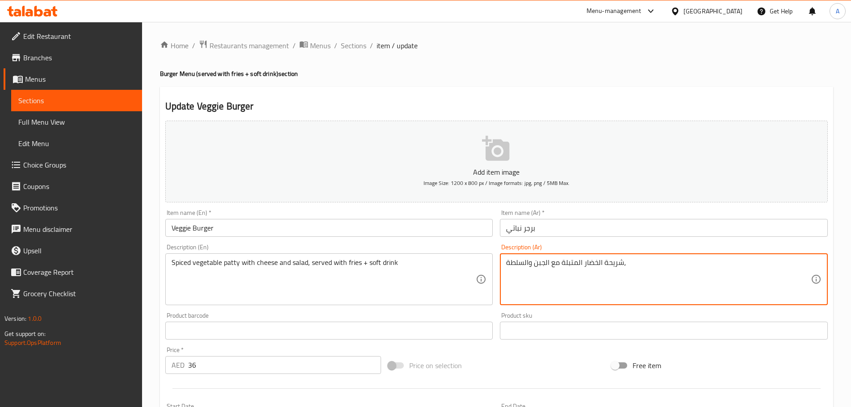
paste textarea "تقدم مع البطاطس المقلية + مشروب غازي"
type textarea "شريحة الخضار المتبلة مع الجبن والسلطة، تقدم مع البطاطس المقلية + مشروب غازي"
click at [607, 230] on input "برجر نباتي" at bounding box center [664, 228] width 328 height 18
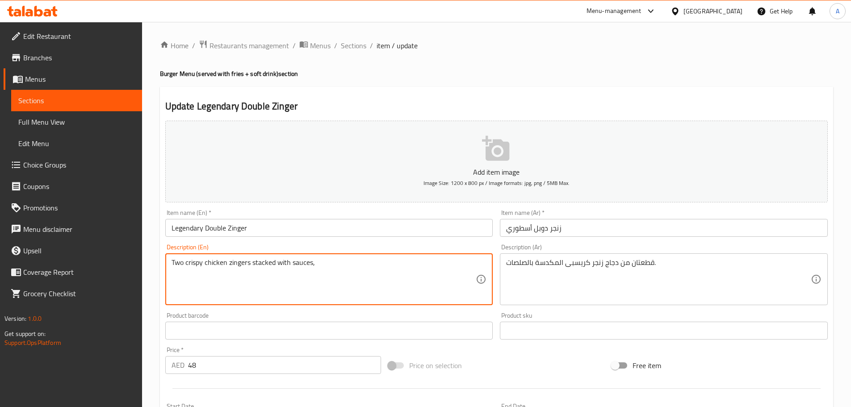
paste textarea "served with fries + soft drink"
type textarea "Two crispy chicken zingers stacked with sauces, served with fries + soft drink"
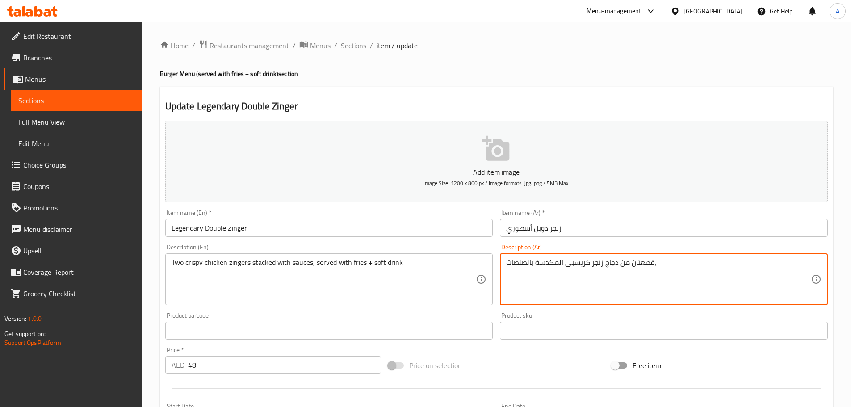
paste textarea "تقدم مع البطاطس المقلية + مشروب غازي"
type textarea "قطعتان من دجاج زنجر كريسبى المكدسة بالصلصات، تقدم مع البطاطس المقلية + مشروب غا…"
click at [475, 234] on input "Legendary Double Zinger" at bounding box center [329, 228] width 328 height 18
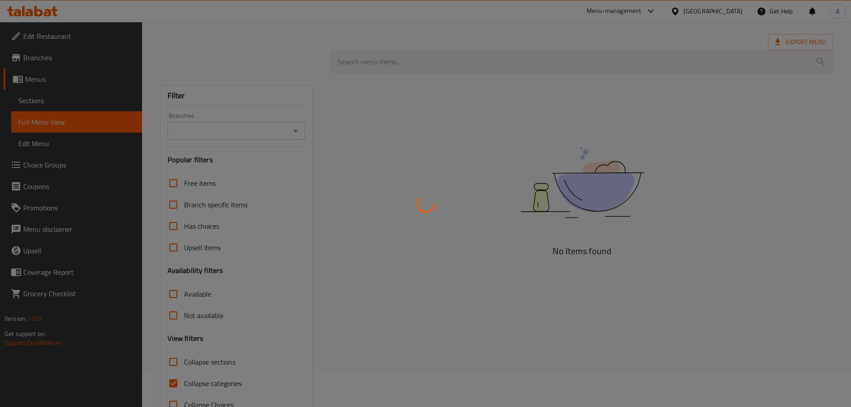
scroll to position [62, 0]
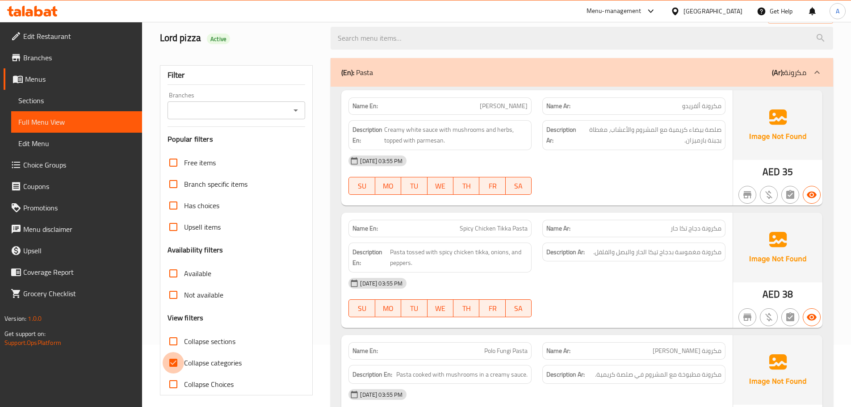
click at [175, 363] on input "Collapse categories" at bounding box center [173, 362] width 21 height 21
checkbox input "false"
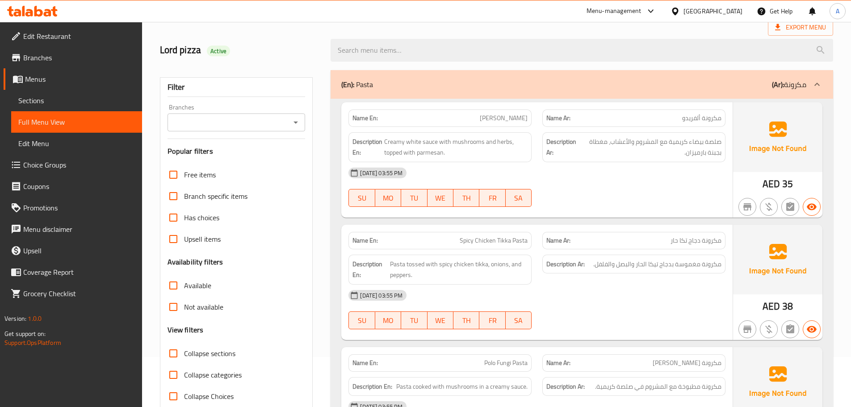
scroll to position [0, 0]
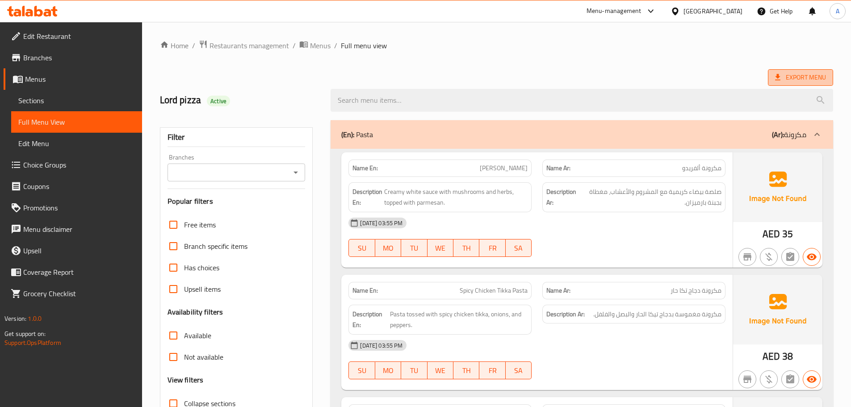
click at [786, 73] on span "Export Menu" at bounding box center [800, 77] width 51 height 11
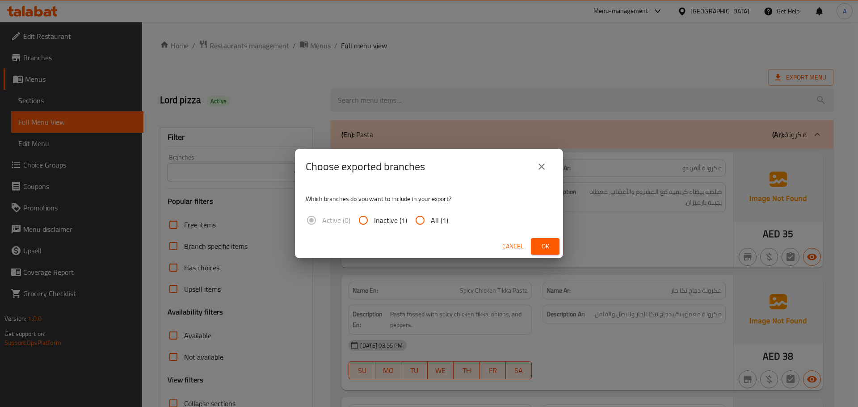
click at [421, 222] on input "All (1)" at bounding box center [419, 219] width 21 height 21
radio input "true"
click at [539, 245] on span "Ok" at bounding box center [545, 246] width 14 height 11
